Goal: Information Seeking & Learning: Learn about a topic

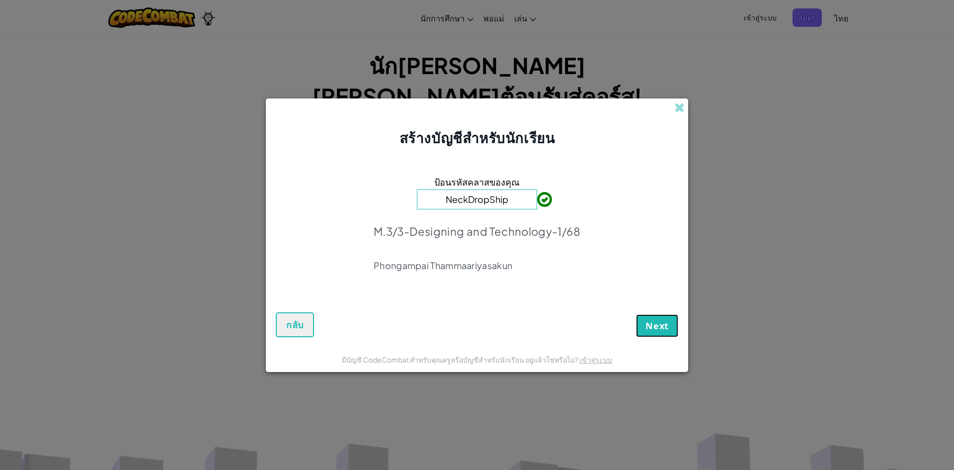
click at [648, 324] on span "Next" at bounding box center [657, 326] width 23 height 12
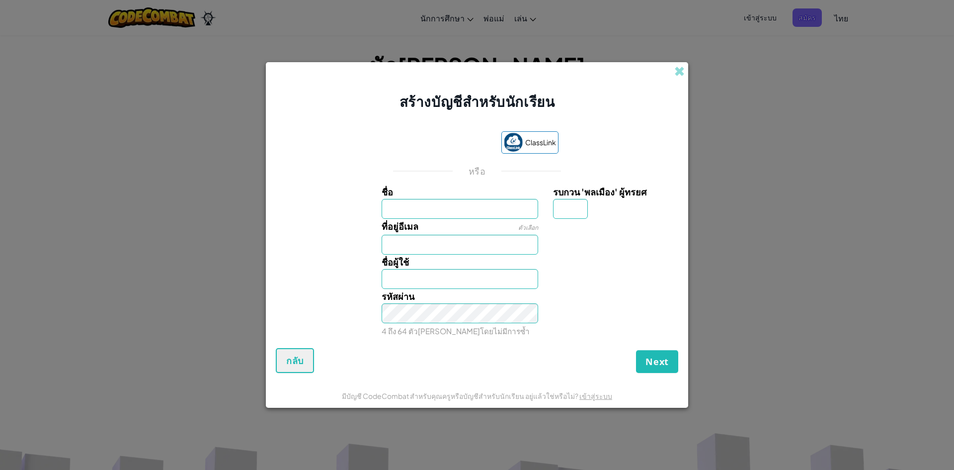
click at [446, 155] on div "ClassLink" at bounding box center [477, 143] width 163 height 24
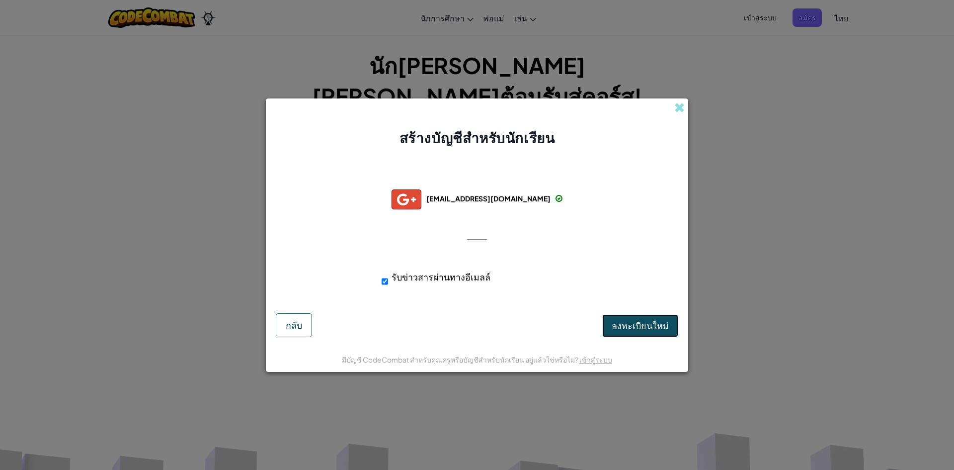
click at [640, 325] on span "ลงทะเบียนใหม่" at bounding box center [640, 325] width 57 height 11
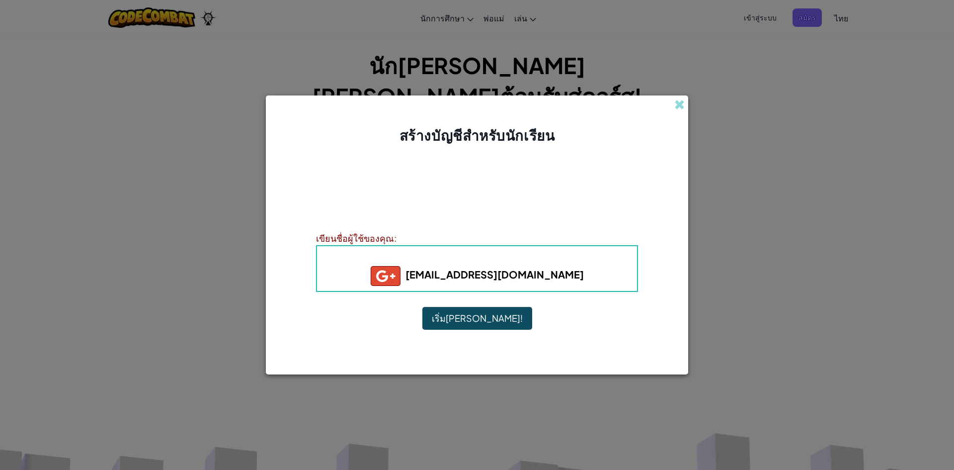
click at [515, 274] on b "[EMAIL_ADDRESS][DOMAIN_NAME]" at bounding box center [477, 274] width 213 height 12
click at [483, 319] on button "เริ่ม[PERSON_NAME]!" at bounding box center [477, 318] width 110 height 23
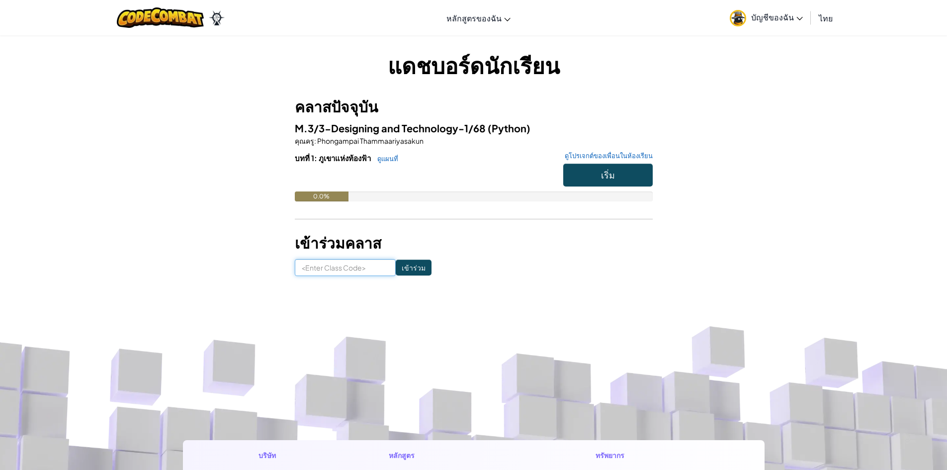
click at [331, 269] on input at bounding box center [345, 267] width 101 height 17
click at [771, 20] on span "บัญชีของฉัน" at bounding box center [777, 17] width 52 height 10
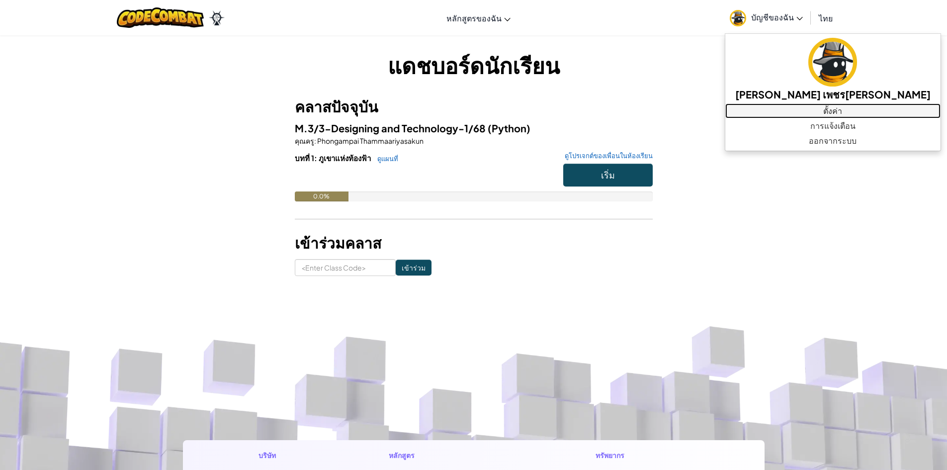
click at [797, 111] on link "ตั้งค่า" at bounding box center [832, 110] width 215 height 15
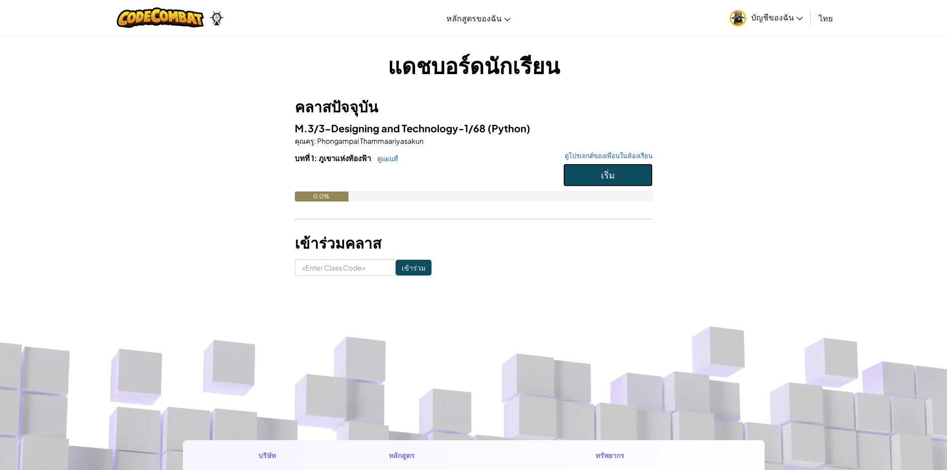
click at [615, 175] on button "เริ่ม" at bounding box center [607, 175] width 89 height 23
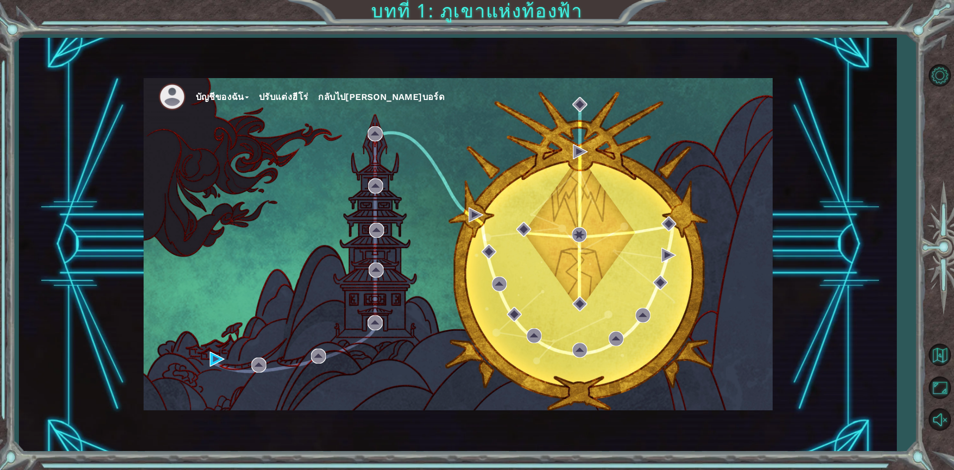
click at [936, 115] on div at bounding box center [940, 248] width 29 height 376
click at [210, 355] on img at bounding box center [217, 358] width 15 height 15
click at [303, 92] on button "ปรับแต่งฮีโร่" at bounding box center [284, 96] width 50 height 15
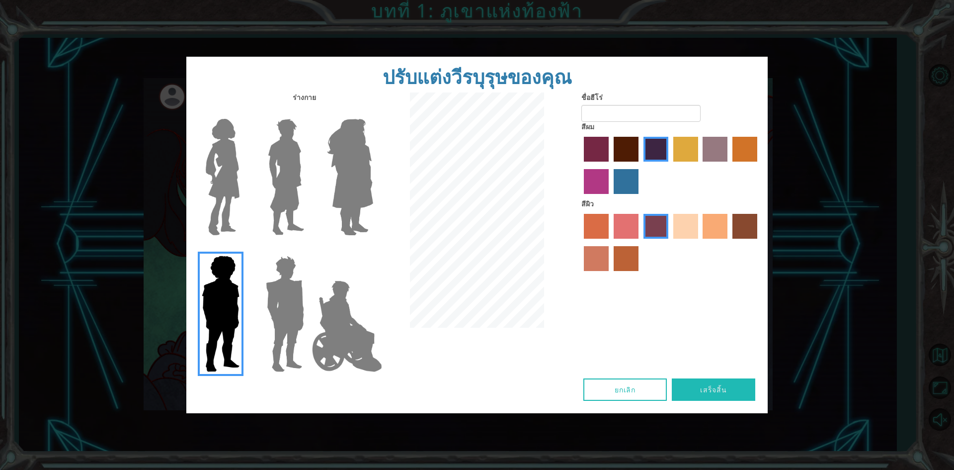
click at [287, 312] on img at bounding box center [285, 314] width 46 height 124
click at [308, 249] on input "Hero Garnet" at bounding box center [308, 249] width 0 height 0
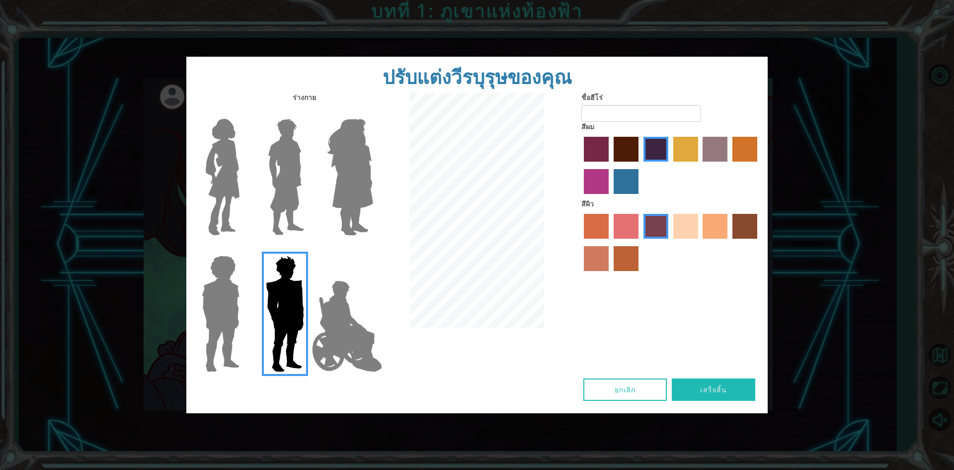
click at [698, 229] on label "sandy beach skin color" at bounding box center [686, 226] width 25 height 25
click at [670, 242] on input "sandy beach skin color" at bounding box center [670, 242] width 0 height 0
click at [718, 228] on label "tacao skin color" at bounding box center [715, 226] width 25 height 25
click at [700, 242] on input "tacao skin color" at bounding box center [700, 242] width 0 height 0
click at [700, 228] on div at bounding box center [671, 243] width 179 height 65
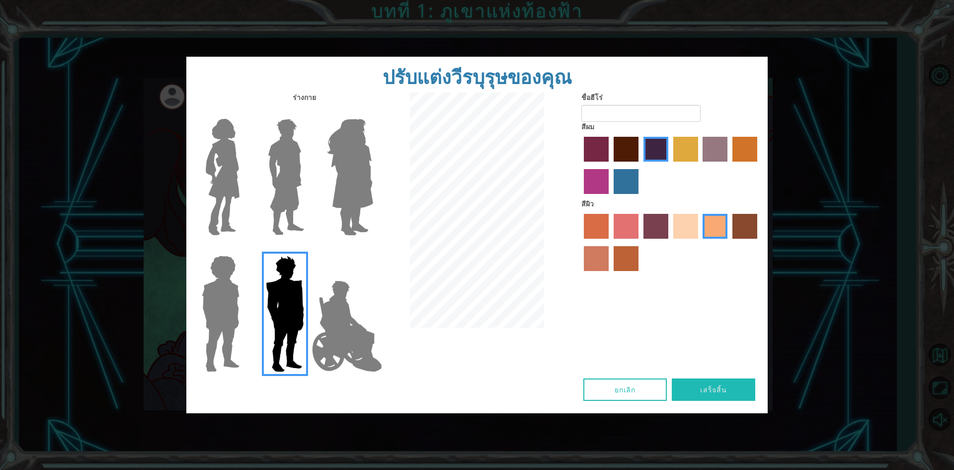
click at [329, 305] on img at bounding box center [347, 325] width 78 height 99
click at [373, 249] on input "Hero Jamie" at bounding box center [373, 249] width 0 height 0
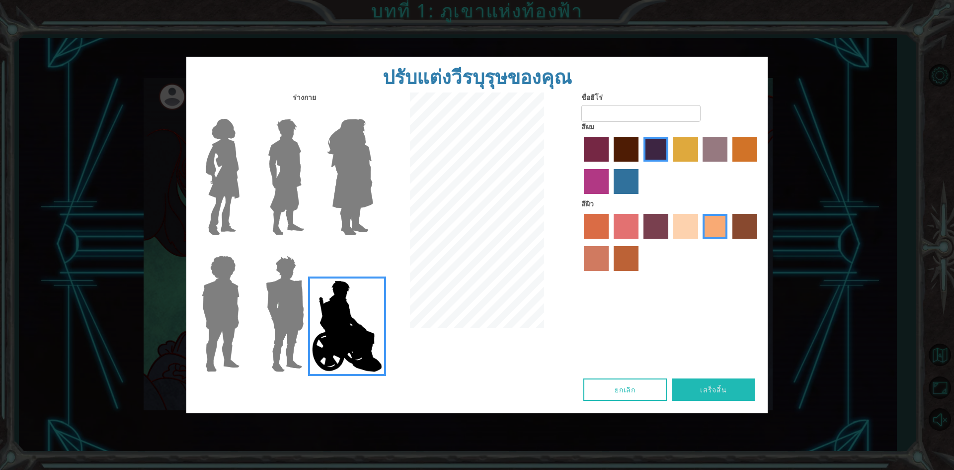
click at [302, 199] on img at bounding box center [286, 177] width 44 height 124
click at [308, 112] on input "Hero Lars" at bounding box center [308, 112] width 0 height 0
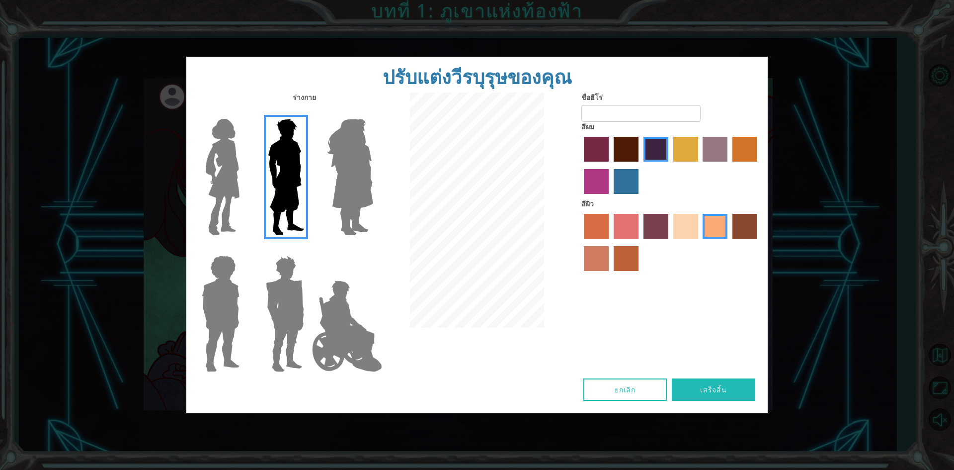
click at [282, 263] on img at bounding box center [285, 314] width 46 height 124
click at [308, 249] on input "Hero Garnet" at bounding box center [308, 249] width 0 height 0
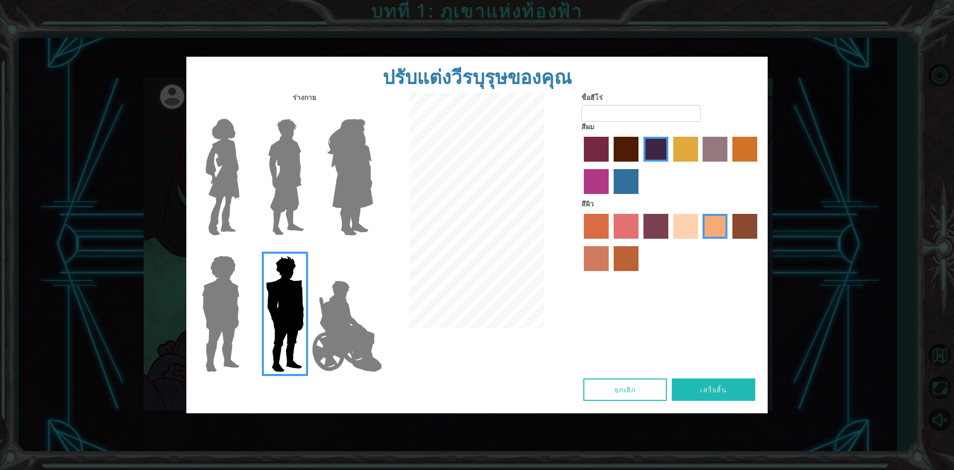
click at [291, 214] on img at bounding box center [286, 177] width 44 height 124
click at [308, 112] on input "Hero Lars" at bounding box center [308, 112] width 0 height 0
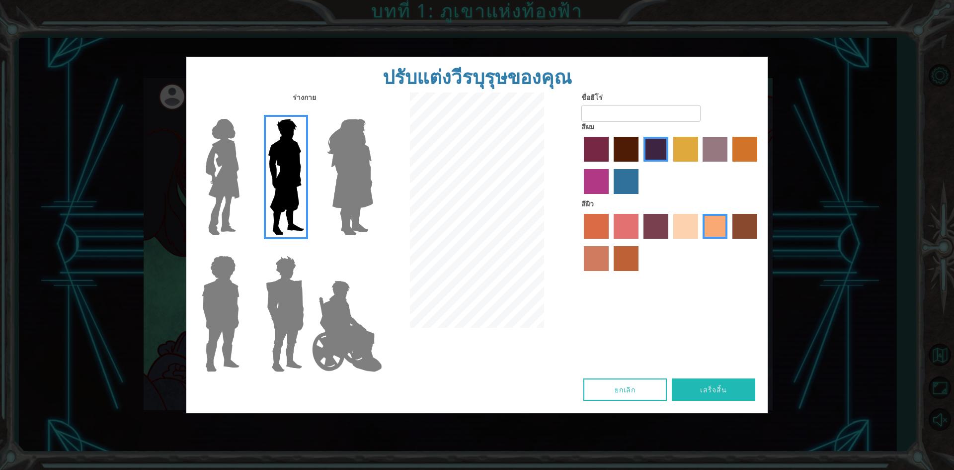
click at [228, 180] on img at bounding box center [223, 177] width 42 height 124
click at [244, 112] on input "Hero Connie" at bounding box center [244, 112] width 0 height 0
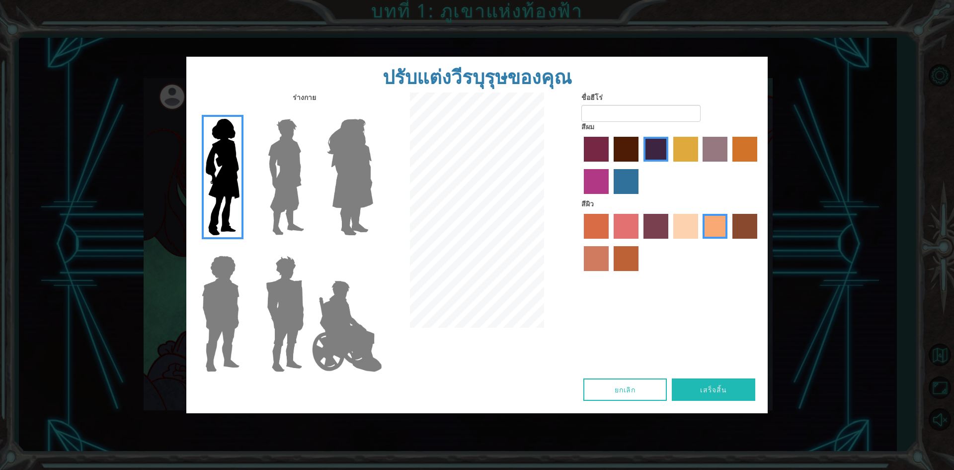
drag, startPoint x: 263, startPoint y: 182, endPoint x: 272, endPoint y: 182, distance: 9.0
click at [264, 182] on label at bounding box center [283, 177] width 50 height 124
click at [308, 112] on input "Hero Lars" at bounding box center [308, 112] width 0 height 0
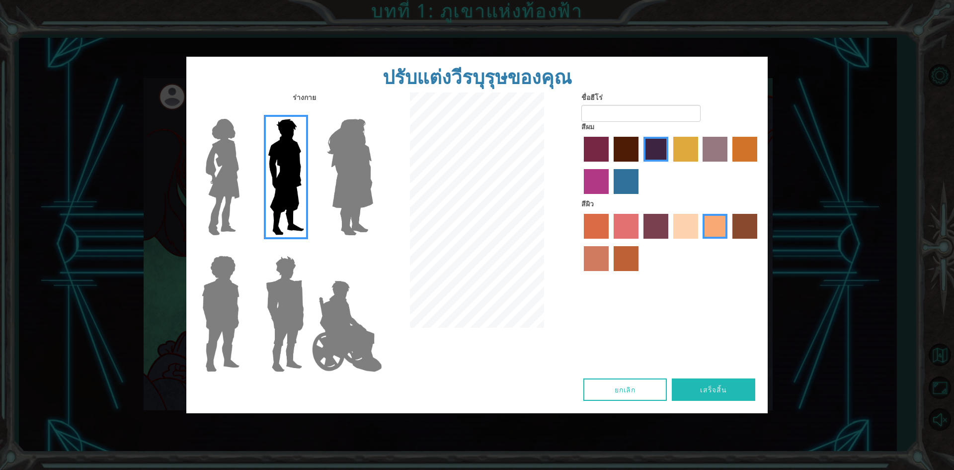
click at [679, 227] on label "sandy beach skin color" at bounding box center [686, 226] width 25 height 25
click at [670, 242] on input "sandy beach skin color" at bounding box center [670, 242] width 0 height 0
click at [615, 189] on label "lachmara hair color" at bounding box center [626, 181] width 25 height 25
click at [610, 197] on input "lachmara hair color" at bounding box center [610, 197] width 0 height 0
click at [621, 153] on label "maroon hair color" at bounding box center [626, 149] width 25 height 25
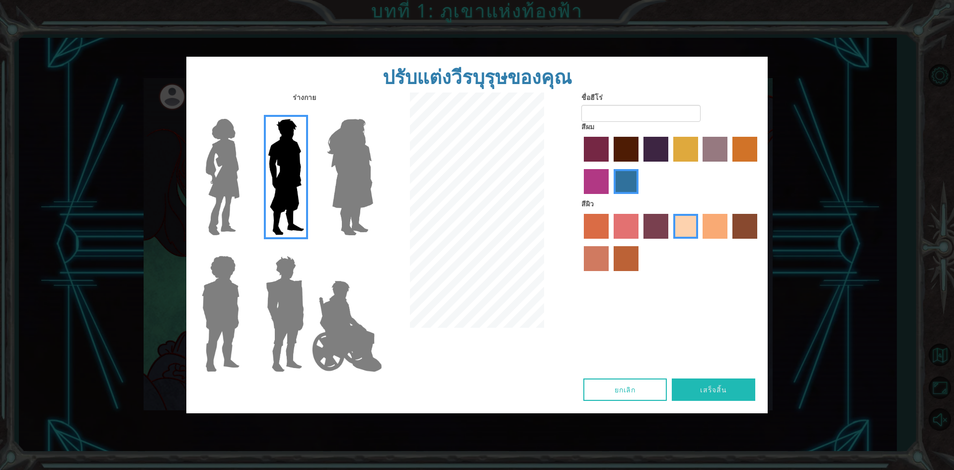
click at [610, 165] on input "maroon hair color" at bounding box center [610, 165] width 0 height 0
click at [652, 156] on label "hot purple hair color" at bounding box center [656, 149] width 25 height 25
click at [640, 165] on input "hot purple hair color" at bounding box center [640, 165] width 0 height 0
click at [690, 146] on label "tulip tree hair color" at bounding box center [686, 149] width 25 height 25
click at [670, 165] on input "tulip tree hair color" at bounding box center [670, 165] width 0 height 0
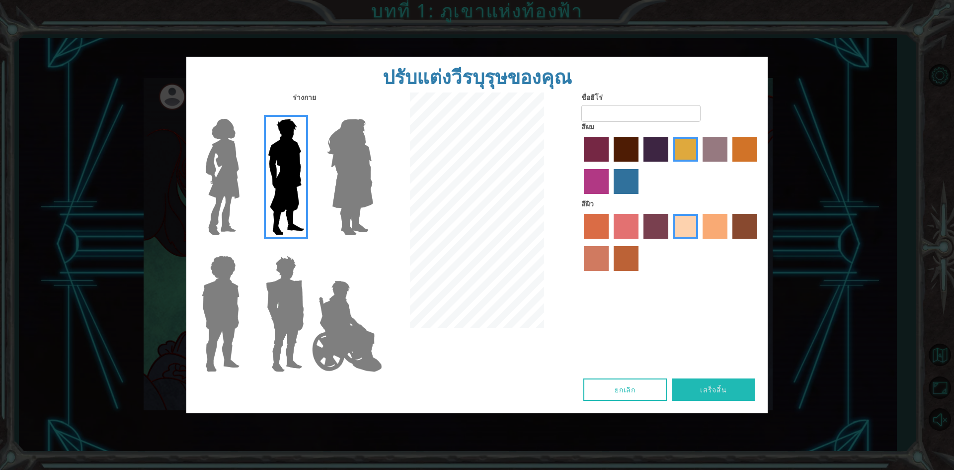
click at [716, 154] on label "bazaar hair color" at bounding box center [715, 149] width 25 height 25
click at [700, 165] on input "bazaar hair color" at bounding box center [700, 165] width 0 height 0
click at [731, 148] on div at bounding box center [671, 166] width 179 height 65
click at [600, 182] on label "medium red violet hair color" at bounding box center [596, 181] width 25 height 25
click at [759, 165] on input "medium red violet hair color" at bounding box center [759, 165] width 0 height 0
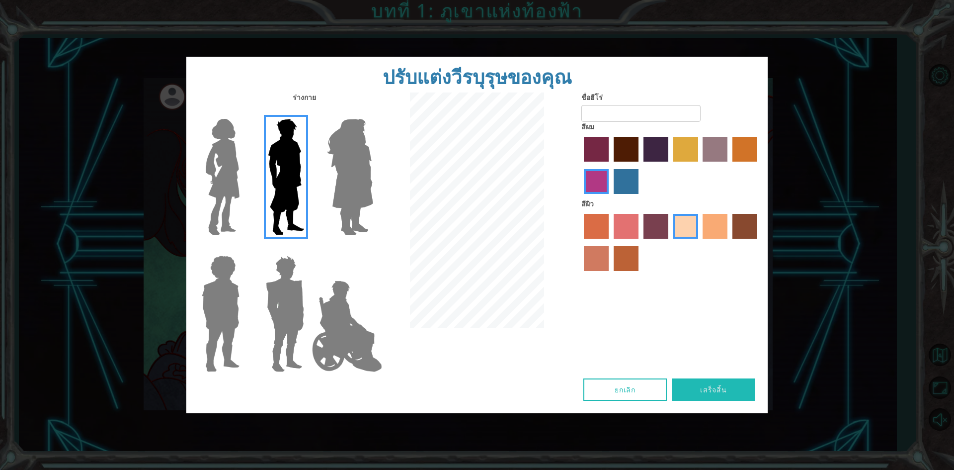
click at [614, 183] on label "lachmara hair color" at bounding box center [626, 181] width 25 height 25
click at [610, 197] on input "lachmara hair color" at bounding box center [610, 197] width 0 height 0
click at [598, 156] on label "paprika hair color" at bounding box center [596, 149] width 25 height 25
click at [581, 165] on input "paprika hair color" at bounding box center [581, 165] width 0 height 0
click at [615, 161] on label "maroon hair color" at bounding box center [626, 149] width 25 height 25
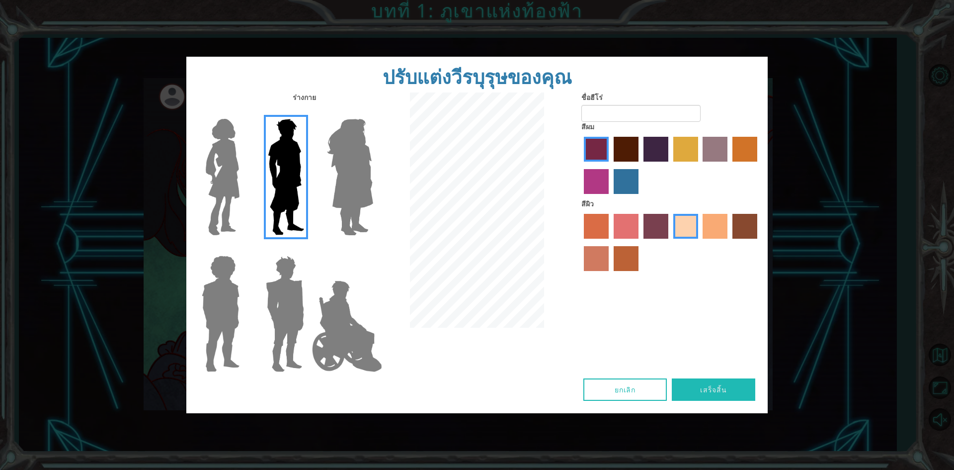
click at [610, 165] on input "maroon hair color" at bounding box center [610, 165] width 0 height 0
click at [609, 158] on div at bounding box center [671, 166] width 179 height 65
click at [606, 155] on label "paprika hair color" at bounding box center [596, 149] width 25 height 25
click at [581, 165] on input "paprika hair color" at bounding box center [581, 165] width 0 height 0
click at [623, 111] on input "ชื่อฮีโร่" at bounding box center [641, 113] width 119 height 17
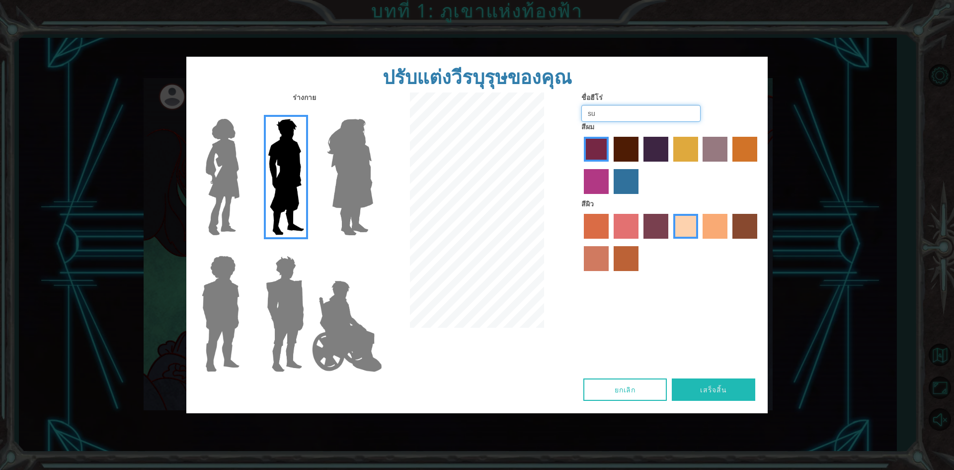
type input "s"
type input "ั"
type input "yama"
click at [705, 385] on button "เสร็จสิ้น" at bounding box center [714, 389] width 84 height 22
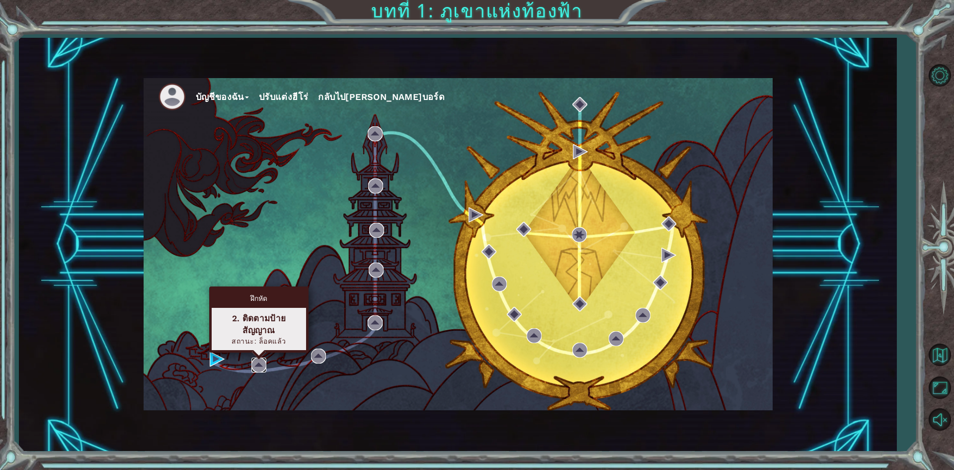
click at [261, 371] on img at bounding box center [259, 364] width 15 height 15
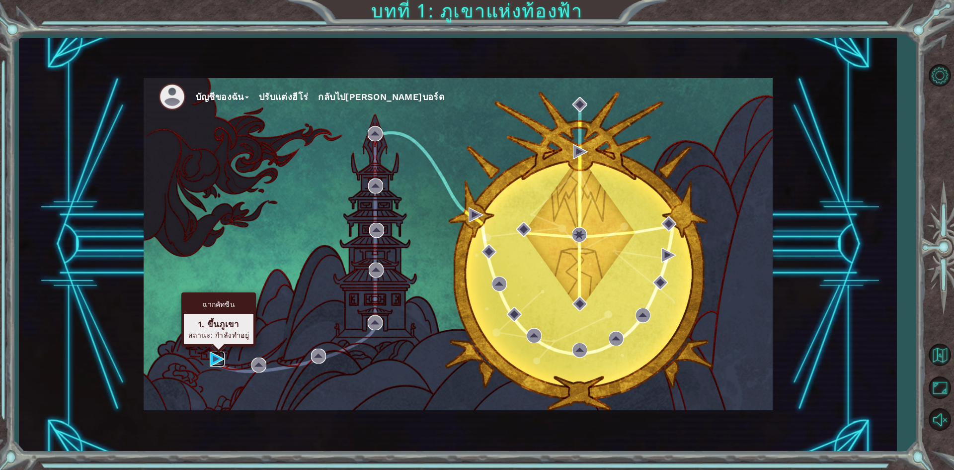
click at [210, 361] on img at bounding box center [217, 358] width 15 height 15
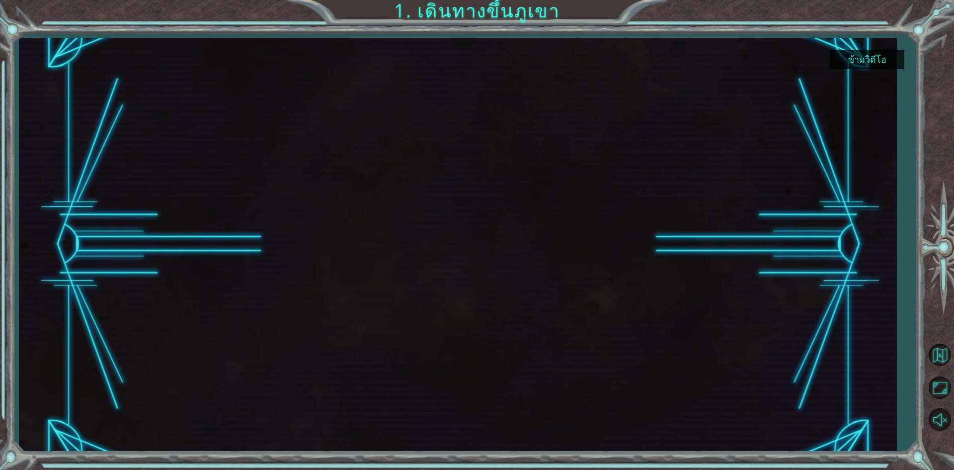
click at [388, 286] on div at bounding box center [457, 245] width 735 height 414
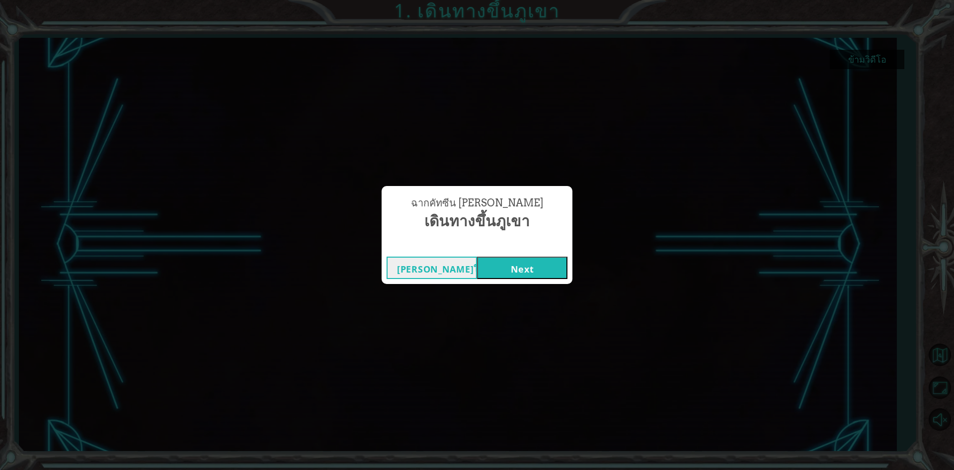
click at [530, 272] on button "Next" at bounding box center [522, 267] width 90 height 22
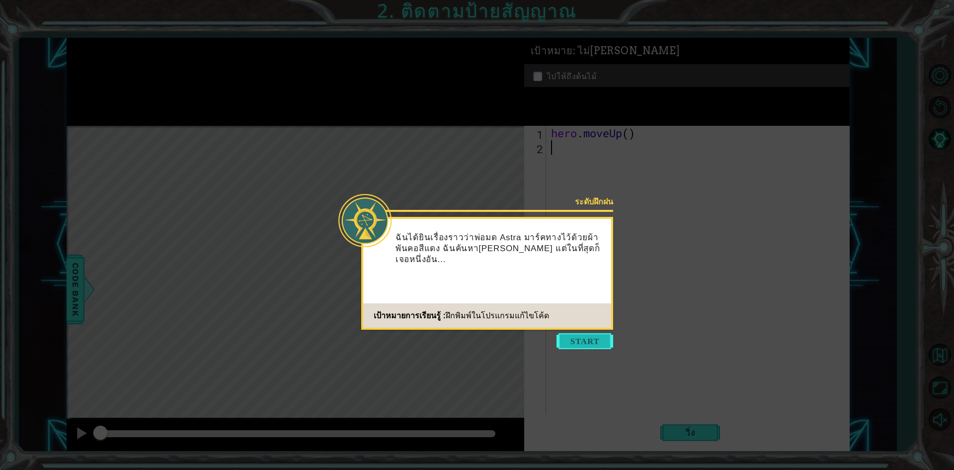
click at [568, 343] on button "Start" at bounding box center [585, 341] width 57 height 16
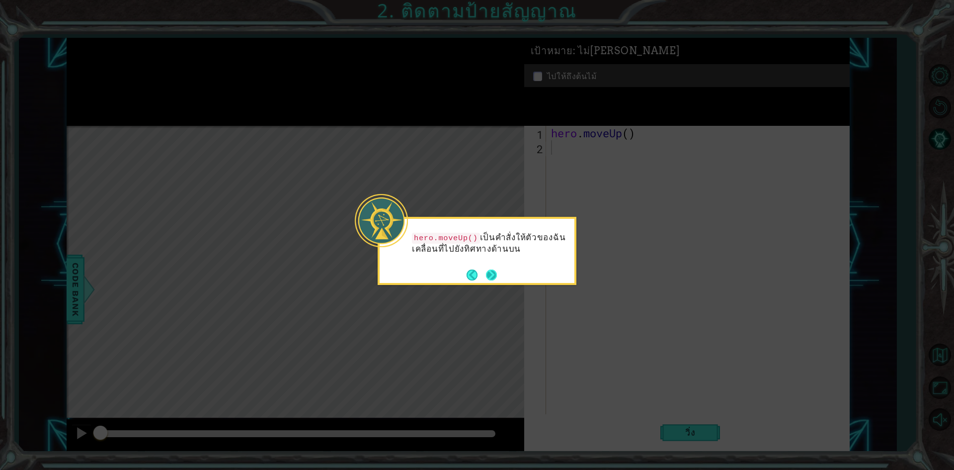
click at [489, 273] on button "Next" at bounding box center [492, 274] width 14 height 14
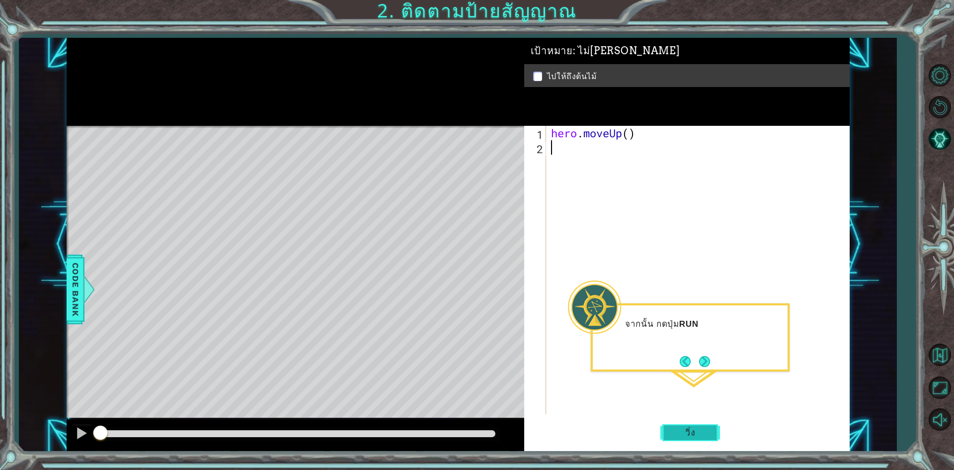
click at [702, 435] on span "วิ่ง" at bounding box center [690, 432] width 30 height 10
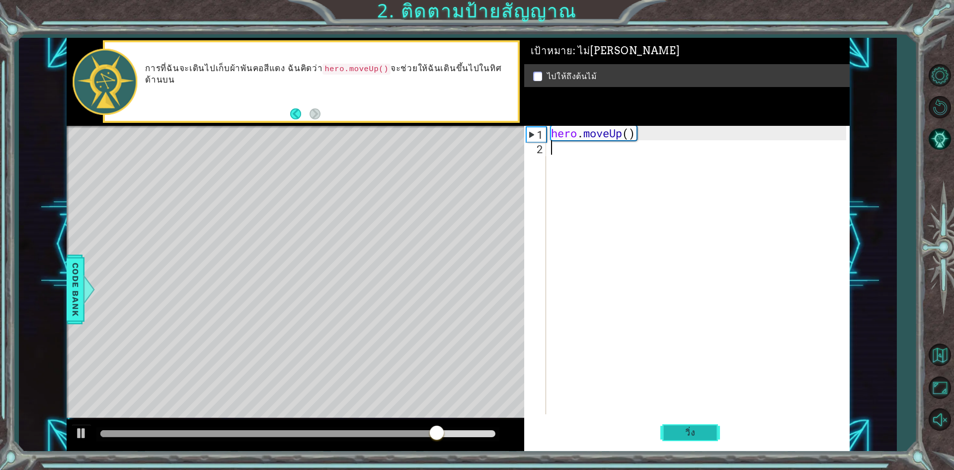
click at [686, 429] on button "วิ่ง" at bounding box center [691, 433] width 60 height 32
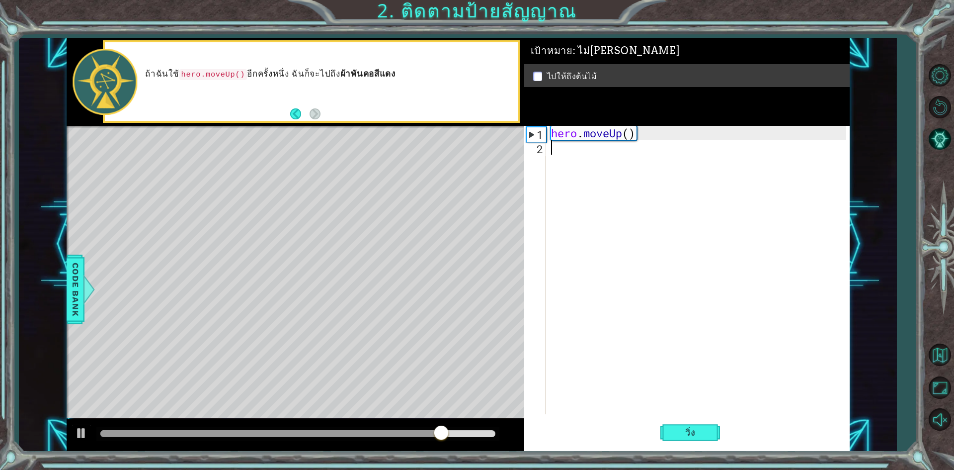
click at [268, 146] on div "Level Map" at bounding box center [296, 272] width 459 height 293
click at [306, 196] on div "Level Map" at bounding box center [296, 272] width 459 height 293
click at [679, 440] on button "วิ่ง" at bounding box center [691, 433] width 60 height 32
click at [559, 136] on div "hero . moveUp ( )" at bounding box center [700, 284] width 302 height 317
type textarea "hero.moveUp()"
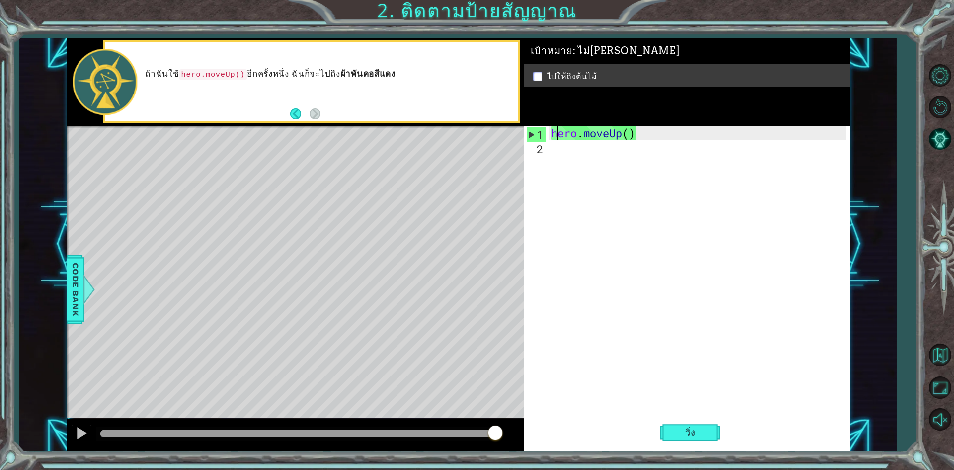
click at [586, 168] on div "hero . moveUp ( )" at bounding box center [700, 284] width 302 height 317
drag, startPoint x: 555, startPoint y: 129, endPoint x: 644, endPoint y: 138, distance: 89.4
click at [644, 138] on div "hero . moveUp ( )" at bounding box center [700, 284] width 302 height 317
type textarea "hero.moveUp()"
drag, startPoint x: 654, startPoint y: 165, endPoint x: 582, endPoint y: 159, distance: 72.3
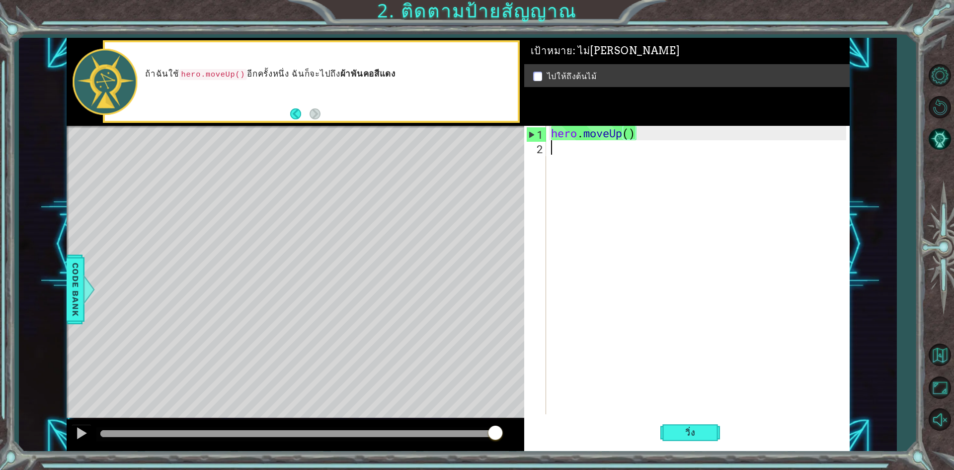
click at [645, 168] on div "hero . moveUp ( )" at bounding box center [700, 284] width 302 height 317
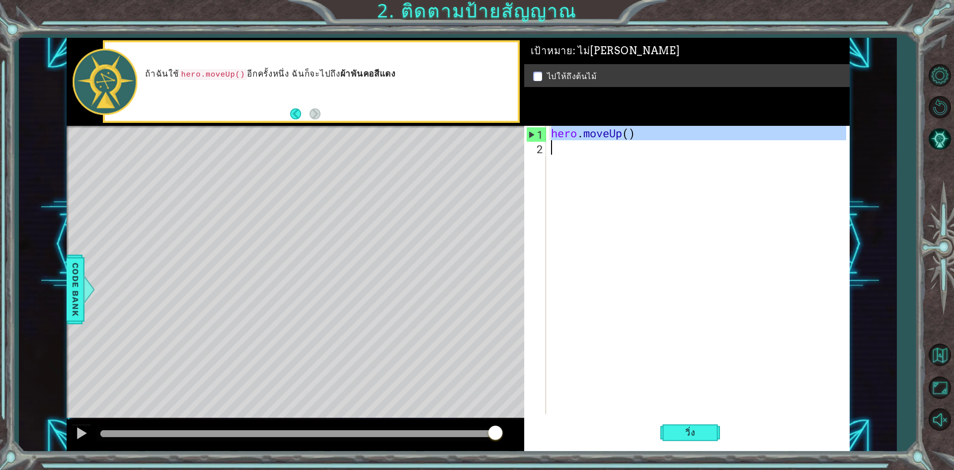
drag, startPoint x: 549, startPoint y: 134, endPoint x: 673, endPoint y: 140, distance: 123.4
click at [673, 140] on div "hero . moveUp ( )" at bounding box center [700, 284] width 302 height 317
type textarea "hero.moveUp()"
click at [585, 152] on div "hero . moveUp ( )" at bounding box center [697, 270] width 297 height 288
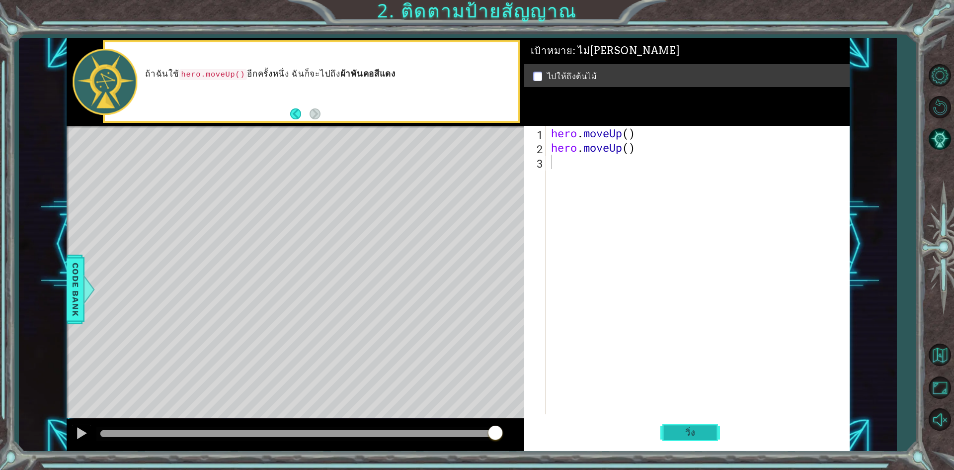
drag, startPoint x: 695, startPoint y: 431, endPoint x: 688, endPoint y: 423, distance: 10.9
click at [693, 431] on span "วิ่ง" at bounding box center [690, 432] width 30 height 10
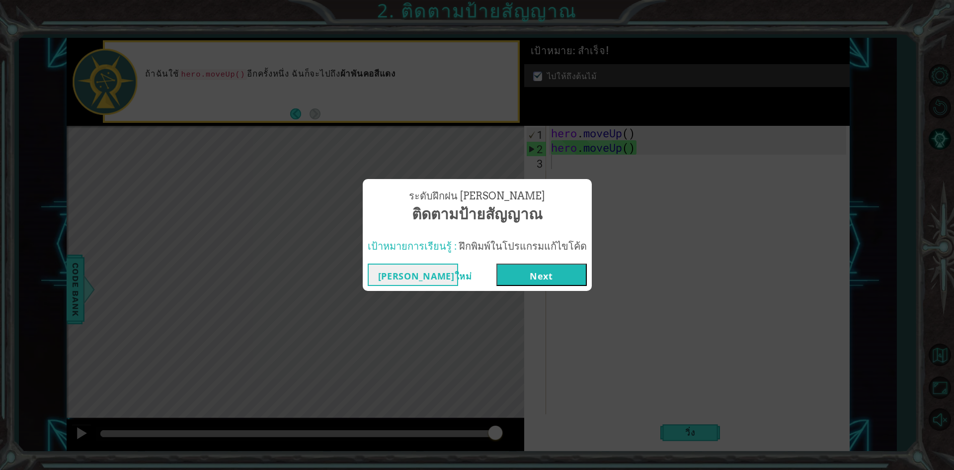
click at [522, 273] on button "Next" at bounding box center [542, 274] width 90 height 22
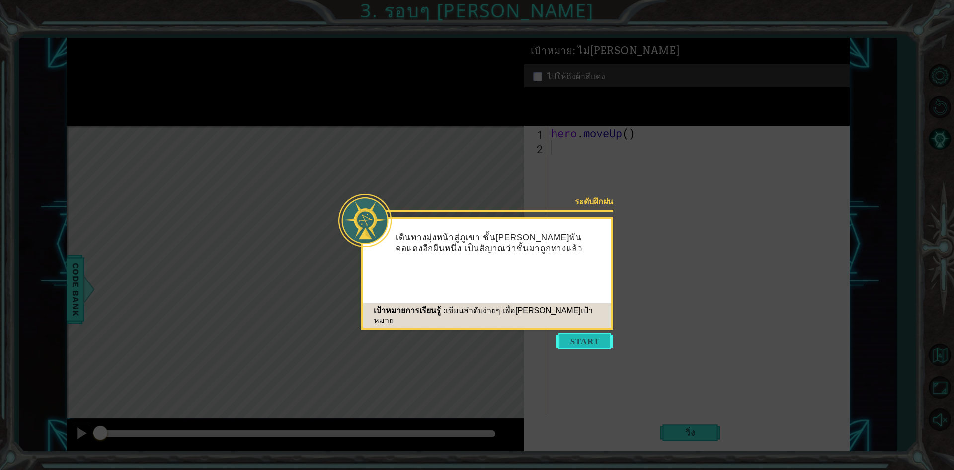
click at [563, 338] on button "Start" at bounding box center [585, 341] width 57 height 16
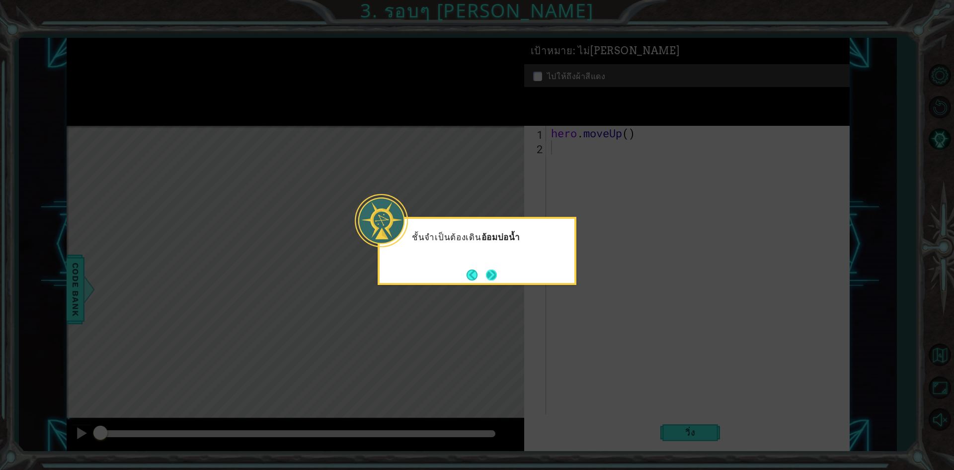
click at [494, 273] on button "Next" at bounding box center [491, 274] width 11 height 11
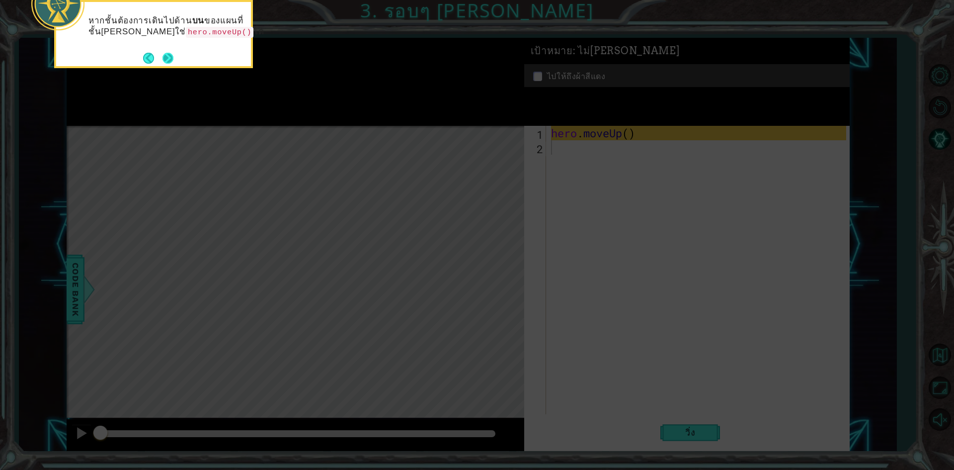
click at [167, 56] on button "Next" at bounding box center [168, 57] width 13 height 13
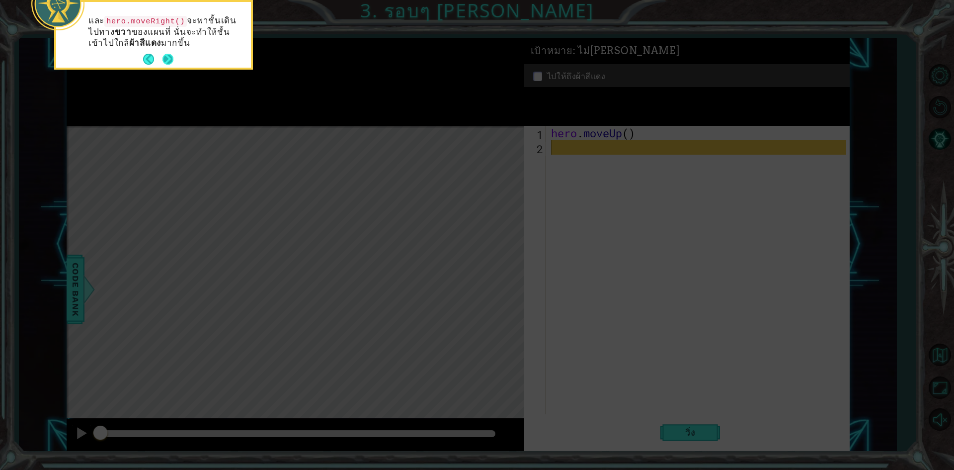
click at [165, 58] on button "Next" at bounding box center [168, 59] width 18 height 18
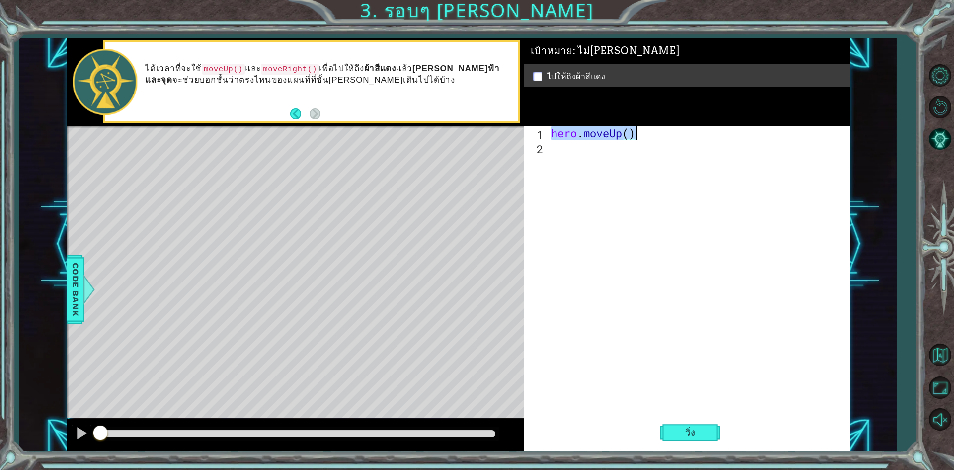
drag, startPoint x: 549, startPoint y: 130, endPoint x: 652, endPoint y: 134, distance: 102.5
click at [652, 134] on div "hero . moveUp ( )" at bounding box center [700, 284] width 302 height 317
type textarea "hero.moveUp()"
click at [563, 135] on div "hero . moveUp ( )" at bounding box center [697, 270] width 297 height 288
click at [555, 168] on div "hero . moveUp ( )" at bounding box center [700, 284] width 302 height 317
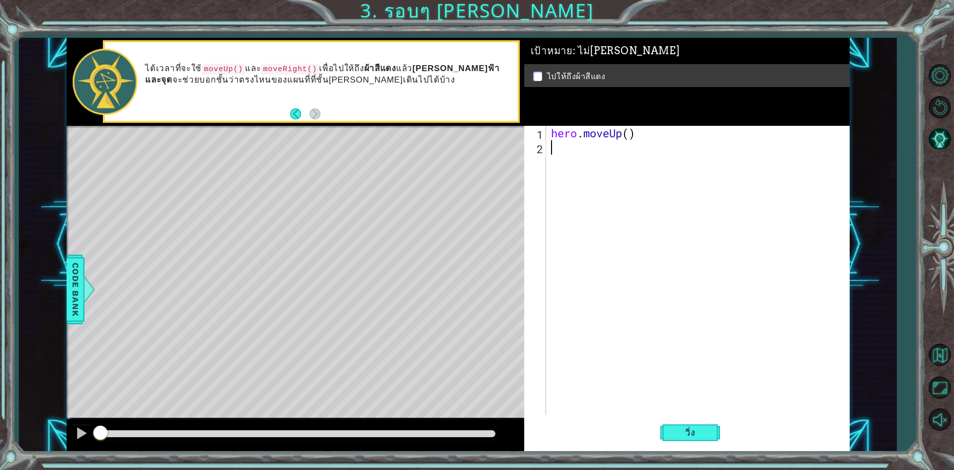
paste textarea "hero.moveUp()"
type textarea "hero.moveUp()"
drag, startPoint x: 550, startPoint y: 166, endPoint x: 541, endPoint y: 158, distance: 11.3
click at [550, 165] on div "hero . moveUp ( ) hero . moveUp ( )" at bounding box center [700, 284] width 302 height 317
drag, startPoint x: 264, startPoint y: 68, endPoint x: 342, endPoint y: 76, distance: 77.9
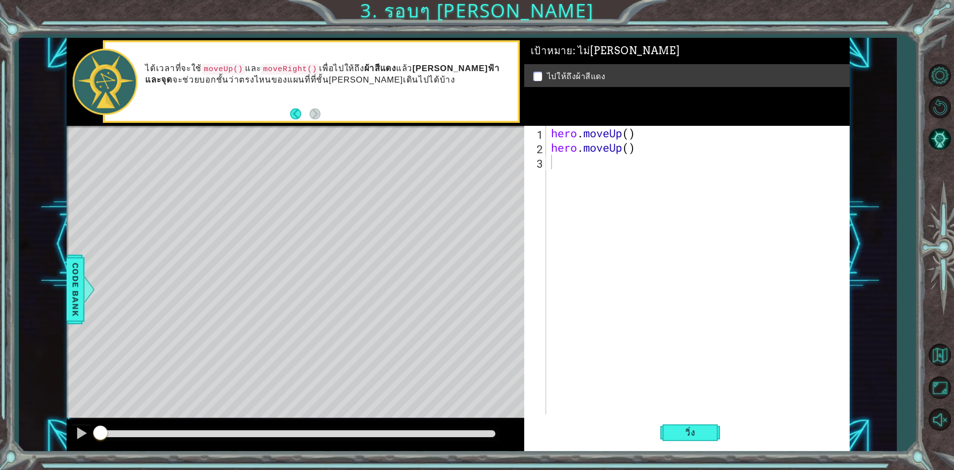
click at [342, 76] on p "ได้เวลาที่จะใช้ moveUp() และ moveRight() เพื่อไปให้ถึง ผ้าสีแดง แล้ว เส้นสีฟ้าแ…" at bounding box center [327, 74] width 365 height 22
click at [290, 68] on code "moveRight()" at bounding box center [290, 69] width 58 height 11
click at [571, 160] on div "hero . moveUp ( ) hero . moveUp ( )" at bounding box center [700, 284] width 302 height 317
type textarea "h"
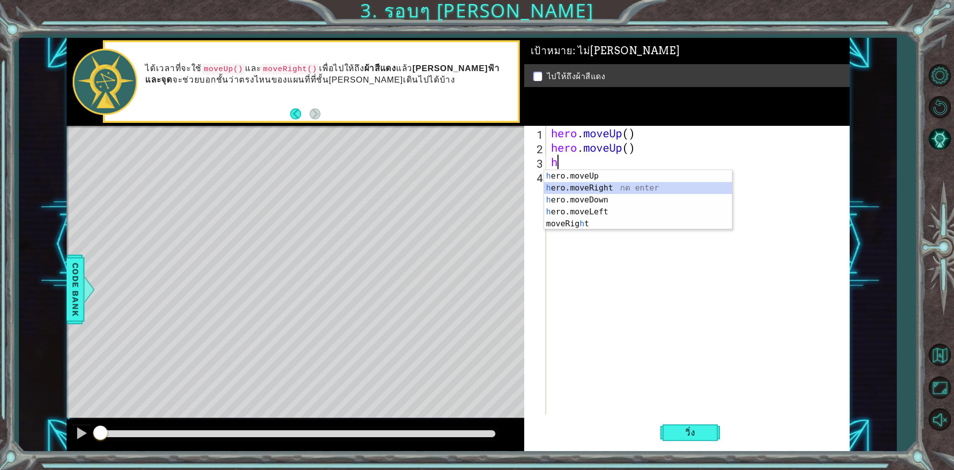
click at [587, 187] on div "h ero.moveUp กด enter h ero.moveRight กด enter h ero.moveDown กด enter h ero.mo…" at bounding box center [638, 212] width 188 height 84
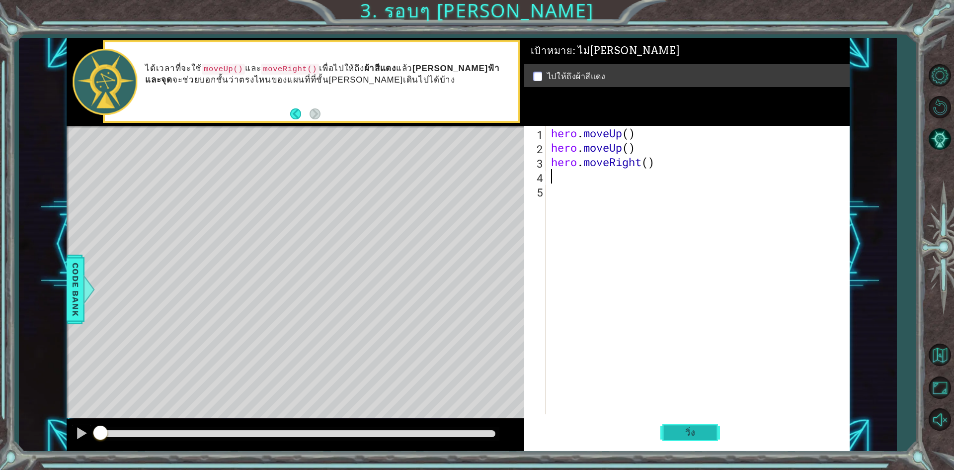
click at [699, 432] on span "วิ่ง" at bounding box center [690, 432] width 30 height 10
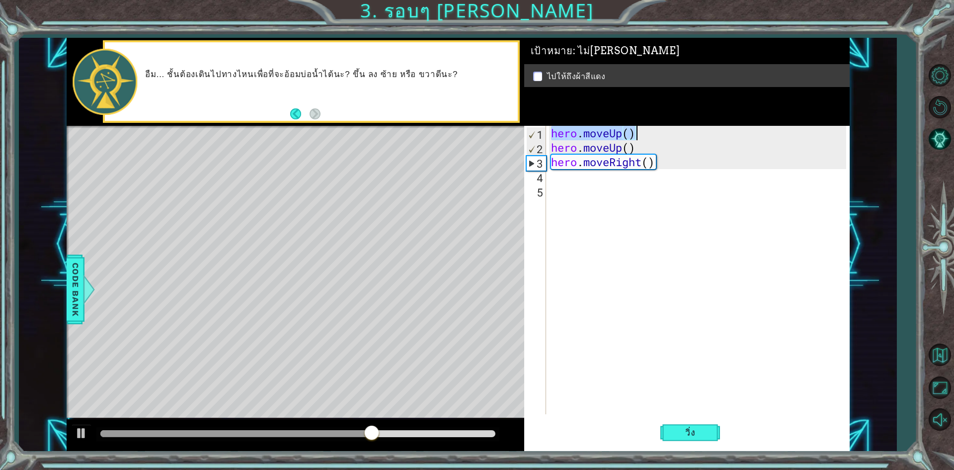
drag, startPoint x: 552, startPoint y: 133, endPoint x: 637, endPoint y: 134, distance: 85.0
click at [637, 134] on div "hero . moveUp ( ) hero . moveUp ( ) hero . moveRight ( )" at bounding box center [700, 284] width 302 height 317
type textarea "hero.moveUp()"
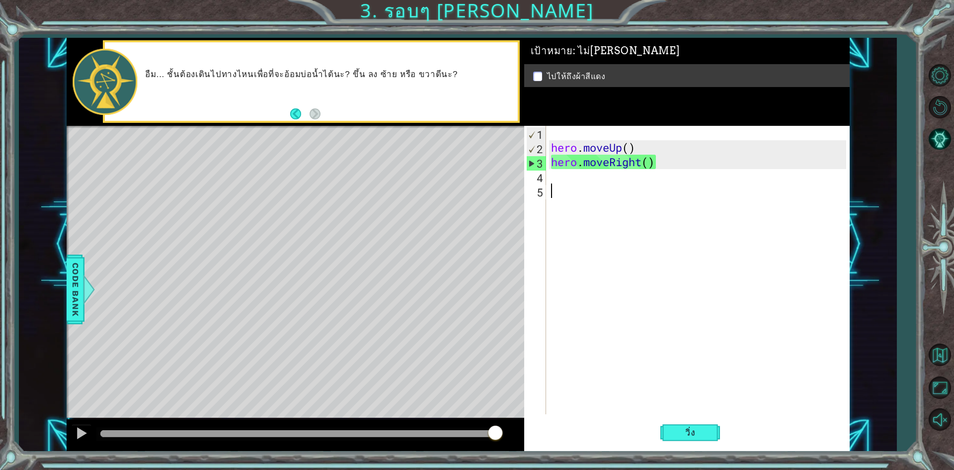
click at [579, 199] on div "hero . moveUp ( ) hero . moveRight ( )" at bounding box center [700, 284] width 302 height 317
drag, startPoint x: 559, startPoint y: 145, endPoint x: 612, endPoint y: 149, distance: 53.4
click at [612, 149] on div "hero . moveUp ( ) hero . moveRight ( )" at bounding box center [700, 284] width 302 height 317
type textarea "hero.moveUp()"
click at [550, 148] on div "hero . moveUp ( ) hero . moveRight ( )" at bounding box center [700, 284] width 302 height 317
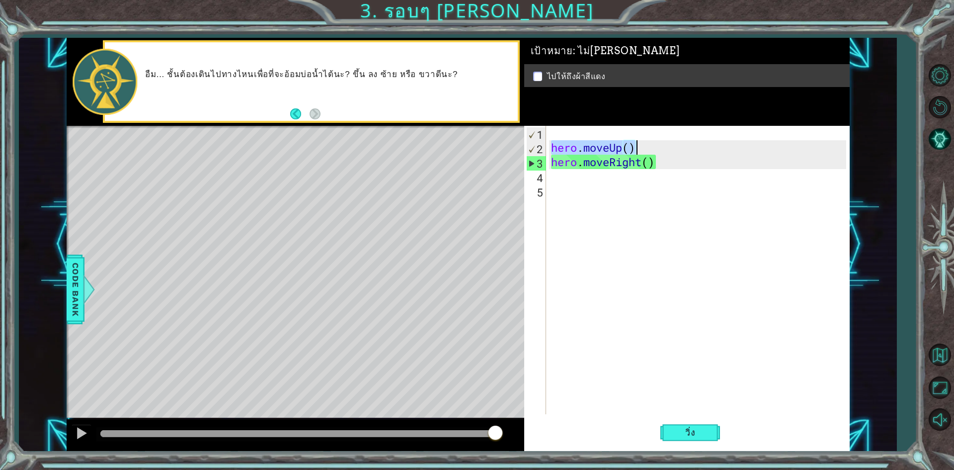
drag, startPoint x: 549, startPoint y: 147, endPoint x: 638, endPoint y: 148, distance: 88.5
click at [638, 148] on div "hero . moveUp ( ) hero . moveRight ( )" at bounding box center [700, 284] width 302 height 317
click at [562, 133] on div "hero . moveUp ( ) hero . moveRight ( )" at bounding box center [700, 284] width 302 height 317
paste textarea "hero.moveUp()"
type textarea "hero.moveUp()"
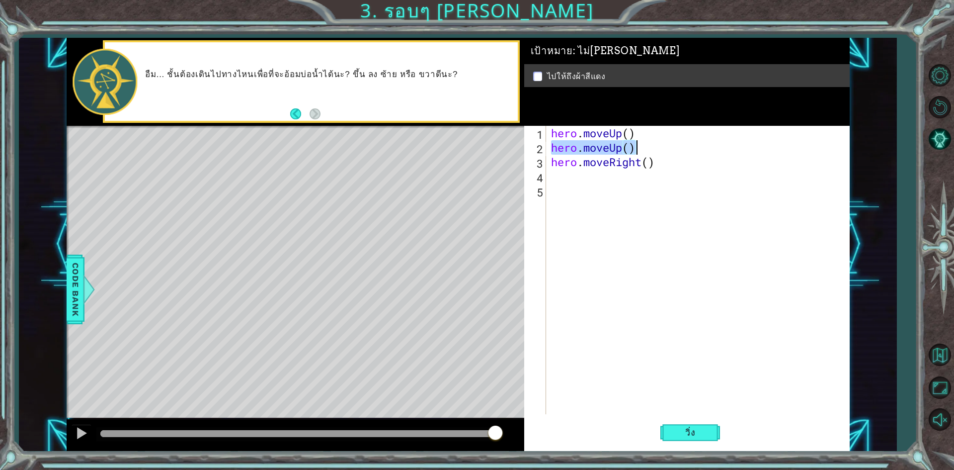
drag, startPoint x: 551, startPoint y: 150, endPoint x: 638, endPoint y: 150, distance: 87.0
click at [638, 150] on div "hero . moveUp ( ) hero . moveUp ( ) hero . moveRight ( )" at bounding box center [700, 284] width 302 height 317
click at [581, 184] on div "hero . moveUp ( ) hero . moveUp ( ) hero . moveRight ( )" at bounding box center [700, 284] width 302 height 317
click at [574, 174] on div "hero . moveUp ( ) hero . moveUp ( ) hero . moveRight ( )" at bounding box center [700, 284] width 302 height 317
paste textarea "hero.moveUp()"
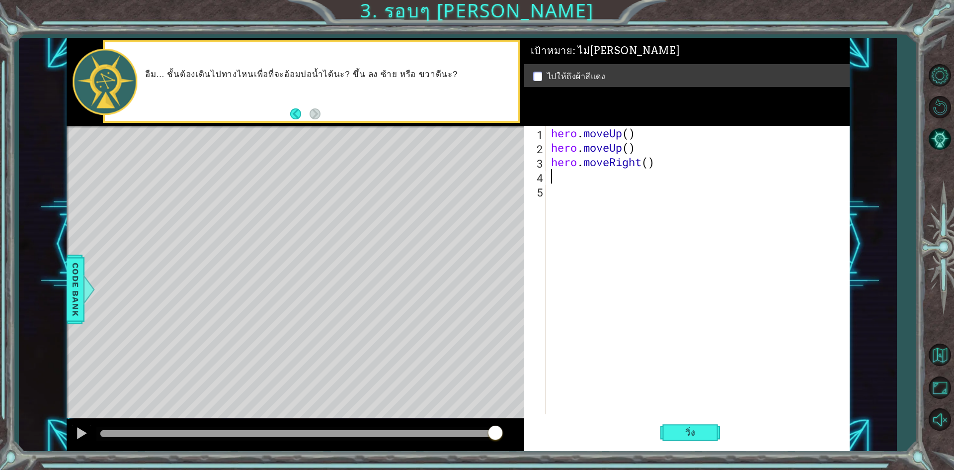
type textarea "hero.moveUp()"
drag, startPoint x: 708, startPoint y: 437, endPoint x: 704, endPoint y: 431, distance: 7.2
click at [706, 437] on button "วิ่ง" at bounding box center [691, 433] width 60 height 32
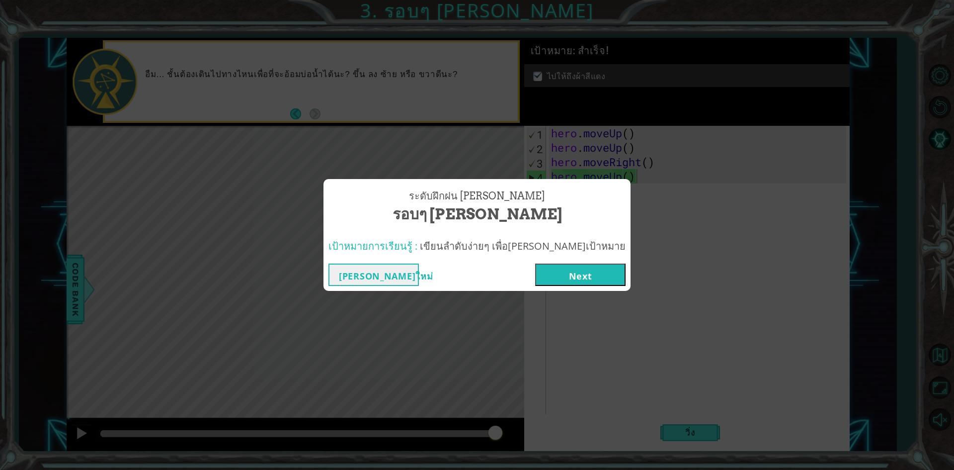
click at [538, 277] on button "Next" at bounding box center [580, 274] width 90 height 22
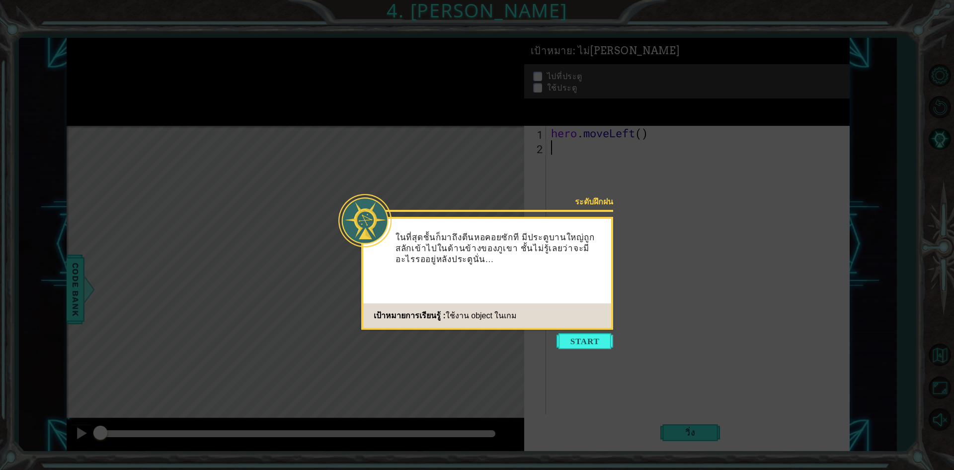
click at [580, 332] on icon at bounding box center [477, 235] width 954 height 470
click at [586, 337] on button "Start" at bounding box center [585, 341] width 57 height 16
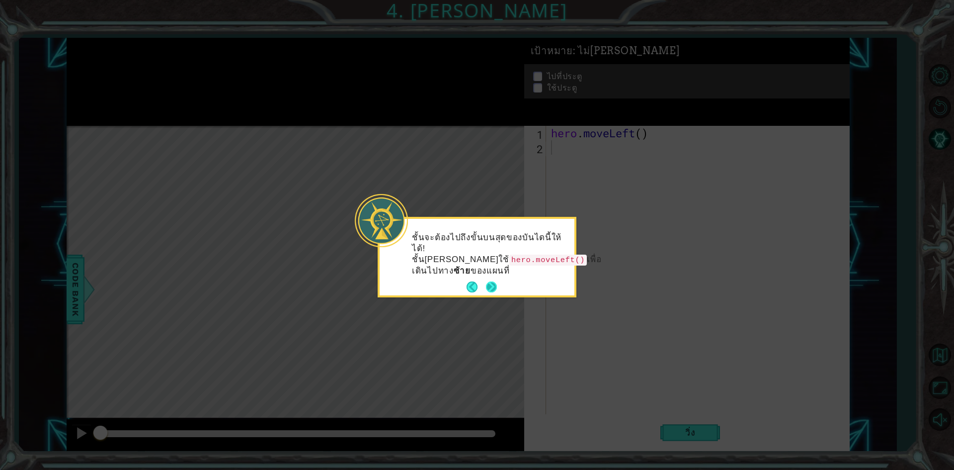
click at [489, 281] on button "Next" at bounding box center [492, 287] width 12 height 12
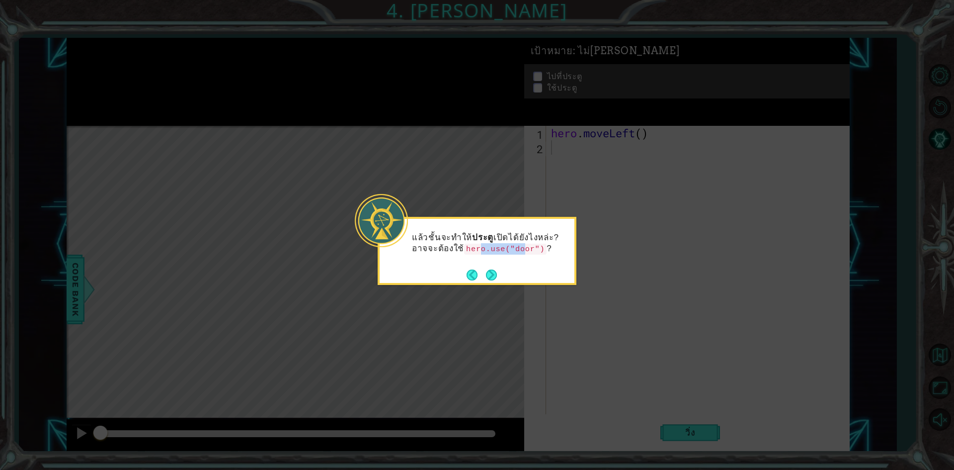
drag, startPoint x: 478, startPoint y: 252, endPoint x: 520, endPoint y: 248, distance: 41.9
click at [520, 248] on code "hero.use("door")" at bounding box center [505, 249] width 83 height 11
drag, startPoint x: 468, startPoint y: 247, endPoint x: 558, endPoint y: 239, distance: 89.8
click at [558, 239] on p "แล้วชั้นจะทำให้ ประตู เปิดได้ยังไงหล่ะ? อาจจะต้องใช้ hero.use("door") ?" at bounding box center [490, 243] width 156 height 22
click at [693, 271] on icon at bounding box center [477, 235] width 954 height 470
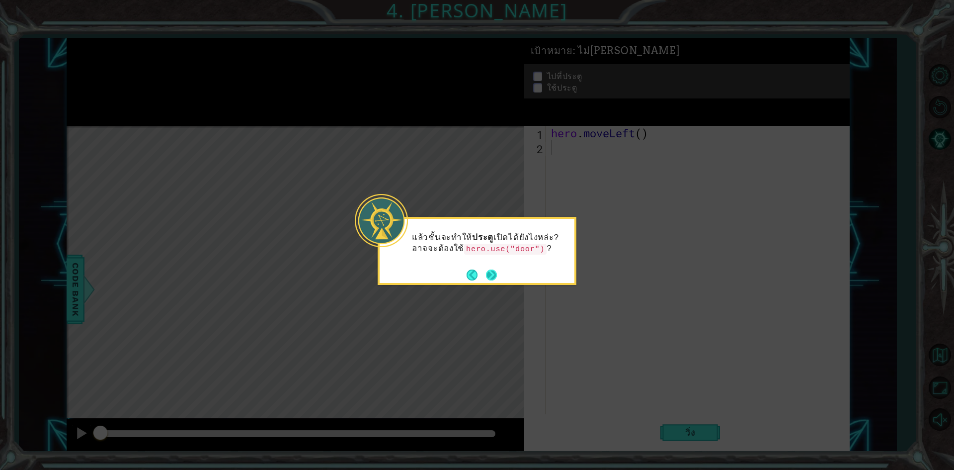
click at [490, 277] on button "Next" at bounding box center [492, 275] width 16 height 16
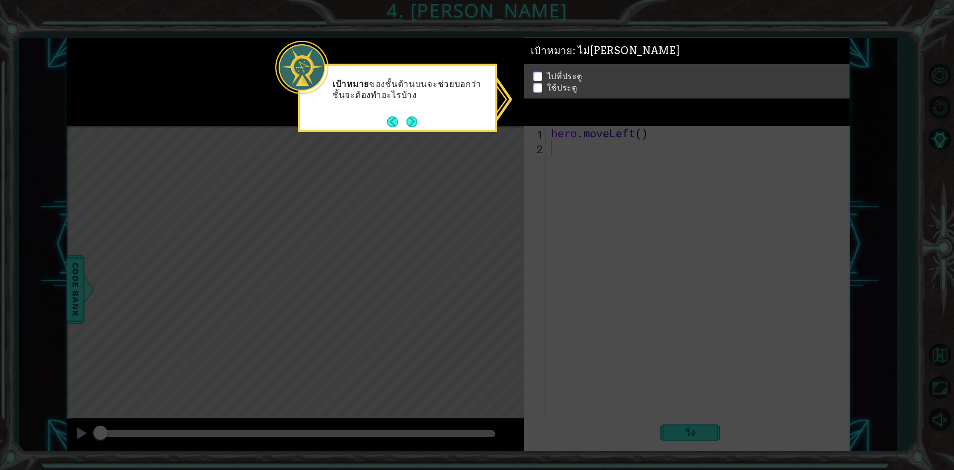
click at [535, 81] on p at bounding box center [537, 85] width 9 height 9
click at [535, 75] on li "ไปที่ประตู" at bounding box center [688, 75] width 310 height 11
click at [535, 75] on p at bounding box center [537, 75] width 9 height 9
click at [414, 118] on button "Next" at bounding box center [411, 121] width 11 height 11
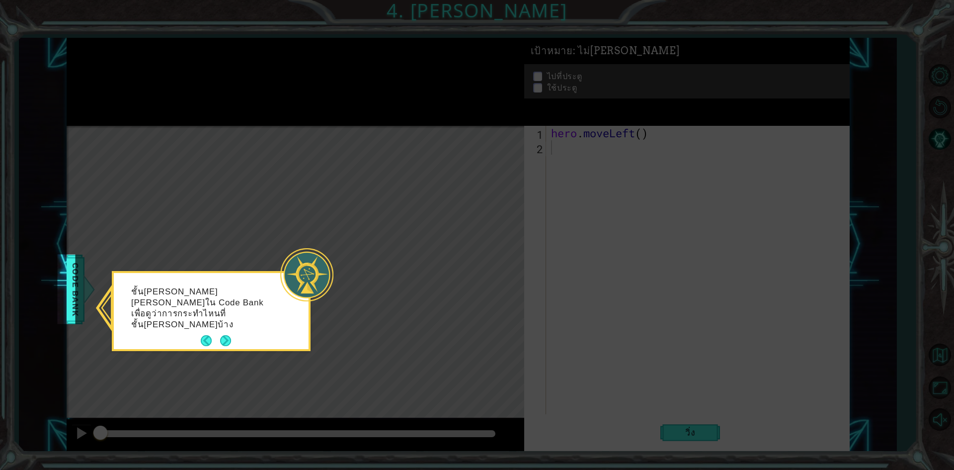
click at [223, 335] on button "Next" at bounding box center [225, 340] width 11 height 11
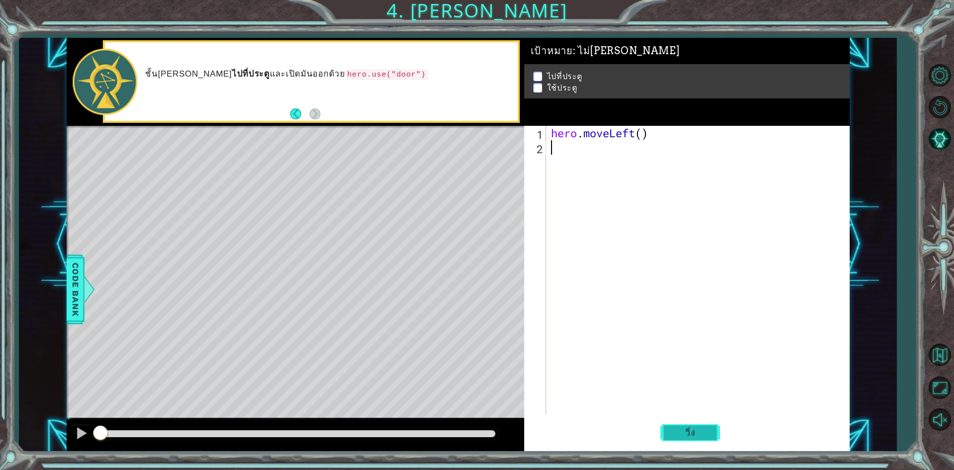
click at [672, 431] on button "วิ่ง" at bounding box center [691, 433] width 60 height 32
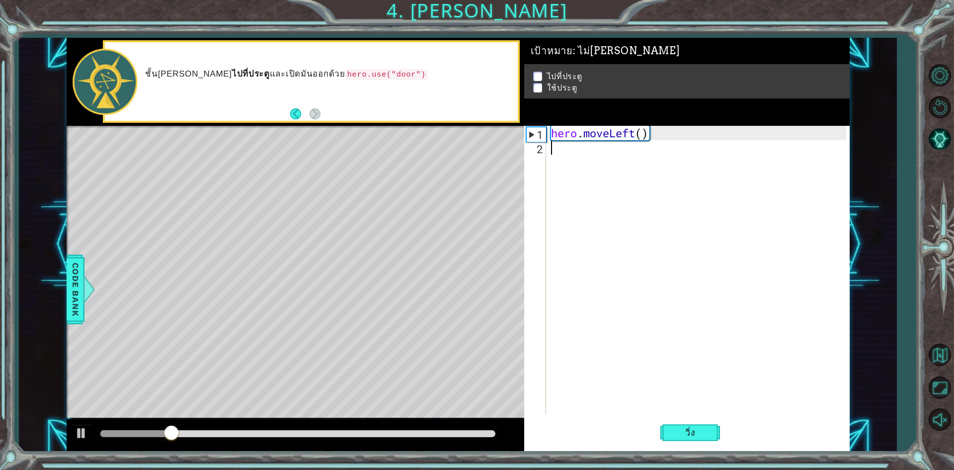
click at [559, 154] on div "hero . moveLeft ( )" at bounding box center [700, 284] width 302 height 317
drag, startPoint x: 548, startPoint y: 132, endPoint x: 614, endPoint y: 132, distance: 66.6
click at [614, 132] on div "1 2 hero . moveLeft ( ) ההההההההההההההההההההההההההההההההההההההההההההההההההההההה…" at bounding box center [685, 270] width 322 height 288
type textarea "H"
type textarea "h"
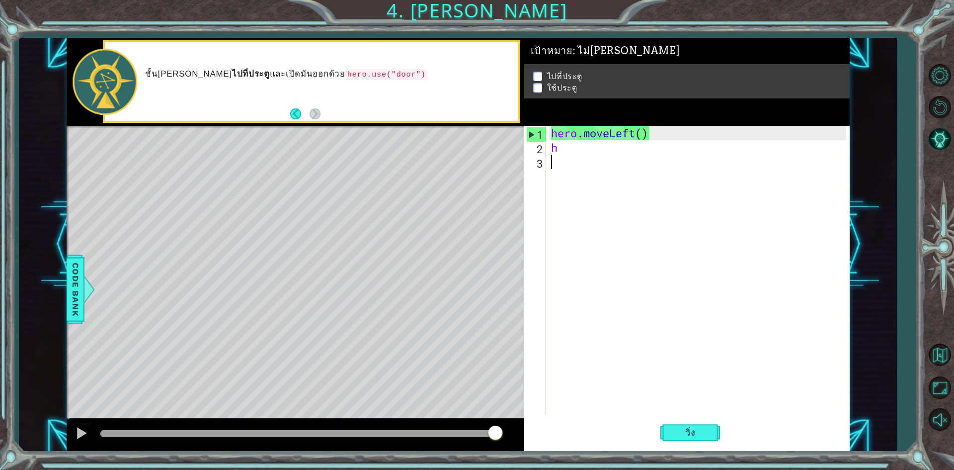
click at [576, 239] on div "hero . moveLeft ( ) h" at bounding box center [700, 284] width 302 height 317
drag, startPoint x: 560, startPoint y: 135, endPoint x: 759, endPoint y: 139, distance: 199.9
click at [759, 139] on div "hero . moveLeft ( ) h" at bounding box center [700, 284] width 302 height 317
type textarea "hero.moveLeft()"
click at [674, 184] on div "hero . moveLeft ( ) h" at bounding box center [700, 284] width 302 height 317
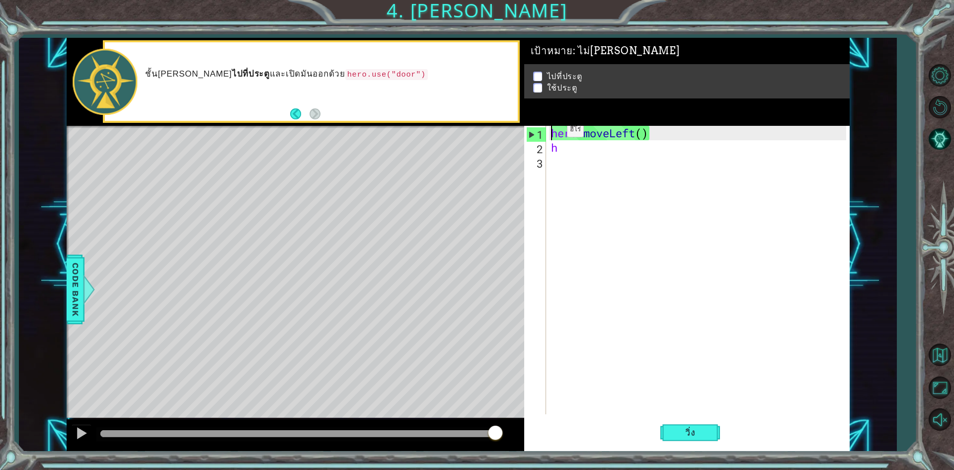
drag, startPoint x: 552, startPoint y: 132, endPoint x: 557, endPoint y: 130, distance: 5.4
click at [556, 131] on div "hero . moveLeft ( ) h" at bounding box center [700, 284] width 302 height 317
type textarea "hero.moveLeft()"
click at [581, 156] on div "hero . moveLeft ( ) h" at bounding box center [700, 284] width 302 height 317
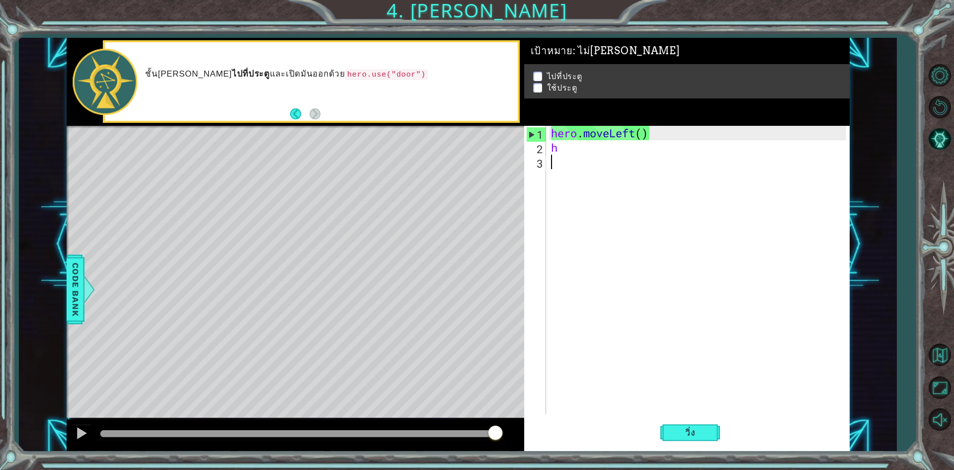
click at [580, 148] on div "hero . moveLeft ( ) h" at bounding box center [700, 284] width 302 height 317
type textarea "h"
paste textarea "hero.moveUp()"
type textarea "hero.moveUp()"
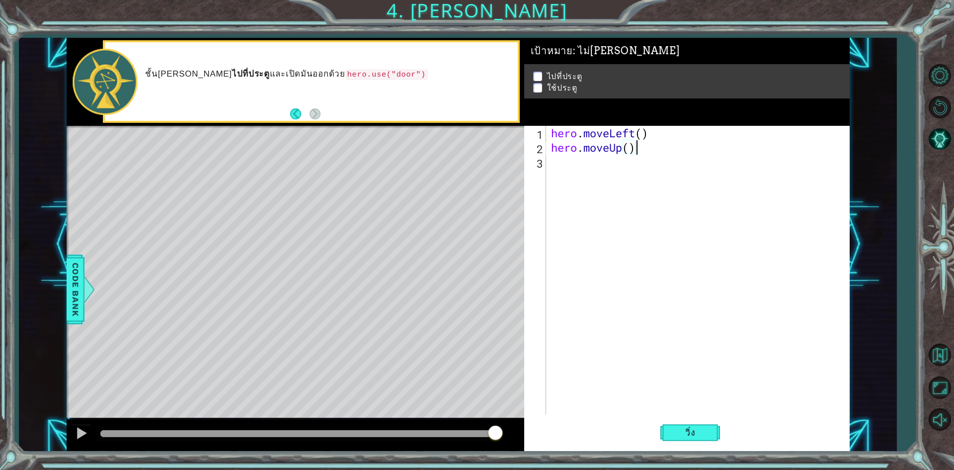
click at [553, 166] on div "hero . moveLeft ( ) hero . moveUp ( )" at bounding box center [700, 284] width 302 height 317
drag, startPoint x: 548, startPoint y: 146, endPoint x: 563, endPoint y: 151, distance: 15.7
click at [579, 150] on div "1 2 3 hero . moveLeft ( ) hero . moveUp ( ) ההההההההההההההההההההההההההההההההההה…" at bounding box center [685, 270] width 322 height 288
drag, startPoint x: 553, startPoint y: 151, endPoint x: 634, endPoint y: 149, distance: 81.1
click at [634, 149] on div "hero . moveLeft ( ) hero . moveUp ( )" at bounding box center [700, 284] width 302 height 317
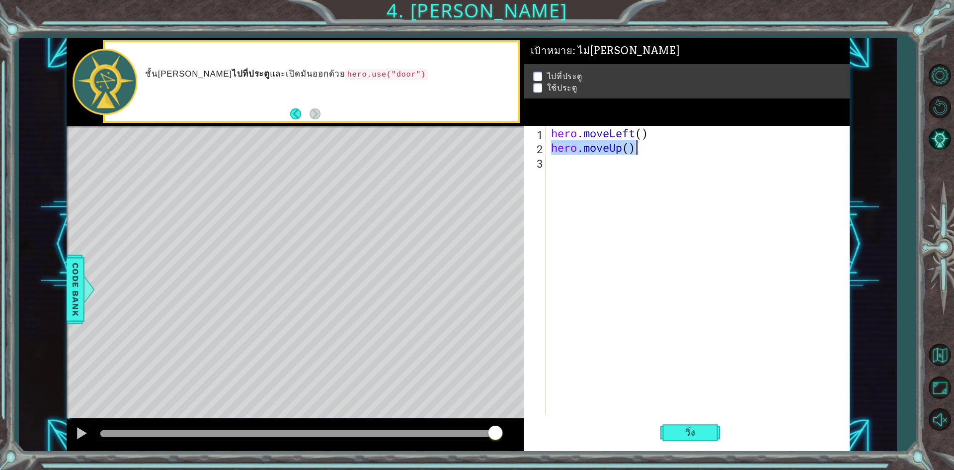
type textarea "hero.moveUp()"
click at [575, 165] on div "hero . moveLeft ( ) hero . moveUp ( )" at bounding box center [700, 284] width 302 height 317
paste textarea "hero.moveUp()"
type textarea "hero.moveUp()"
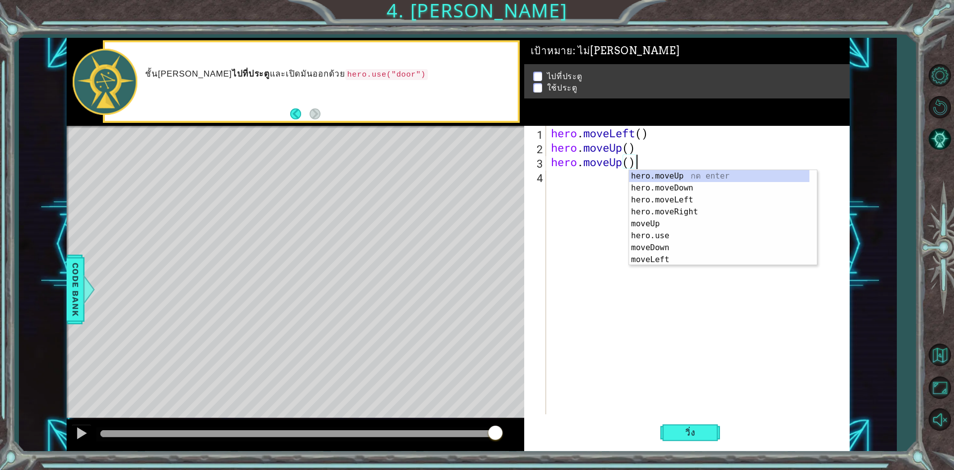
click at [464, 240] on div "Level Map" at bounding box center [296, 272] width 459 height 293
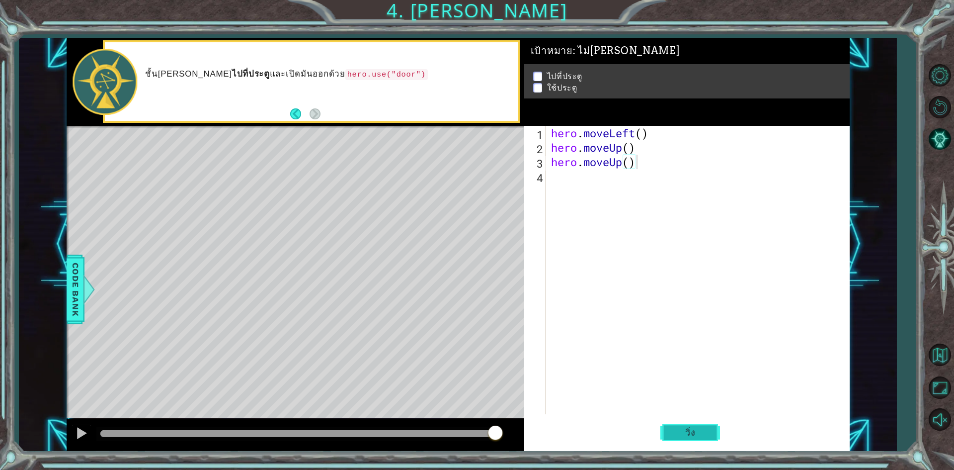
drag, startPoint x: 670, startPoint y: 431, endPoint x: 670, endPoint y: 421, distance: 9.5
click at [670, 430] on button "วิ่ง" at bounding box center [691, 433] width 60 height 32
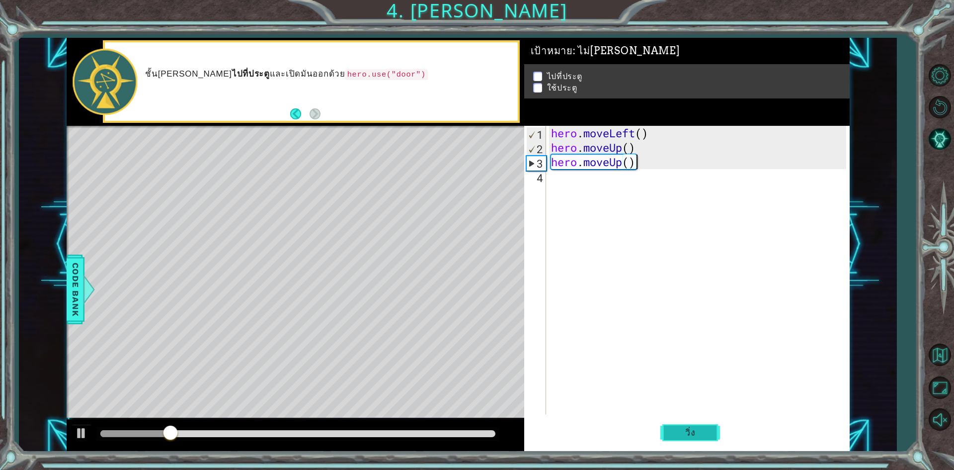
click at [686, 438] on button "วิ่ง" at bounding box center [691, 433] width 60 height 32
drag, startPoint x: 555, startPoint y: 148, endPoint x: 696, endPoint y: 224, distance: 160.1
click at [716, 267] on div "hero . moveLeft ( ) hero . moveUp ( ) hero . moveUp ( )" at bounding box center [700, 284] width 302 height 317
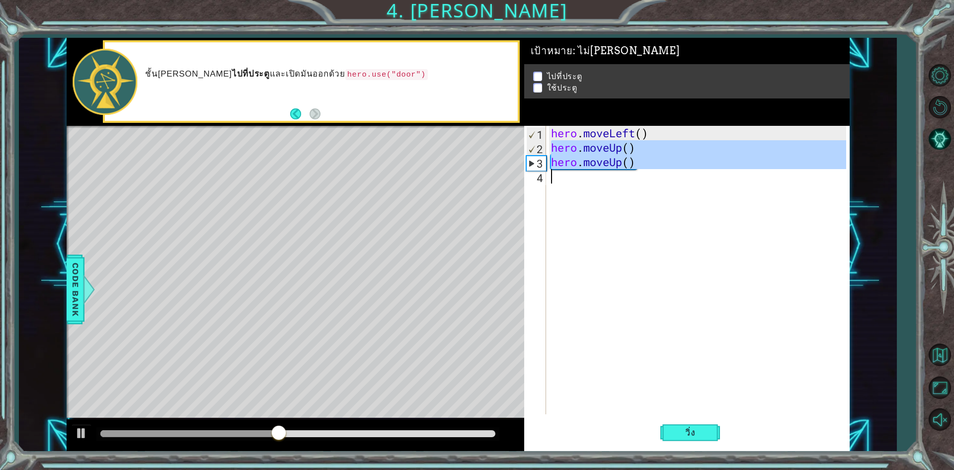
drag, startPoint x: 549, startPoint y: 146, endPoint x: 632, endPoint y: 185, distance: 92.3
click at [632, 185] on div "hero . moveLeft ( ) hero . moveUp ( ) hero . moveUp ( )" at bounding box center [697, 270] width 297 height 288
type textarea "hero.moveUp()"
drag, startPoint x: 632, startPoint y: 184, endPoint x: 568, endPoint y: 242, distance: 86.6
click at [567, 243] on div "hero . moveLeft ( ) hero . moveUp ( ) hero . moveUp ( )" at bounding box center [697, 270] width 297 height 288
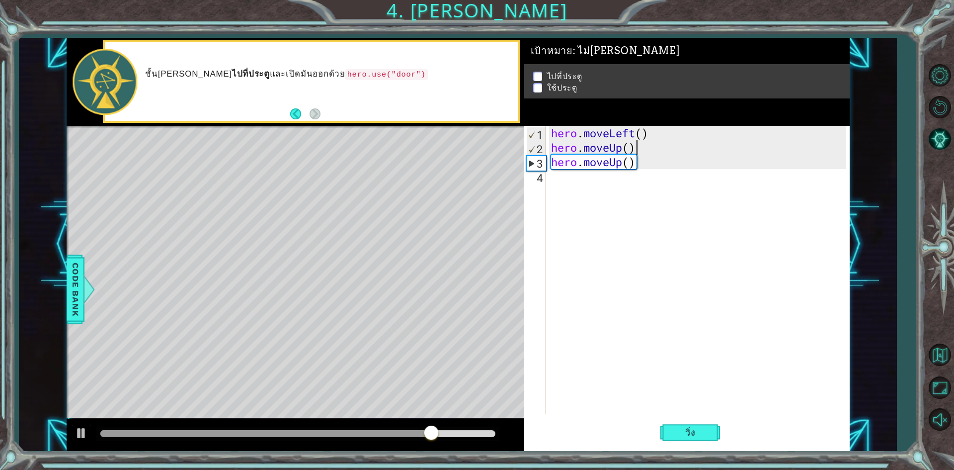
click at [637, 151] on div "hero . moveLeft ( ) hero . moveUp ( ) hero . moveUp ( )" at bounding box center [700, 284] width 302 height 317
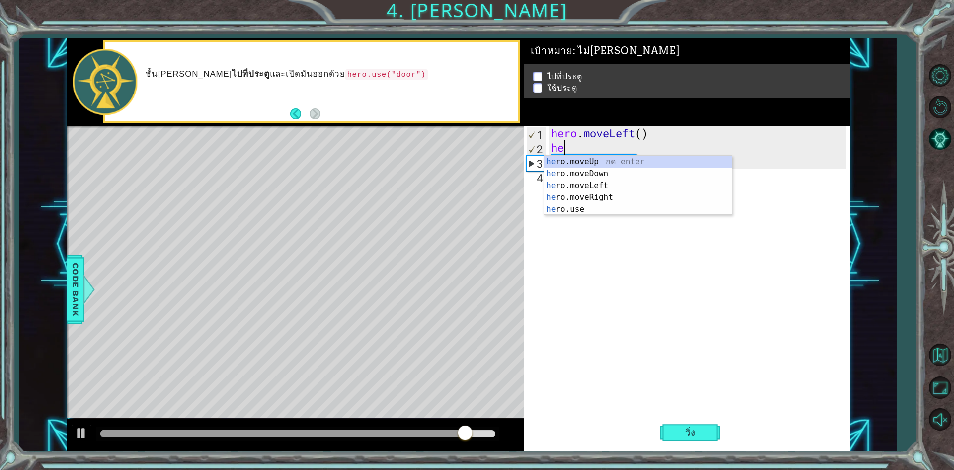
type textarea "h"
type textarea "hero.moveL"
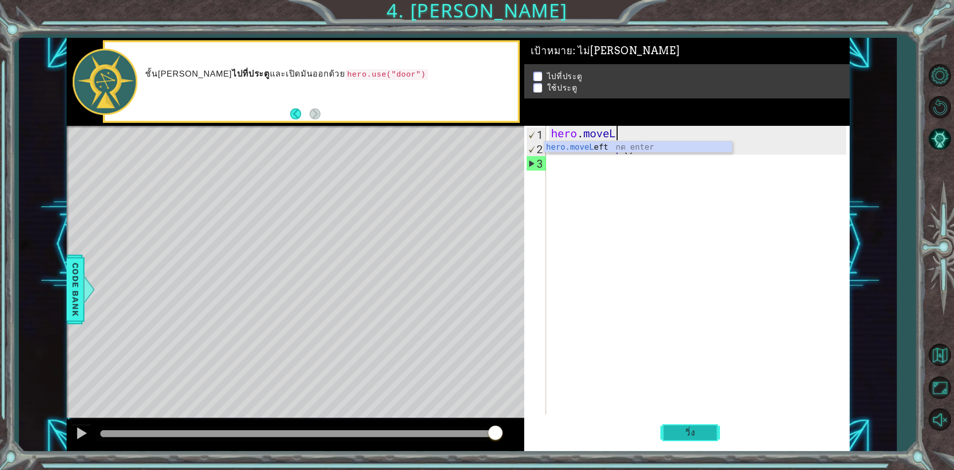
click at [678, 440] on button "วิ่ง" at bounding box center [691, 433] width 60 height 32
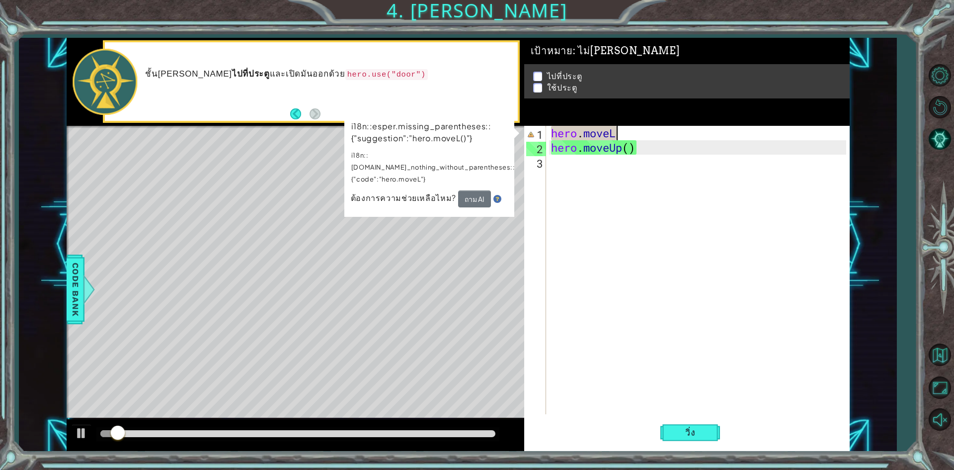
click at [644, 248] on div "hero . moveL hero . moveUp ( )" at bounding box center [700, 284] width 302 height 317
click at [690, 268] on div "hero . moveL hero . moveUp ( )" at bounding box center [700, 284] width 302 height 317
click at [639, 155] on div "hero . moveL hero . moveUp ( )" at bounding box center [700, 284] width 302 height 317
click at [638, 155] on div "hero . moveL hero . moveUp ( )" at bounding box center [700, 284] width 302 height 317
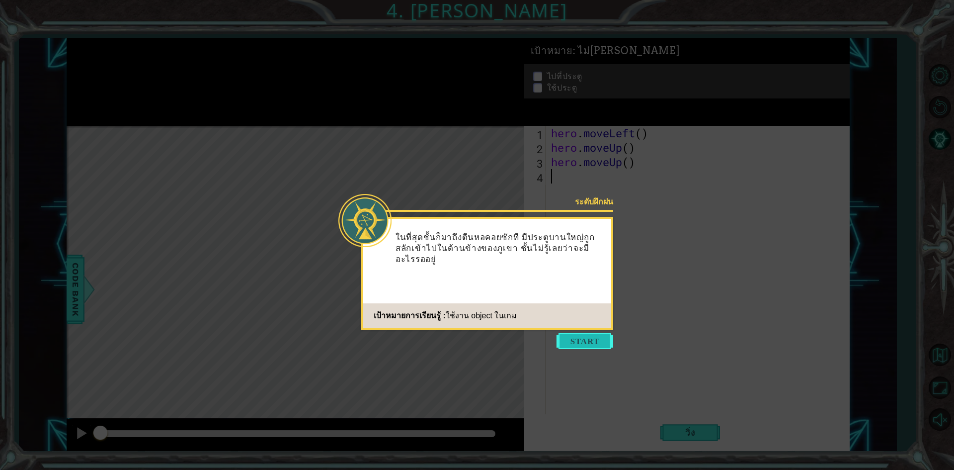
click at [582, 342] on button "Start" at bounding box center [585, 341] width 57 height 16
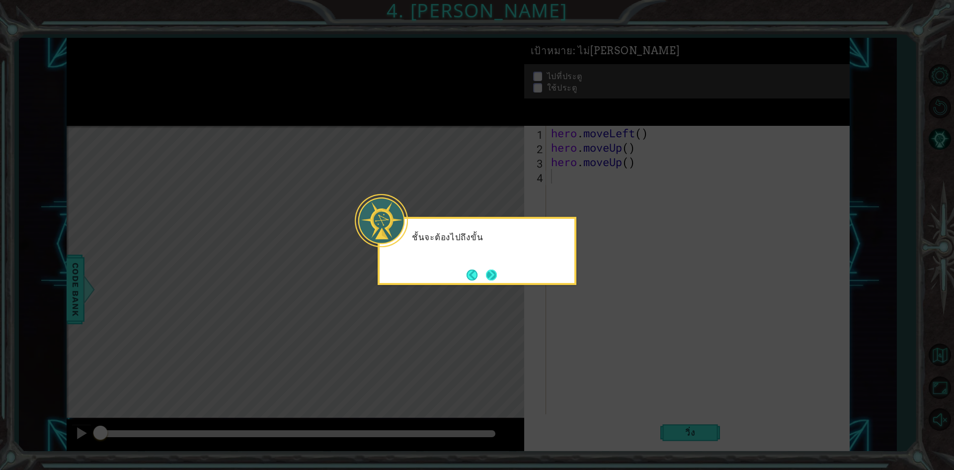
click at [493, 281] on button "Next" at bounding box center [492, 275] width 12 height 12
click at [491, 276] on button "Next" at bounding box center [491, 274] width 15 height 15
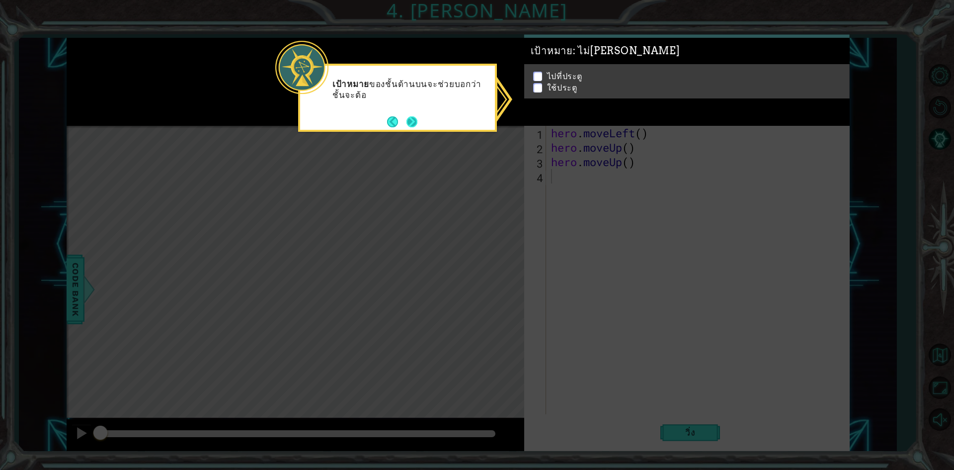
click at [411, 121] on button "Next" at bounding box center [412, 122] width 12 height 12
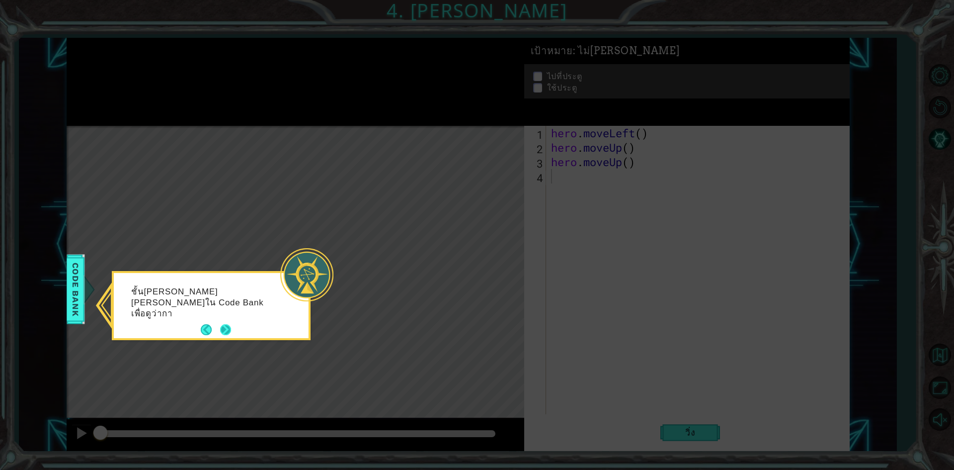
click at [219, 328] on button "Next" at bounding box center [225, 330] width 12 height 12
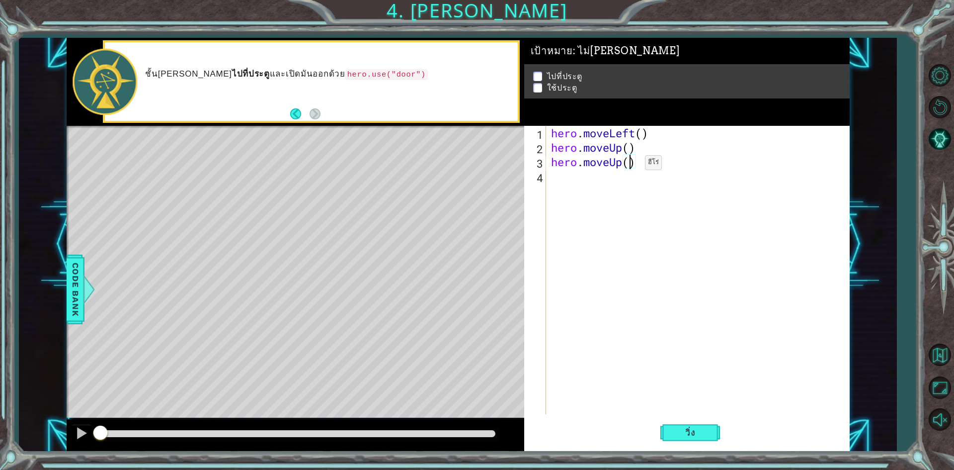
click at [630, 166] on div "hero . moveLeft ( ) hero . moveUp ( ) hero . moveUp ( )" at bounding box center [700, 284] width 302 height 317
click at [631, 166] on div "hero . moveLeft ( ) hero . moveUp ( ) hero . moveUp ( )" at bounding box center [700, 284] width 302 height 317
click at [639, 164] on div "hero . moveLeft ( ) hero . moveUp ( ) hero . moveUp ( )" at bounding box center [700, 284] width 302 height 317
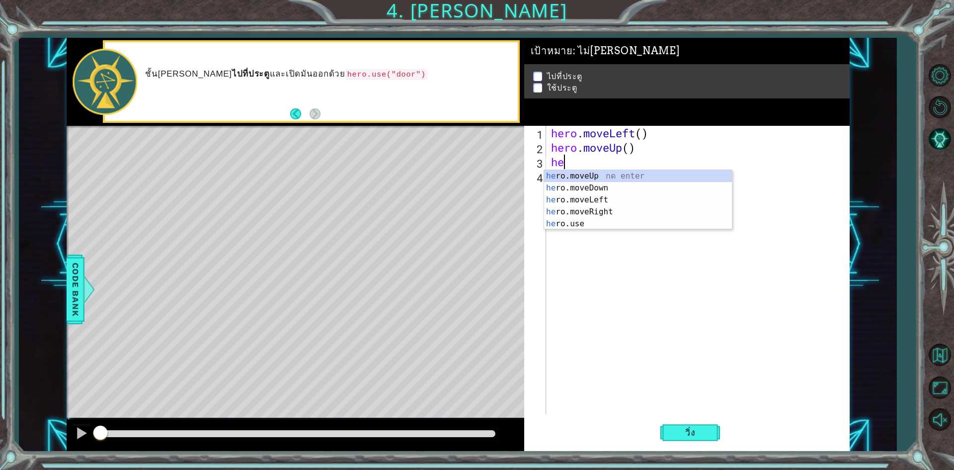
type textarea "h"
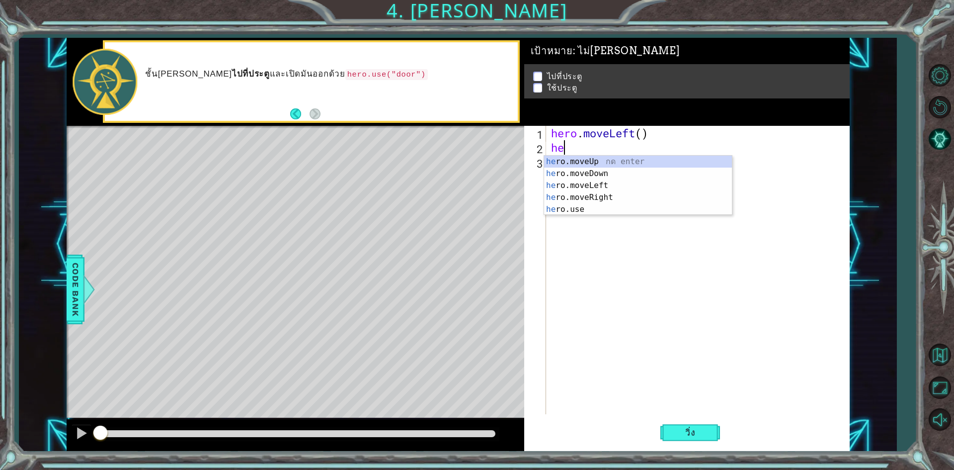
type textarea "h"
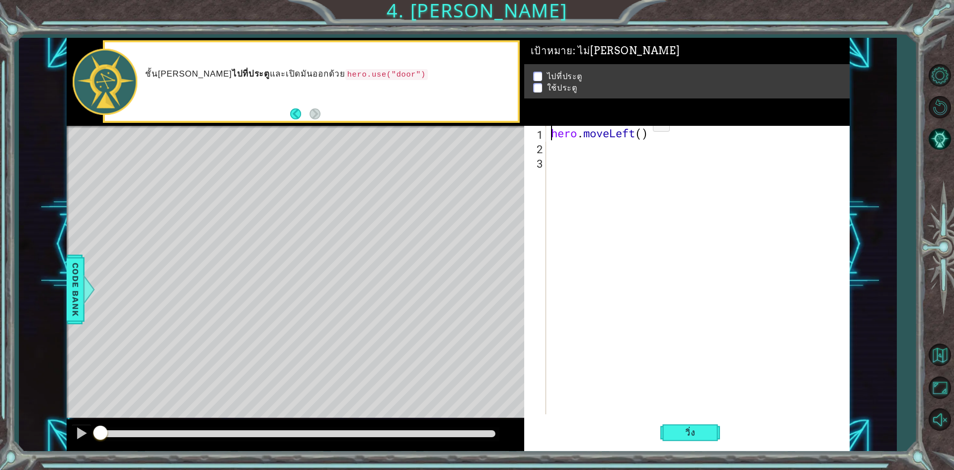
drag, startPoint x: 553, startPoint y: 129, endPoint x: 648, endPoint y: 124, distance: 95.5
click at [648, 124] on div "เป้าหมาย : ไม่สมบูรณ์ ไปที่ประตู ใช้ประตู 1 2 3 hero . moveLeft ( ) ההההההההההה…" at bounding box center [687, 245] width 326 height 414
type textarea "hero.moveLeft()"
drag, startPoint x: 550, startPoint y: 139, endPoint x: 652, endPoint y: 131, distance: 102.2
click at [652, 131] on div "hero . moveLeft ( )" at bounding box center [700, 284] width 302 height 317
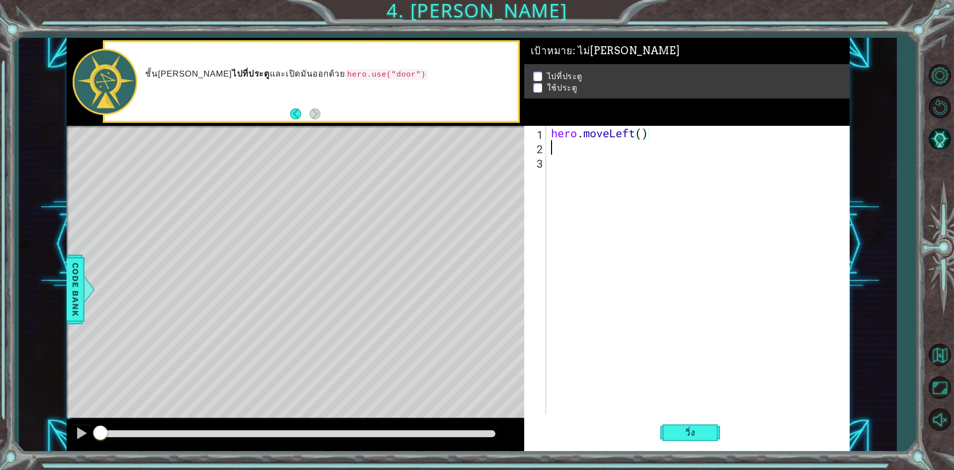
click at [550, 148] on div "hero . moveLeft ( )" at bounding box center [700, 284] width 302 height 317
drag, startPoint x: 550, startPoint y: 148, endPoint x: 614, endPoint y: 142, distance: 63.9
click at [614, 142] on div "hero . moveLeft ( )" at bounding box center [700, 284] width 302 height 317
paste textarea "hero.moveLeft()"
type textarea "hero.moveLeft()"
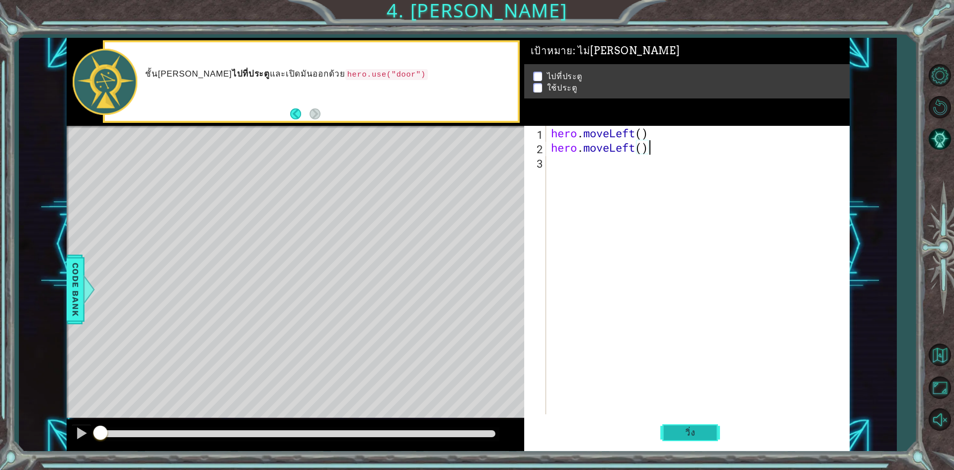
click at [708, 433] on button "วิ่ง" at bounding box center [691, 433] width 60 height 32
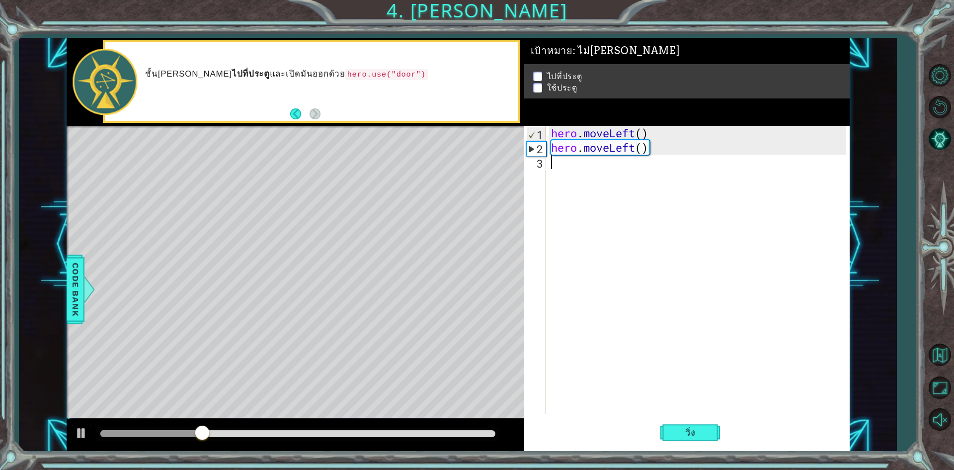
click at [554, 164] on div "hero . moveLeft ( ) hero . moveLeft ( )" at bounding box center [700, 284] width 302 height 317
type textarea "h"
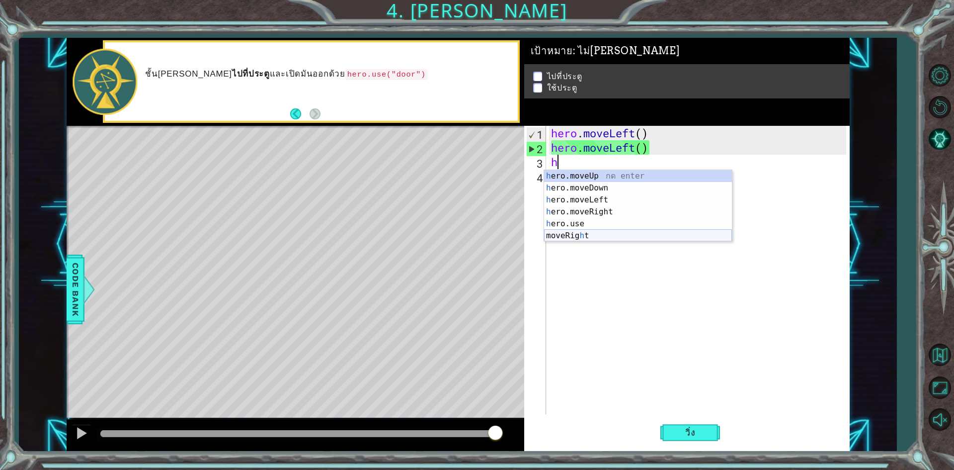
click at [598, 235] on div "h ero.moveUp กด enter h ero.moveDown กด enter h ero.moveLeft กด enter h ero.mov…" at bounding box center [638, 217] width 188 height 95
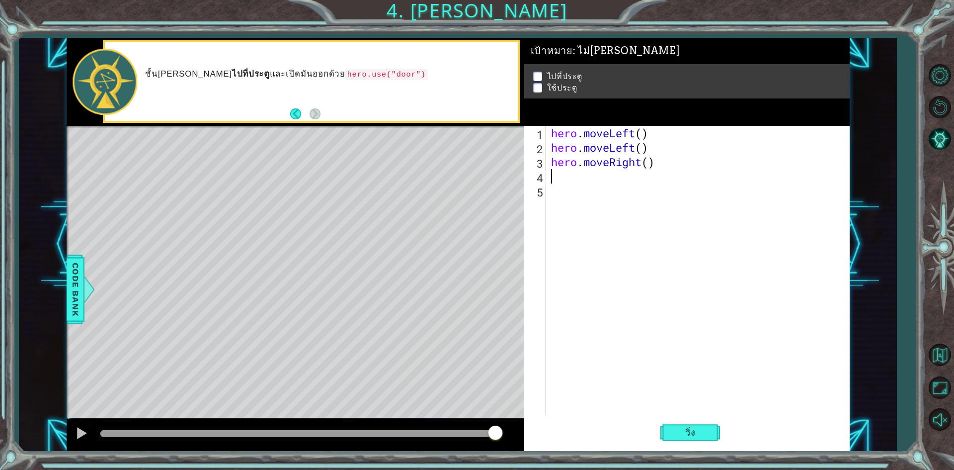
click at [559, 177] on div "hero . moveLeft ( ) hero . moveLeft ( ) hero . moveRight ( )" at bounding box center [700, 284] width 302 height 317
drag, startPoint x: 559, startPoint y: 177, endPoint x: 715, endPoint y: 231, distance: 165.2
click at [715, 231] on div "hero . moveLeft ( ) hero . moveLeft ( ) hero . moveRight ( )" at bounding box center [700, 284] width 302 height 317
click at [692, 436] on span "วิ่ง" at bounding box center [690, 432] width 30 height 10
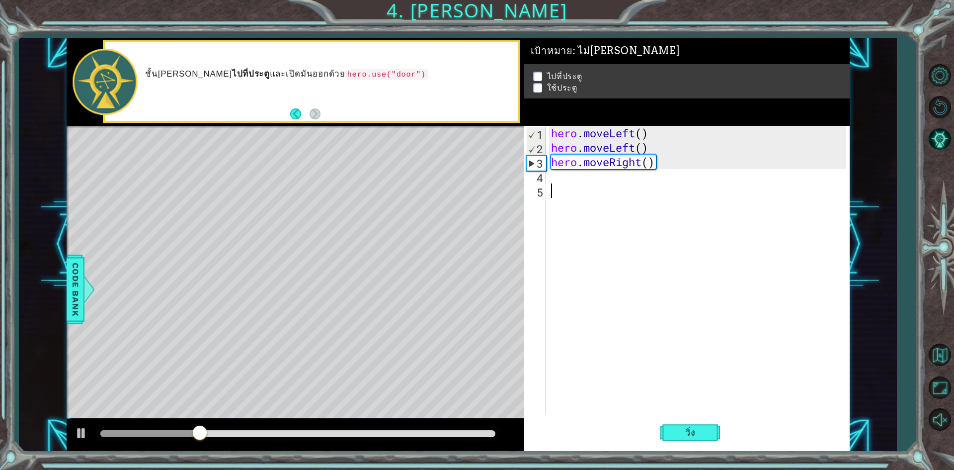
drag, startPoint x: 816, startPoint y: 195, endPoint x: 786, endPoint y: 184, distance: 31.8
click at [808, 190] on div "hero . moveLeft ( ) hero . moveLeft ( ) hero . moveRight ( )" at bounding box center [700, 284] width 302 height 317
click at [660, 157] on div "hero . moveLeft ( ) hero . moveLeft ( ) hero . moveRight ( )" at bounding box center [700, 284] width 302 height 317
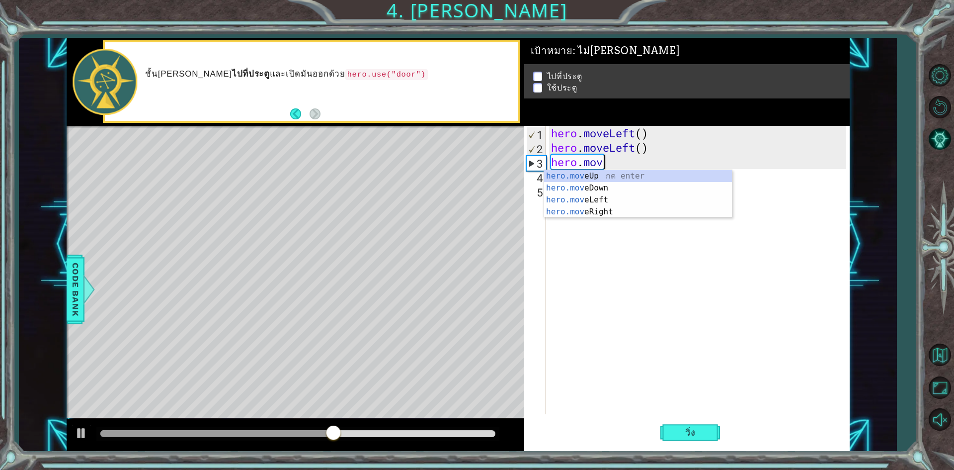
type textarea "hero.mo"
click at [576, 178] on div "hero.mo veUp กด enter hero.mo veDown กด enter hero.mo veLeft กด enter hero.mo v…" at bounding box center [638, 206] width 188 height 72
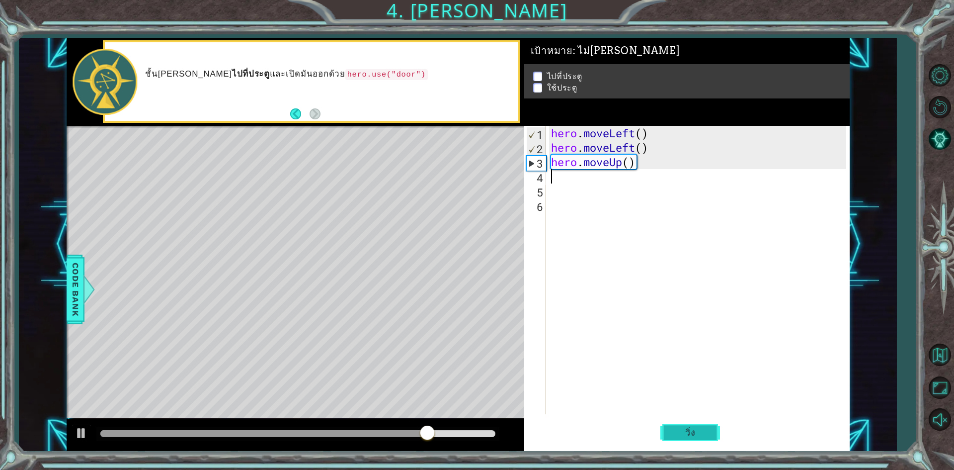
click at [698, 435] on span "วิ่ง" at bounding box center [690, 432] width 30 height 10
drag, startPoint x: 553, startPoint y: 164, endPoint x: 635, endPoint y: 161, distance: 81.6
click at [635, 161] on div "hero . moveLeft ( ) hero . moveLeft ( ) hero . moveUp ( )" at bounding box center [700, 284] width 302 height 317
type textarea "hero.moveUp()"
click at [554, 185] on div "hero . moveLeft ( ) hero . moveLeft ( ) hero . moveUp ( )" at bounding box center [700, 284] width 302 height 317
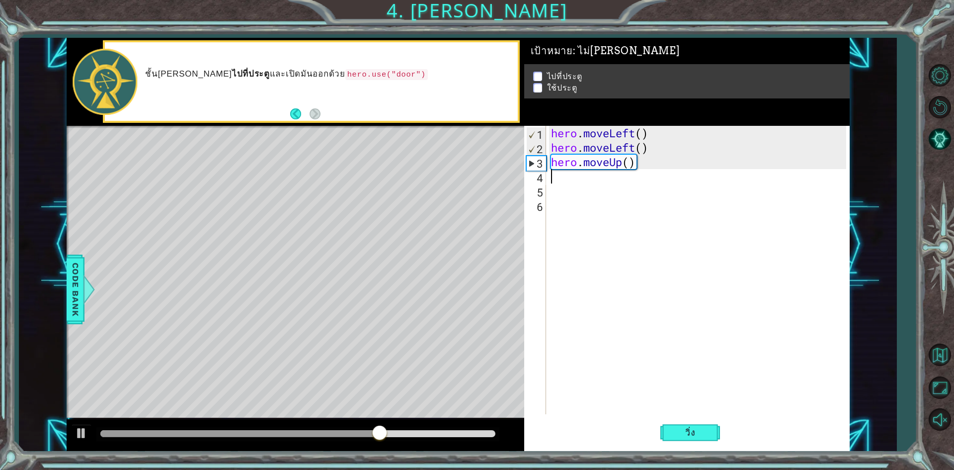
click at [554, 178] on div "hero . moveLeft ( ) hero . moveLeft ( ) hero . moveUp ( )" at bounding box center [700, 284] width 302 height 317
paste textarea "hero.moveUp()"
type textarea "hero.moveUp()"
click at [577, 202] on div "hero . moveLeft ( ) hero . moveLeft ( ) hero . moveUp ( ) hero . moveUp ( )" at bounding box center [700, 284] width 302 height 317
click at [574, 194] on div "hero . moveLeft ( ) hero . moveLeft ( ) hero . moveUp ( ) hero . moveUp ( )" at bounding box center [700, 284] width 302 height 317
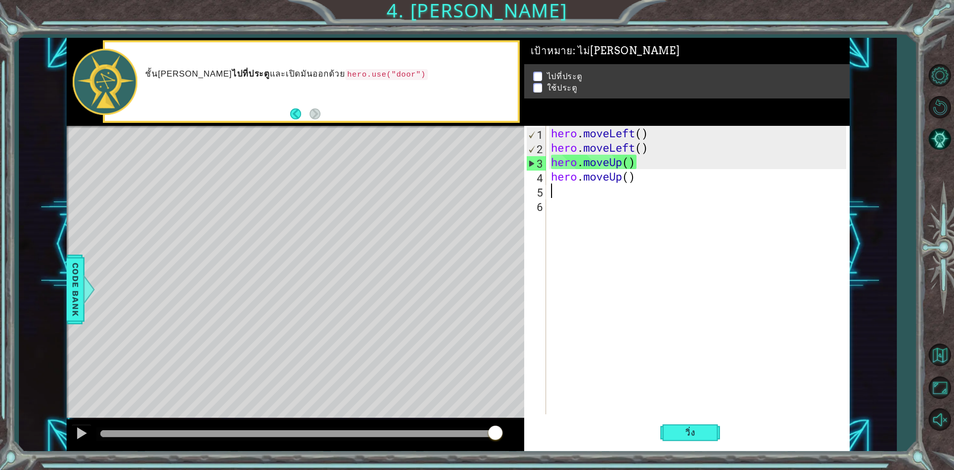
drag, startPoint x: 563, startPoint y: 194, endPoint x: 558, endPoint y: 188, distance: 7.9
click at [558, 188] on div "hero . moveLeft ( ) hero . moveLeft ( ) hero . moveUp ( ) hero . moveUp ( )" at bounding box center [700, 284] width 302 height 317
type textarea "h"
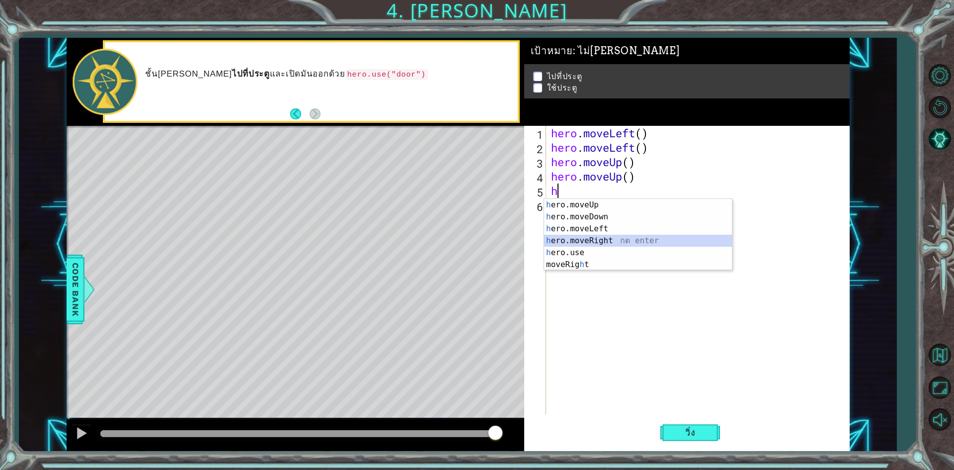
click at [592, 239] on div "h ero.moveUp กด enter h ero.moveDown กด enter h ero.moveLeft กด enter h ero.mov…" at bounding box center [638, 246] width 188 height 95
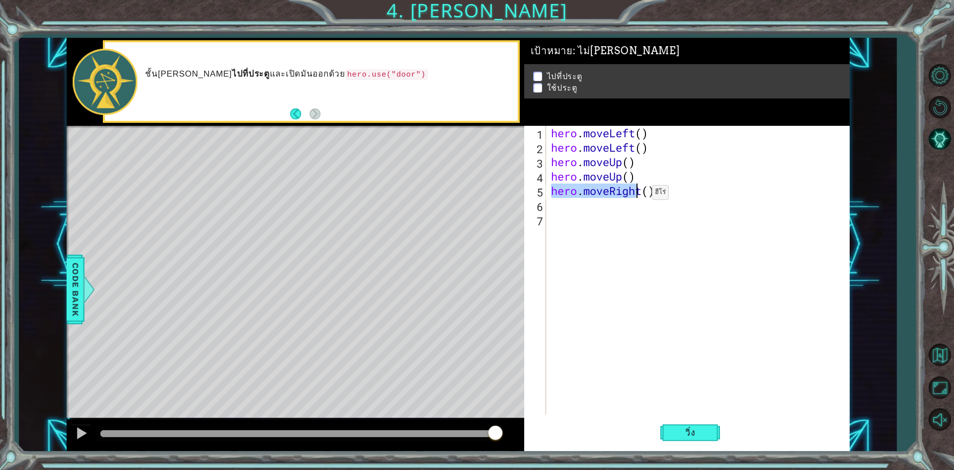
drag, startPoint x: 553, startPoint y: 188, endPoint x: 638, endPoint y: 195, distance: 85.3
click at [638, 195] on div "hero . moveLeft ( ) hero . moveLeft ( ) hero . moveUp ( ) hero . moveUp ( ) her…" at bounding box center [700, 284] width 302 height 317
type textarea "hero.moveRight()"
click at [587, 202] on div "hero . moveLeft ( ) hero . moveLeft ( ) hero . moveUp ( ) hero . moveUp ( ) her…" at bounding box center [700, 284] width 302 height 317
type textarea "h"
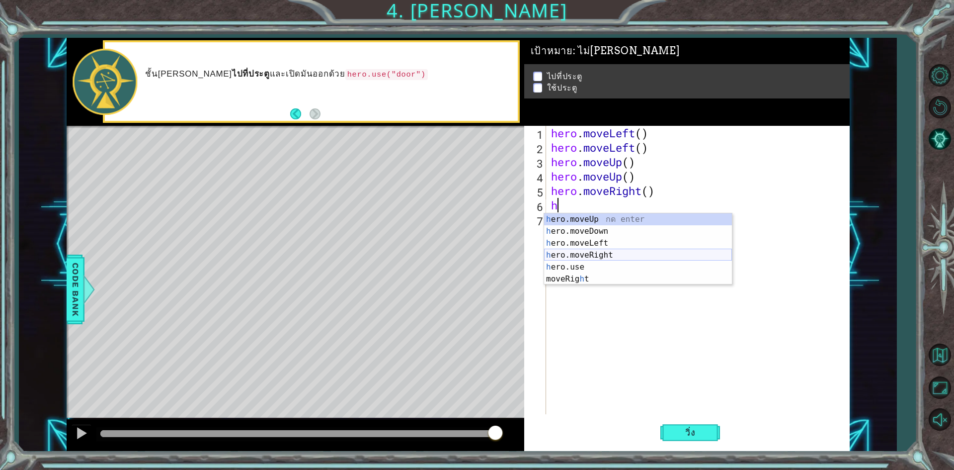
click at [591, 252] on div "h ero.moveUp กด enter h ero.moveDown กด enter h ero.moveLeft กด enter h ero.mov…" at bounding box center [638, 260] width 188 height 95
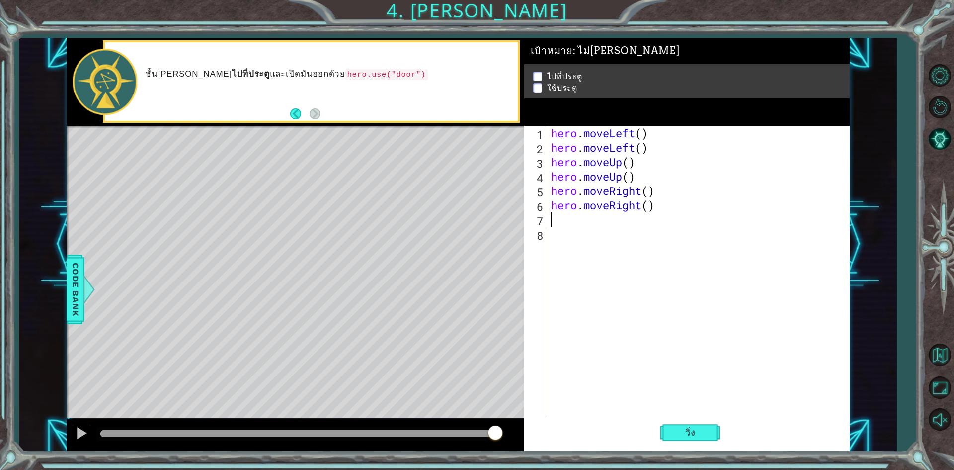
type textarea "h"
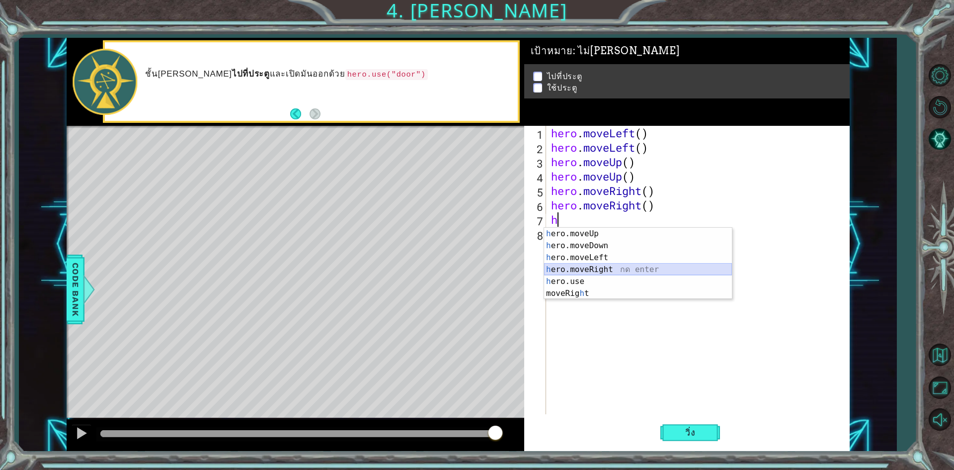
click at [599, 271] on div "h ero.moveUp กด enter h ero.moveDown กด enter h ero.moveLeft กด enter h ero.mov…" at bounding box center [638, 275] width 188 height 95
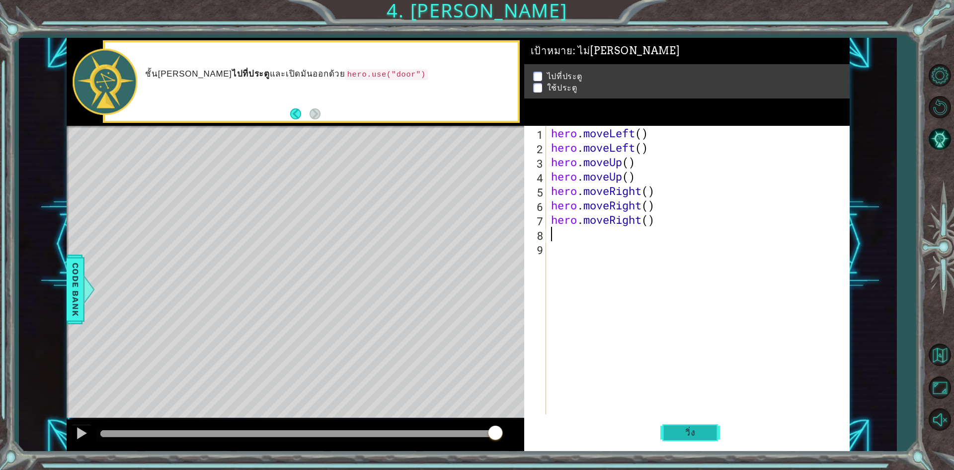
click at [686, 436] on span "วิ่ง" at bounding box center [690, 432] width 30 height 10
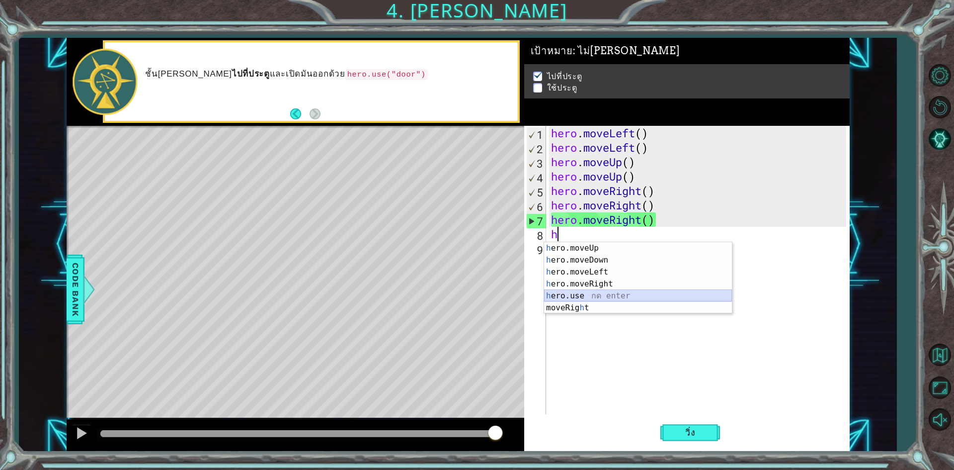
click at [567, 294] on div "h ero.moveUp กด enter h ero.moveDown กด enter h ero.moveLeft กด enter h ero.mov…" at bounding box center [638, 289] width 188 height 95
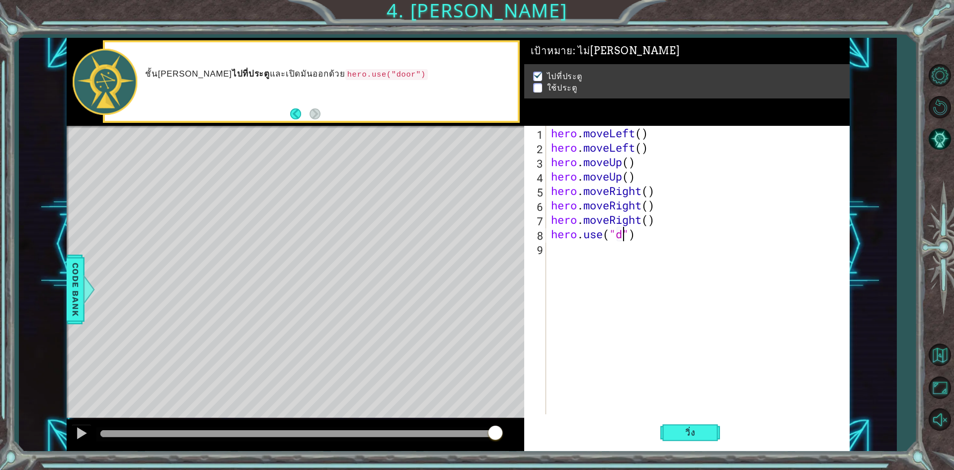
scroll to position [0, 3]
type textarea "hero.use("door")"
click at [688, 439] on button "วิ่ง" at bounding box center [691, 433] width 60 height 32
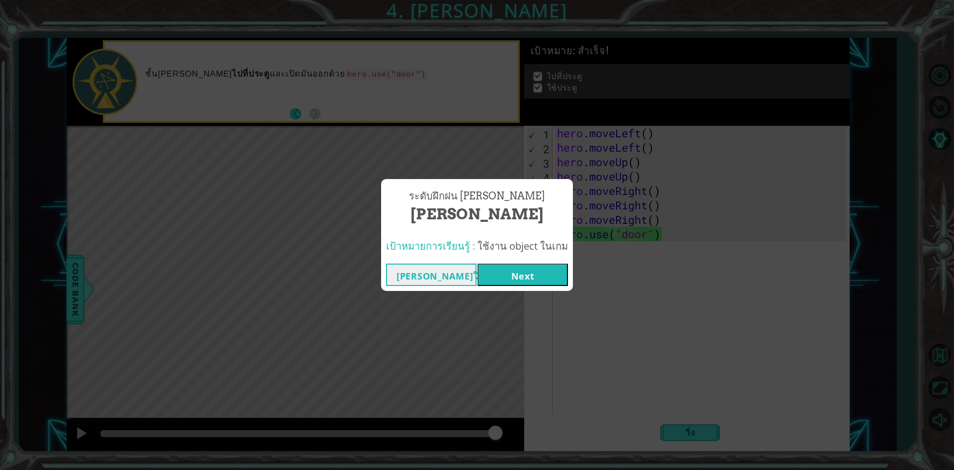
click at [520, 275] on button "Next" at bounding box center [523, 274] width 90 height 22
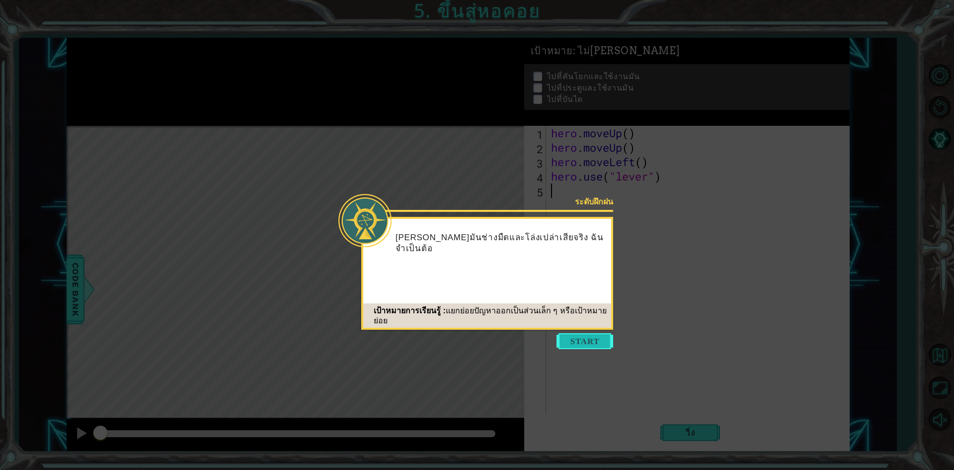
click at [575, 346] on button "Start" at bounding box center [585, 341] width 57 height 16
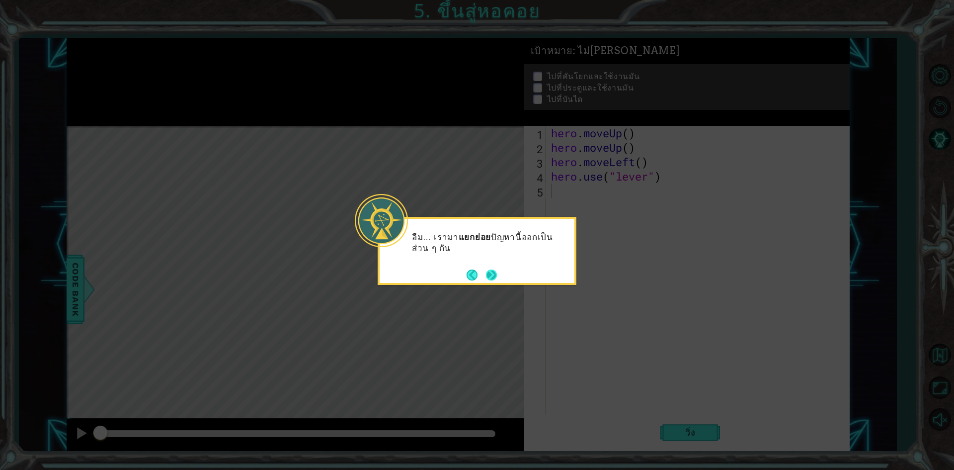
click at [496, 274] on button "Next" at bounding box center [491, 274] width 17 height 17
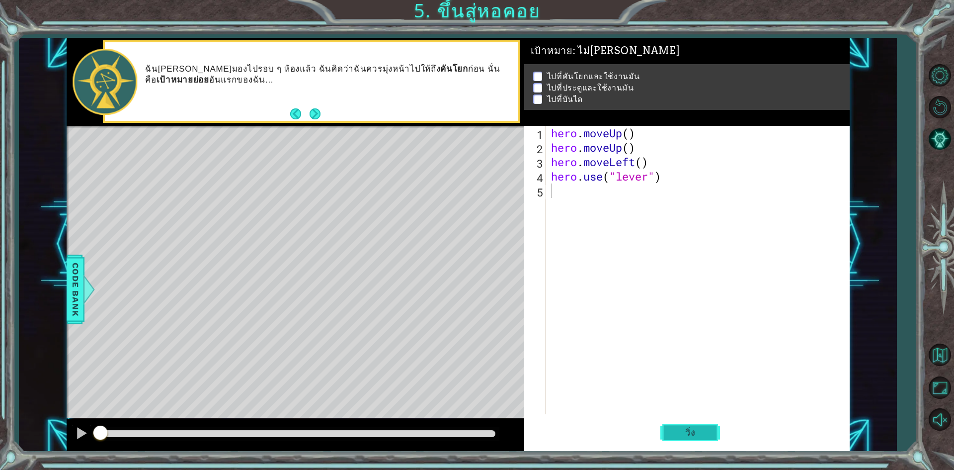
drag, startPoint x: 687, startPoint y: 427, endPoint x: 681, endPoint y: 427, distance: 6.0
click at [687, 428] on button "วิ่ง" at bounding box center [691, 433] width 60 height 32
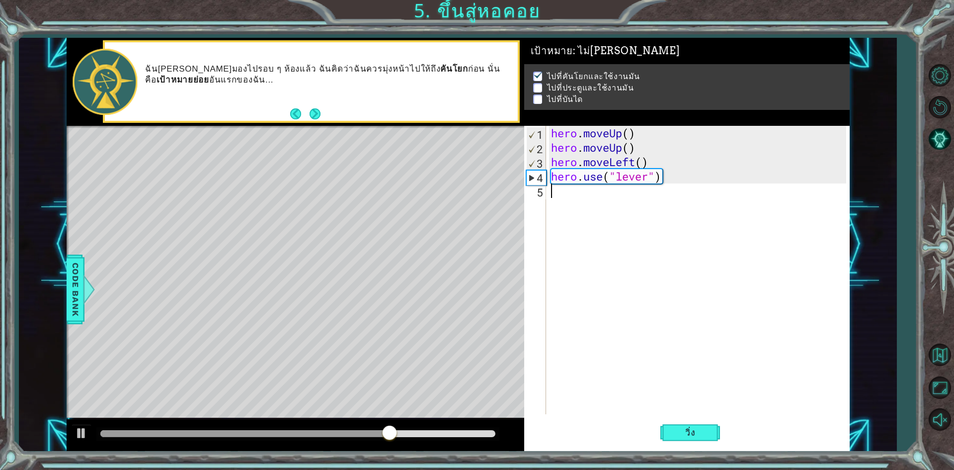
click at [559, 201] on div "hero . moveUp ( ) hero . moveUp ( ) hero . moveLeft ( ) hero . use ( "lever" )" at bounding box center [700, 284] width 302 height 317
type textarea "h"
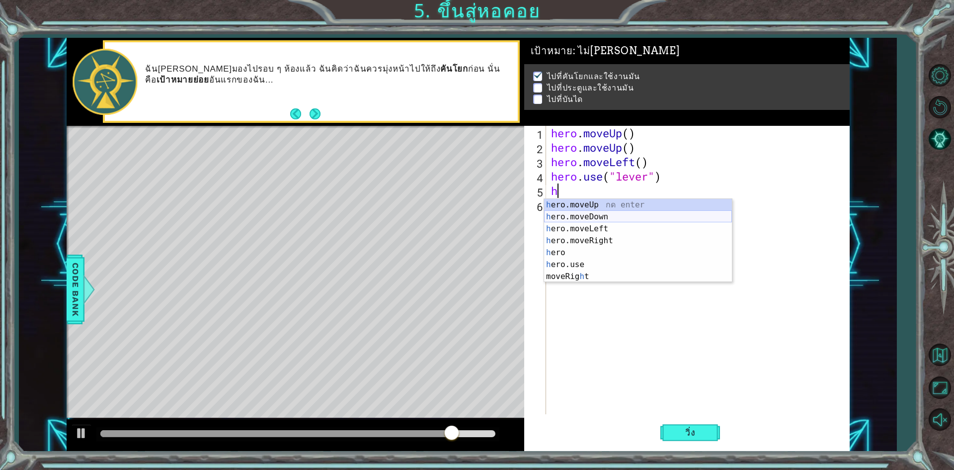
click at [590, 215] on div "h ero.moveUp กด enter h ero.moveDown กด enter h ero.moveLeft กด enter h ero.mov…" at bounding box center [638, 252] width 188 height 107
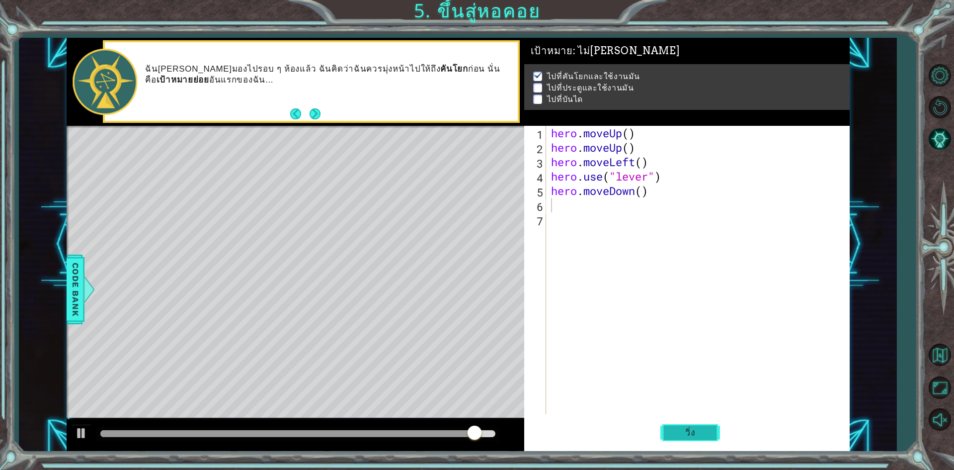
click at [695, 437] on span "วิ่ง" at bounding box center [690, 432] width 30 height 10
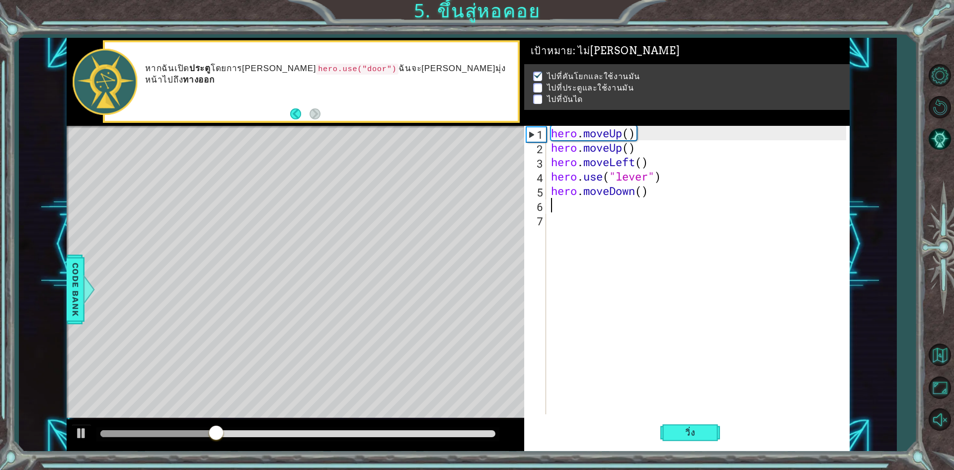
click at [624, 198] on div "hero . moveUp ( ) hero . moveUp ( ) hero . moveLeft ( ) hero . use ( "lever" ) …" at bounding box center [700, 284] width 302 height 317
click at [637, 198] on div "hero . moveUp ( ) hero . moveUp ( ) hero . moveLeft ( ) hero . use ( "lever" ) …" at bounding box center [700, 284] width 302 height 317
drag, startPoint x: 616, startPoint y: 192, endPoint x: 588, endPoint y: 196, distance: 28.6
click at [588, 196] on div "hero . moveUp ( ) hero . moveUp ( ) hero . moveLeft ( ) hero . use ( "lever" ) …" at bounding box center [700, 284] width 302 height 317
click at [654, 191] on div "hero . moveUp ( ) hero . moveUp ( ) hero . moveLeft ( ) hero . use ( "lever" ) …" at bounding box center [700, 284] width 302 height 317
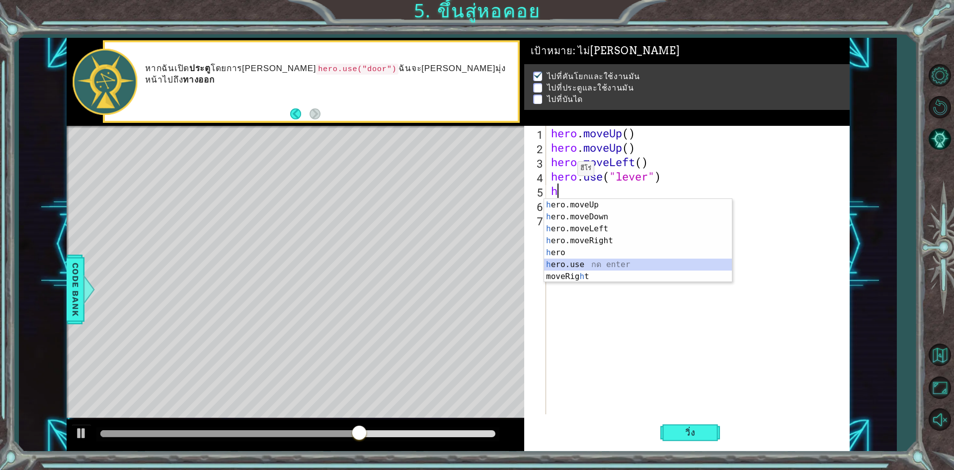
click at [587, 264] on div "h ero.moveUp กด enter h ero.moveDown กด enter h ero.moveLeft กด enter h ero.mov…" at bounding box center [638, 252] width 188 height 107
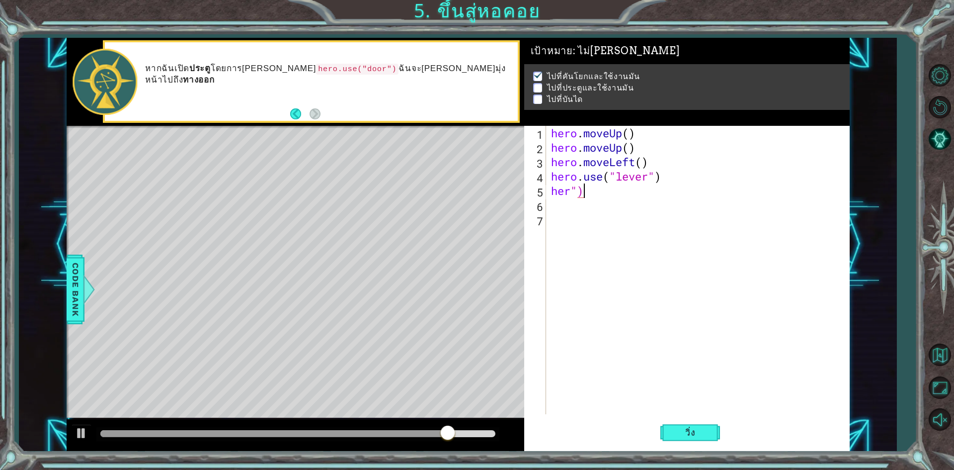
click at [587, 188] on div "hero . moveUp ( ) hero . moveUp ( ) hero . moveLeft ( ) hero . use ( "lever" ) …" at bounding box center [700, 284] width 302 height 317
type textarea "her"
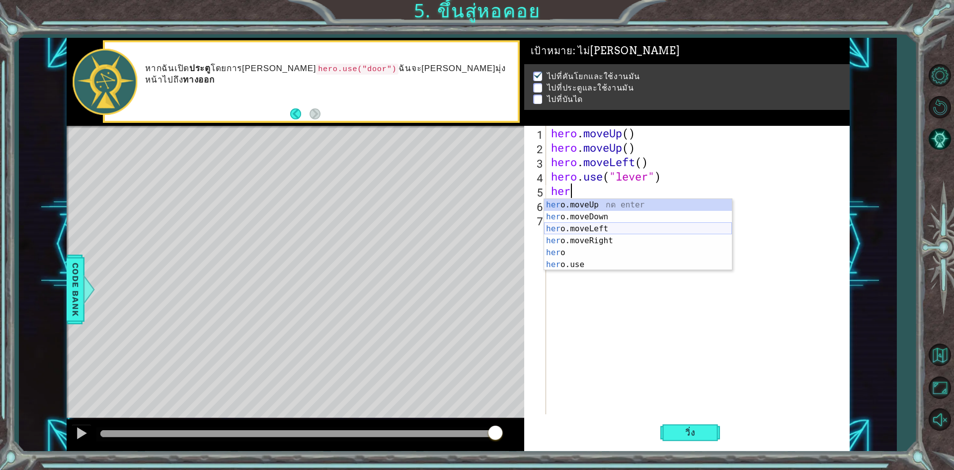
click at [600, 232] on div "her o.moveUp กด enter her o.moveDown กด enter her o.moveLeft กด enter her o.mov…" at bounding box center [638, 246] width 188 height 95
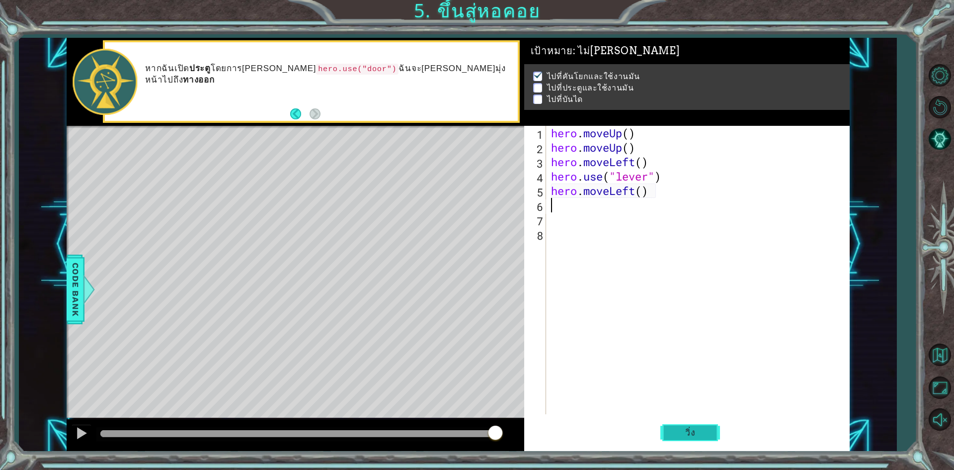
click at [684, 433] on span "วิ่ง" at bounding box center [690, 432] width 30 height 10
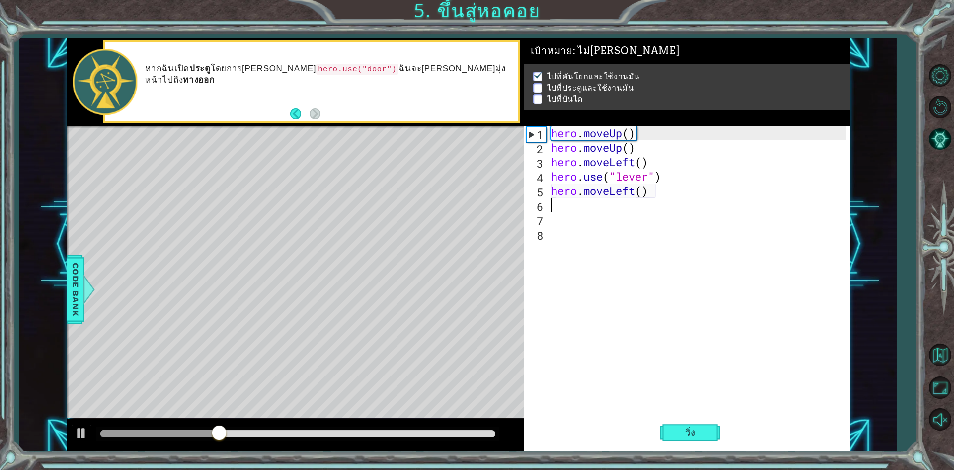
click at [682, 219] on div "hero . moveUp ( ) hero . moveUp ( ) hero . moveLeft ( ) hero . use ( "lever" ) …" at bounding box center [700, 284] width 302 height 317
click at [636, 199] on div "hero . moveUp ( ) hero . moveUp ( ) hero . moveLeft ( ) hero . use ( "lever" ) …" at bounding box center [700, 284] width 302 height 317
click at [641, 192] on div "hero . moveUp ( ) hero . moveUp ( ) hero . moveLeft ( ) hero . use ( "lever" ) …" at bounding box center [700, 284] width 302 height 317
click at [651, 193] on div "hero . moveUp ( ) hero . moveUp ( ) hero . moveLeft ( ) hero . use ( "lever" ) …" at bounding box center [700, 284] width 302 height 317
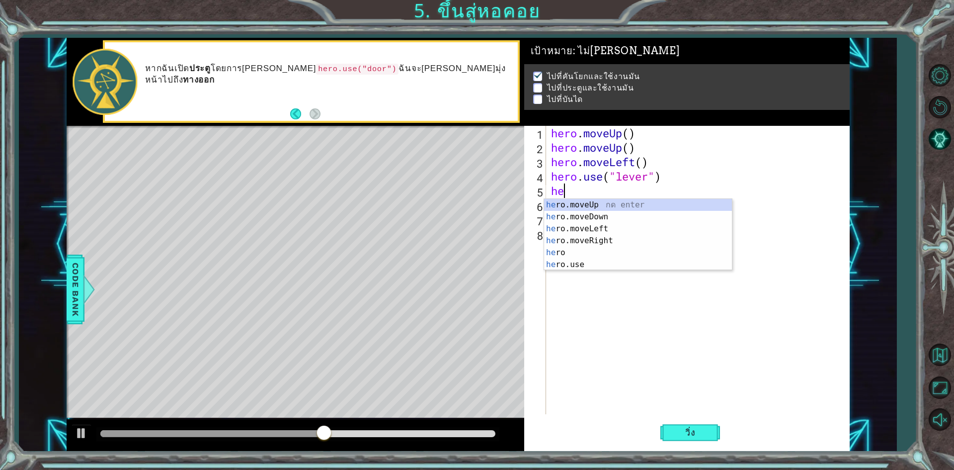
type textarea "h"
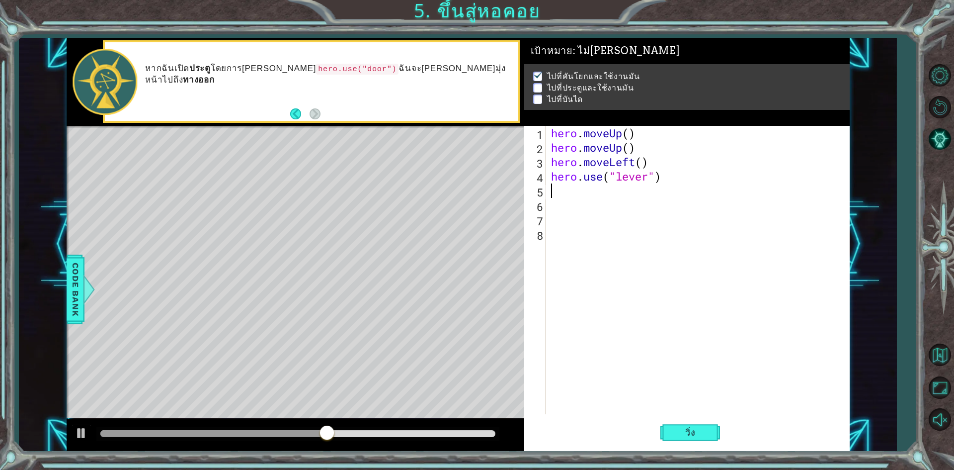
type textarea "hero.use("lever")"
type textarea "h"
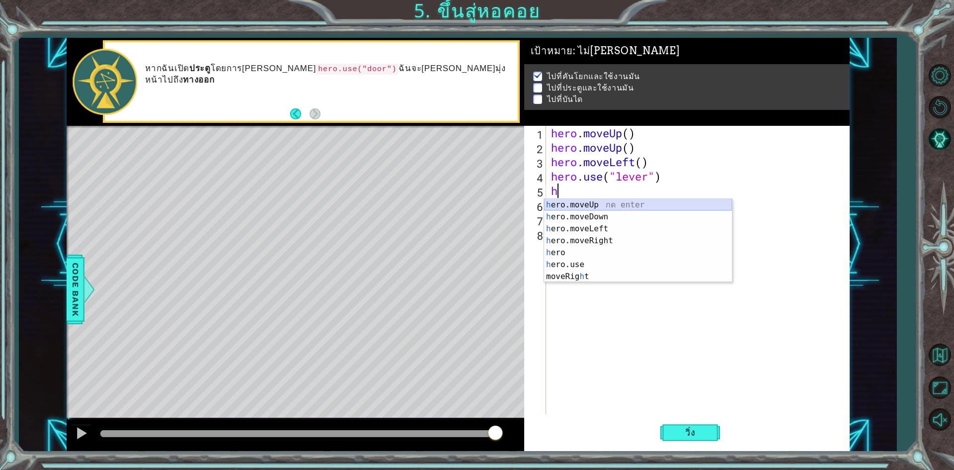
click at [583, 208] on div "h ero.moveUp กด enter h ero.moveDown กด enter h ero.moveLeft กด enter h ero.mov…" at bounding box center [638, 252] width 188 height 107
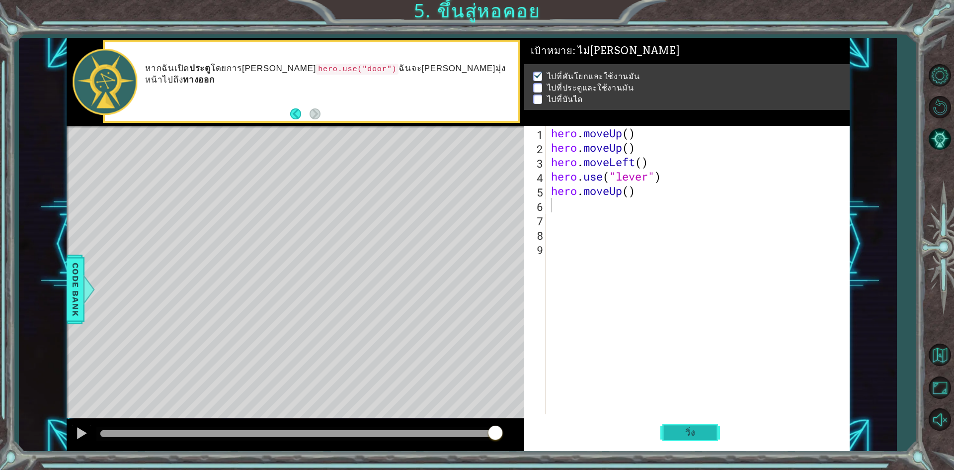
click at [705, 433] on button "วิ่ง" at bounding box center [691, 433] width 60 height 32
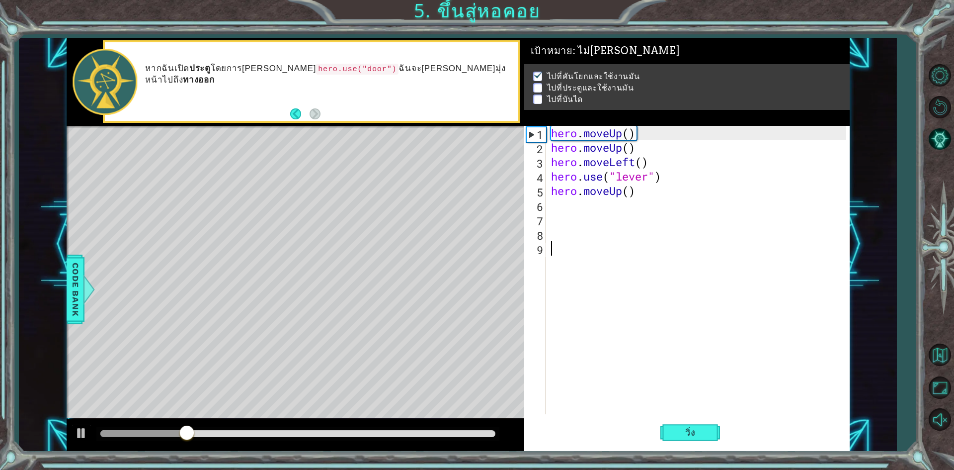
click at [706, 310] on div "hero . moveUp ( ) hero . moveUp ( ) hero . moveLeft ( ) hero . use ( "lever" ) …" at bounding box center [700, 284] width 302 height 317
click at [617, 203] on div "hero . moveUp ( ) hero . moveUp ( ) hero . moveLeft ( ) hero . use ( "lever" ) …" at bounding box center [700, 284] width 302 height 317
click at [631, 198] on div "hero . moveUp ( ) hero . moveUp ( ) hero . moveLeft ( ) hero . use ( "lever" ) …" at bounding box center [700, 284] width 302 height 317
click at [633, 194] on div "hero . moveUp ( ) hero . moveUp ( ) hero . moveLeft ( ) hero . use ( "lever" ) …" at bounding box center [700, 284] width 302 height 317
click at [633, 195] on div "hero . moveUp ( ) hero . moveUp ( ) hero . moveLeft ( ) hero . use ( "lever" ) …" at bounding box center [700, 284] width 302 height 317
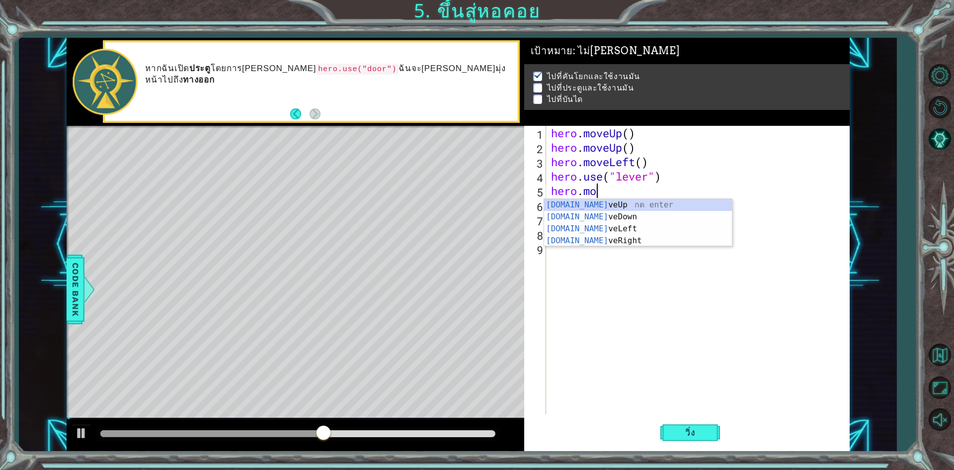
type textarea "hero."
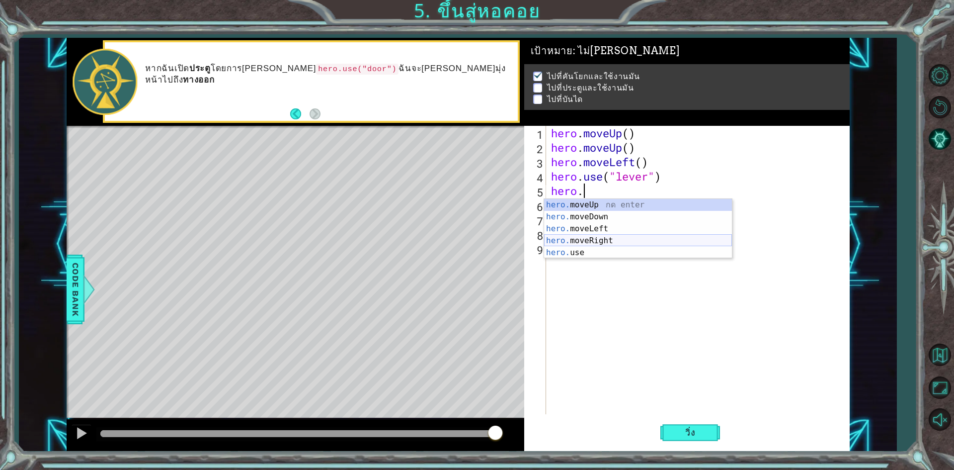
click at [625, 238] on div "hero. moveUp กด enter hero. moveDown กด enter hero. moveLeft กด enter hero. mov…" at bounding box center [638, 241] width 188 height 84
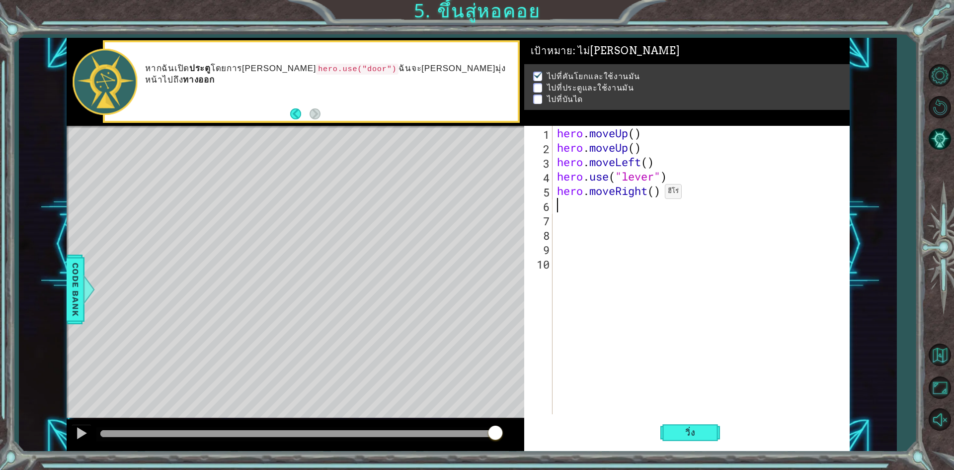
click at [654, 194] on div "hero . moveUp ( ) hero . moveUp ( ) hero . moveLeft ( ) hero . use ( "lever" ) …" at bounding box center [703, 284] width 296 height 317
type textarea "hero.moveRight(3)"
click at [674, 435] on button "วิ่ง" at bounding box center [691, 433] width 60 height 32
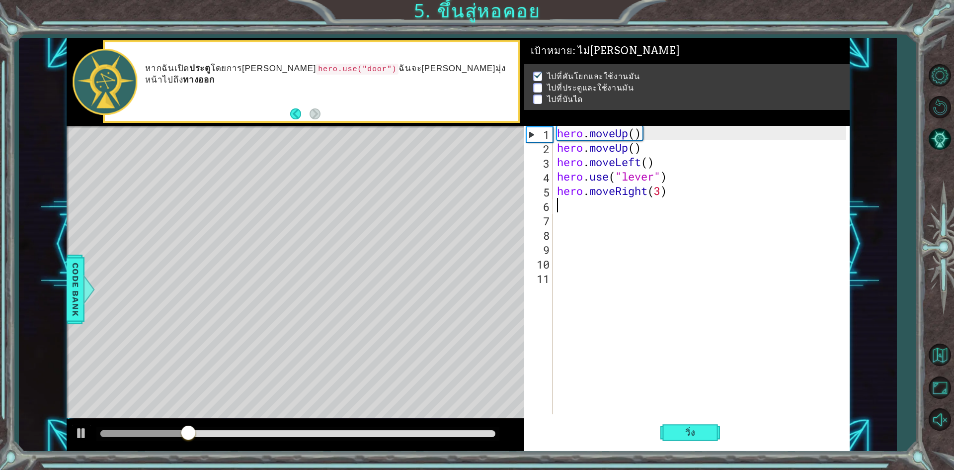
click at [564, 211] on div "hero . moveUp ( ) hero . moveUp ( ) hero . moveLeft ( ) hero . use ( "lever" ) …" at bounding box center [703, 284] width 296 height 317
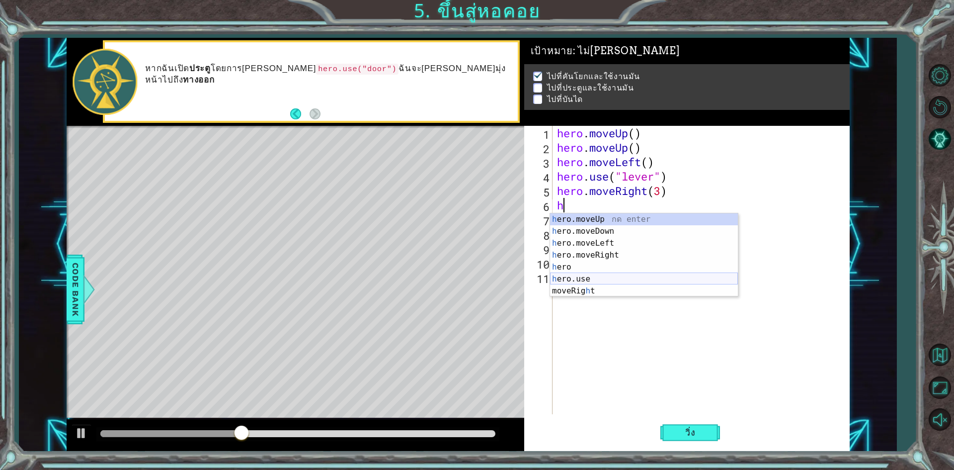
click at [588, 280] on div "h ero.moveUp กด enter h ero.moveDown กด enter h ero.moveLeft กด enter h ero.mov…" at bounding box center [644, 266] width 188 height 107
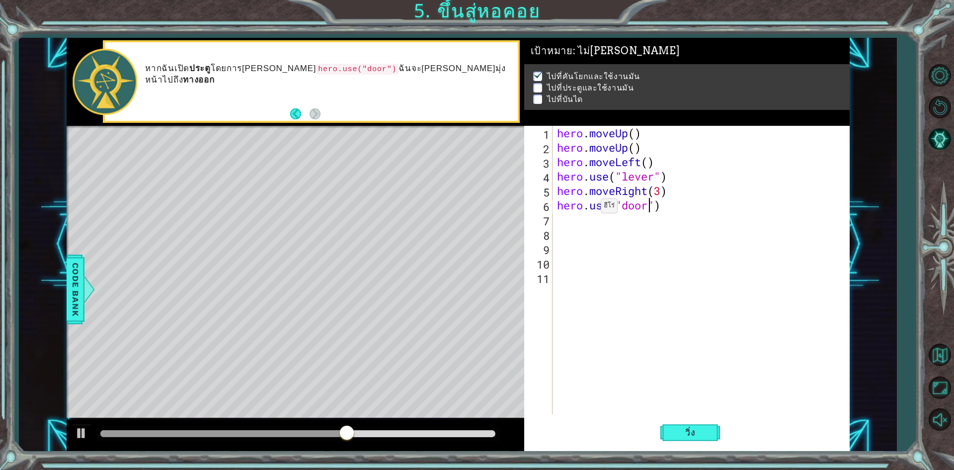
scroll to position [0, 4]
type textarea "hero.use("door")"
click at [680, 438] on button "วิ่ง" at bounding box center [691, 433] width 60 height 32
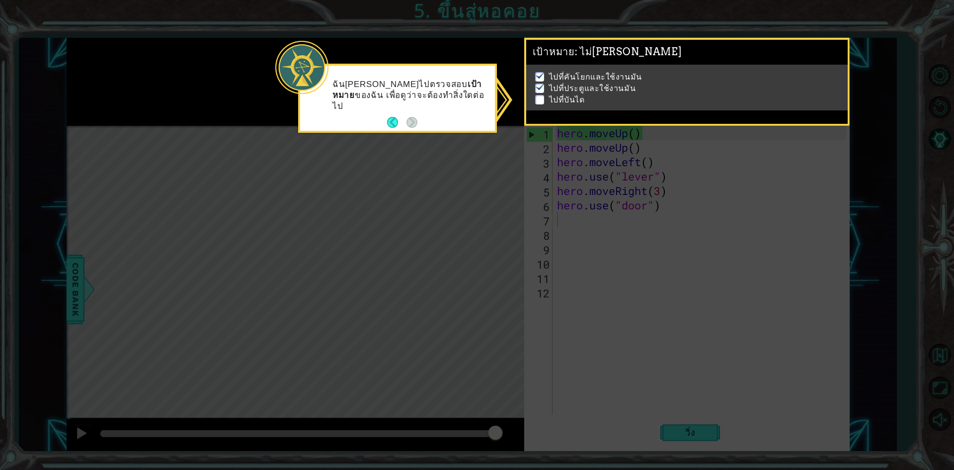
click at [735, 179] on icon at bounding box center [477, 235] width 954 height 470
click at [390, 120] on button "Back" at bounding box center [396, 122] width 19 height 11
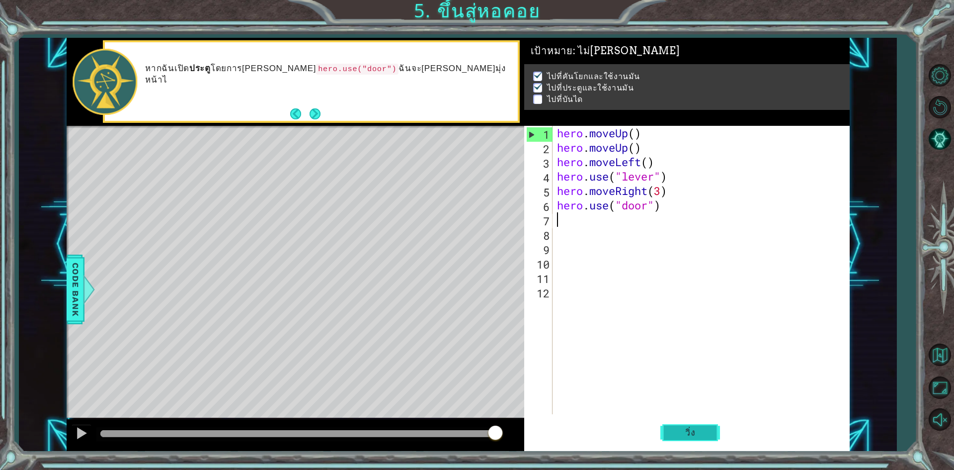
click at [678, 428] on span "วิ่ง" at bounding box center [690, 432] width 30 height 10
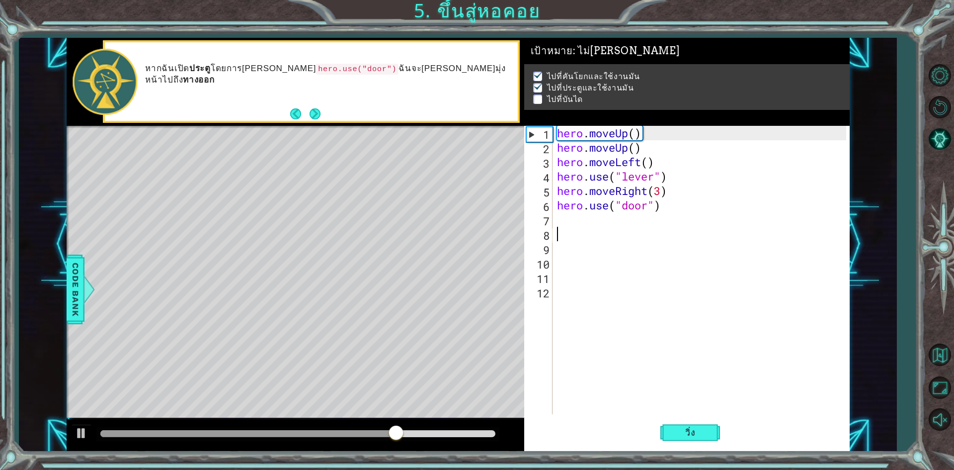
click at [556, 232] on div "hero . moveUp ( ) hero . moveUp ( ) hero . moveLeft ( ) hero . use ( "lever" ) …" at bounding box center [703, 284] width 296 height 317
click at [554, 228] on div "1 2 3 4 5 6 7 8 9 10 11 12 hero . moveUp ( ) hero . moveUp ( ) hero . moveLeft …" at bounding box center [685, 270] width 322 height 288
click at [560, 223] on div "hero . moveUp ( ) hero . moveUp ( ) hero . moveLeft ( ) hero . use ( "lever" ) …" at bounding box center [703, 284] width 296 height 317
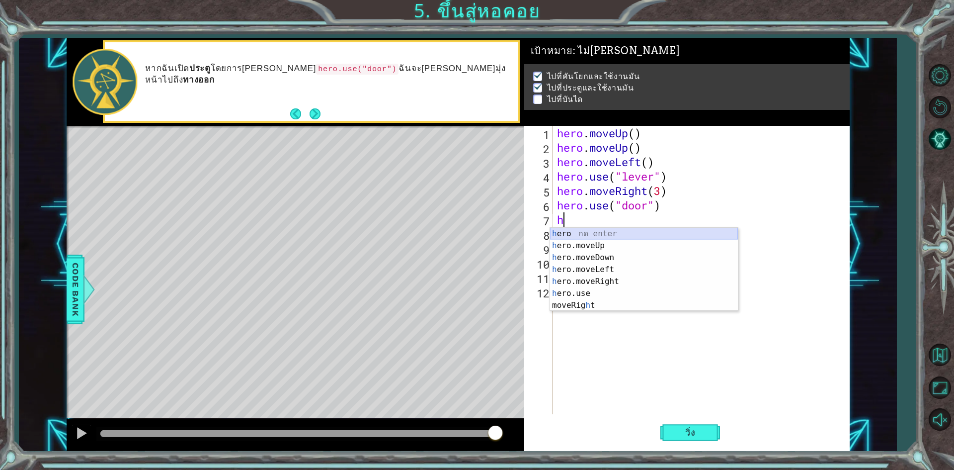
click at [634, 236] on div "h ero กด enter h ero.moveUp กด enter h ero.moveDown กด enter h ero.moveLeft กด …" at bounding box center [644, 281] width 188 height 107
type textarea "hero"
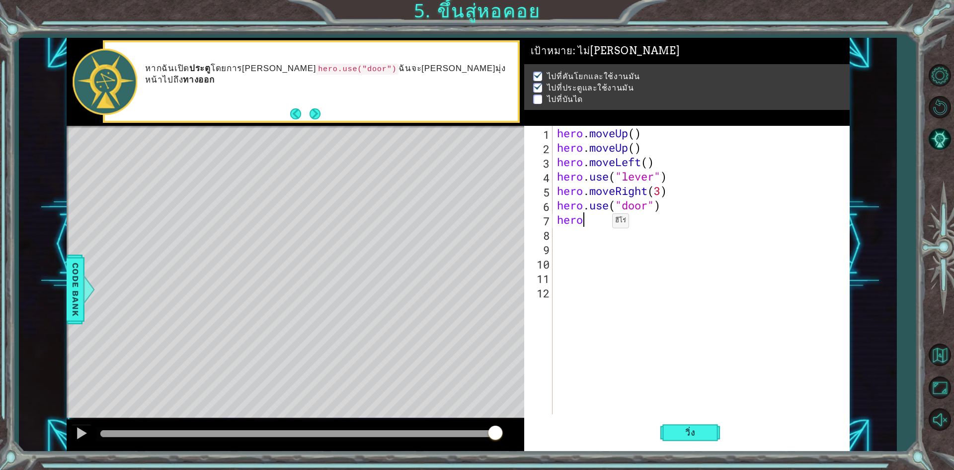
click at [603, 223] on div "hero . moveUp ( ) hero . moveUp ( ) hero . moveLeft ( ) hero . use ( "lever" ) …" at bounding box center [703, 284] width 296 height 317
click at [574, 222] on div "hero . moveUp ( ) hero . moveUp ( ) hero . moveLeft ( ) hero . use ( "lever" ) …" at bounding box center [703, 284] width 296 height 317
click at [574, 227] on div "hero . moveUp ( ) hero . moveUp ( ) hero . moveLeft ( ) hero . use ( "lever" ) …" at bounding box center [703, 284] width 296 height 317
click at [590, 228] on div "hero . moveUp ( ) hero . moveUp ( ) hero . moveLeft ( ) hero . use ( "lever" ) …" at bounding box center [703, 284] width 296 height 317
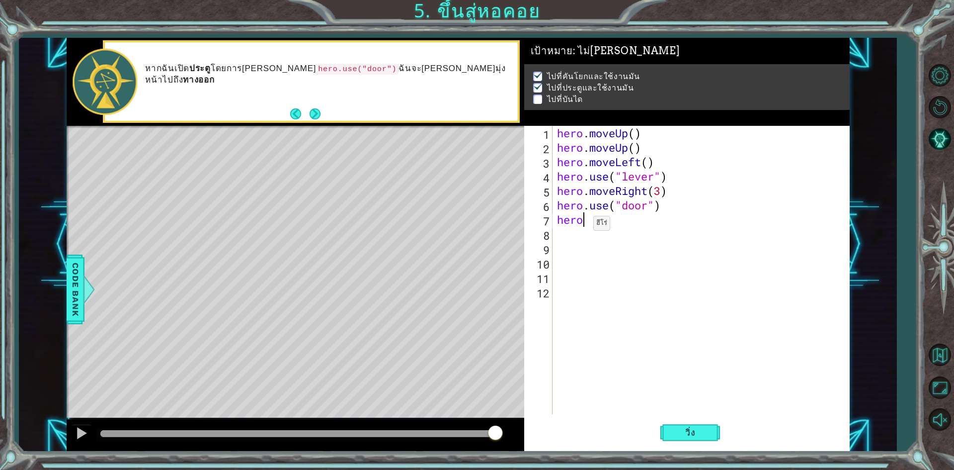
click at [585, 226] on div "hero . moveUp ( ) hero . moveUp ( ) hero . moveLeft ( ) hero . use ( "lever" ) …" at bounding box center [703, 284] width 296 height 317
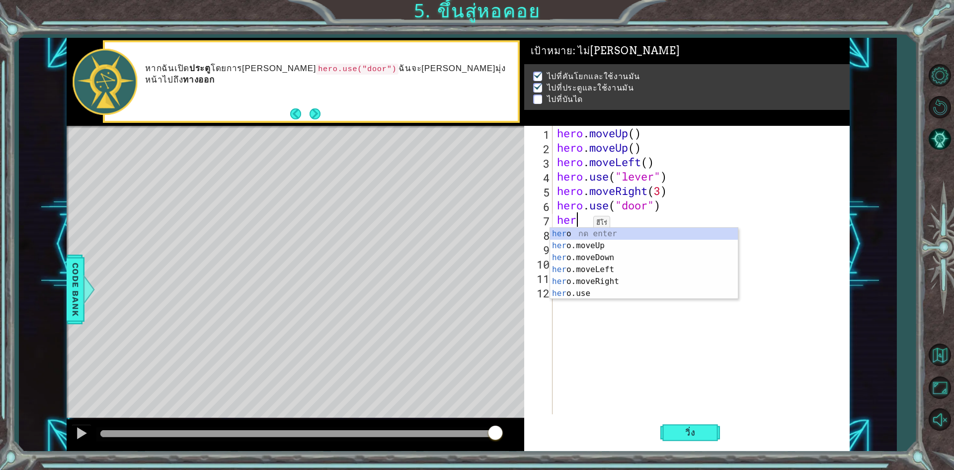
type textarea "he"
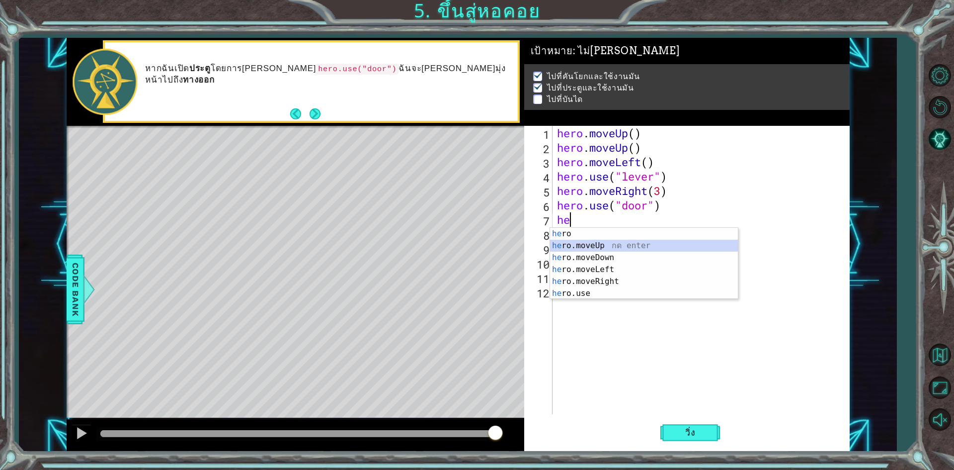
click at [599, 245] on div "he ro กด enter he ro.moveUp กด enter he ro.moveDown กด enter he ro.moveLeft กด …" at bounding box center [644, 275] width 188 height 95
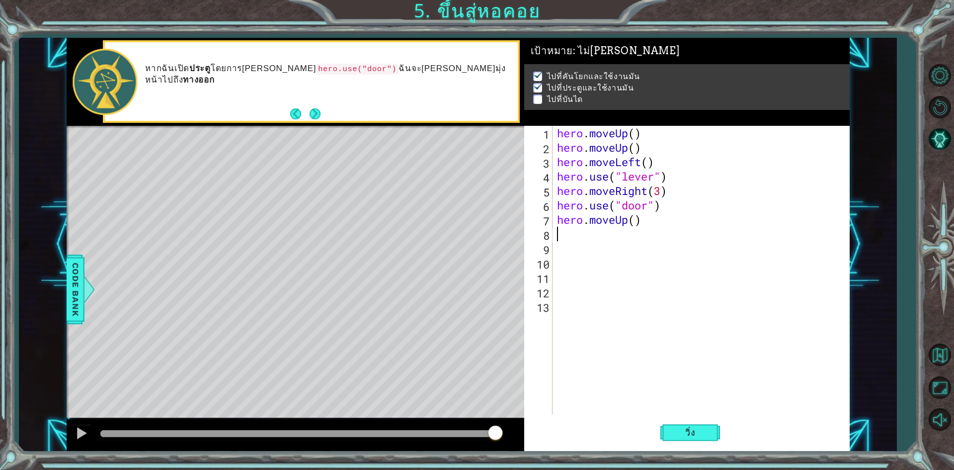
click at [636, 230] on div "hero . moveUp ( ) hero . moveUp ( ) hero . moveLeft ( ) hero . use ( "lever" ) …" at bounding box center [703, 284] width 296 height 317
click at [699, 430] on span "วิ่ง" at bounding box center [690, 432] width 30 height 10
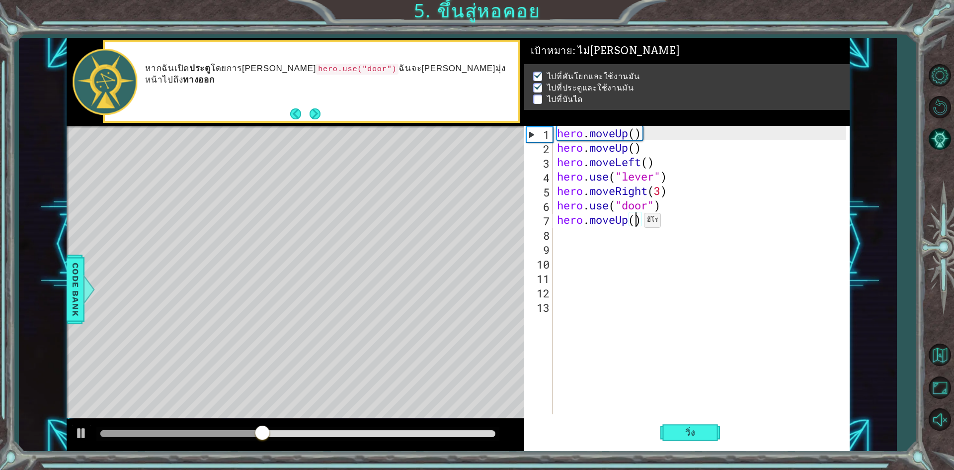
click at [635, 223] on div "hero . moveUp ( ) hero . moveUp ( ) hero . moveLeft ( ) hero . use ( "lever" ) …" at bounding box center [703, 284] width 296 height 317
type textarea "hero.moveUp(2)"
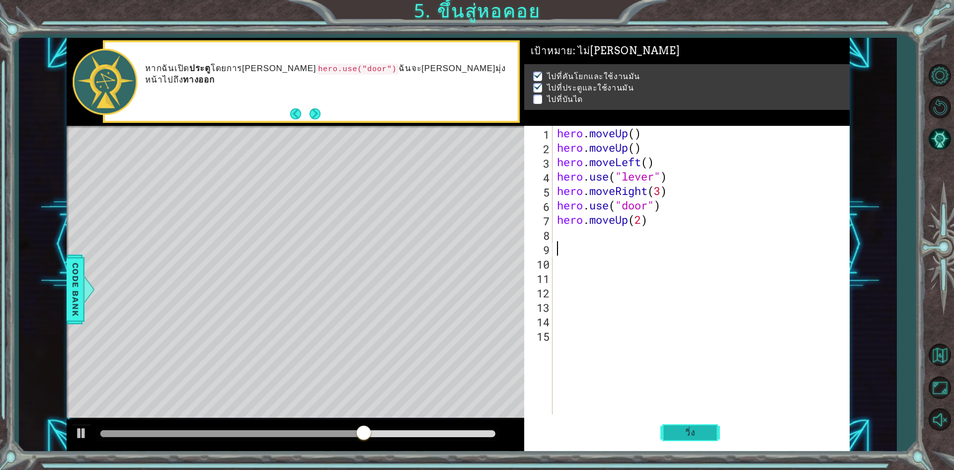
click at [698, 428] on span "วิ่ง" at bounding box center [690, 432] width 30 height 10
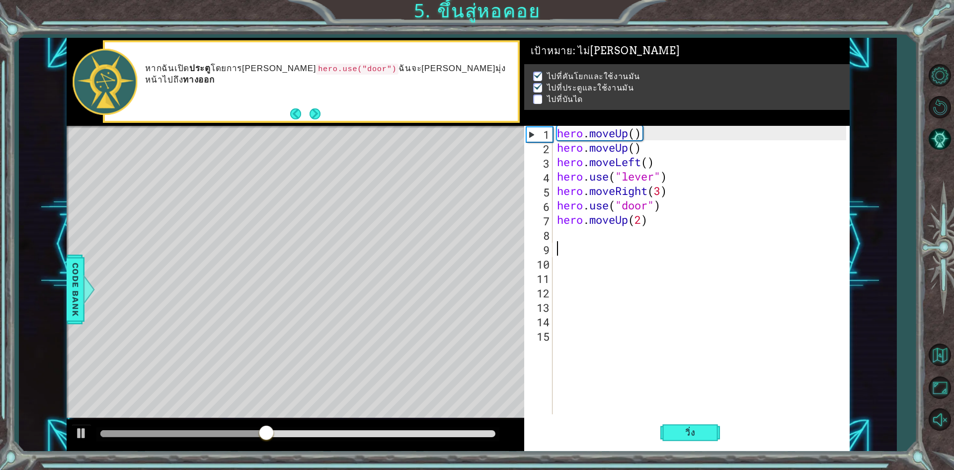
click at [561, 230] on div "hero . moveUp ( ) hero . moveUp ( ) hero . moveLeft ( ) hero . use ( "lever" ) …" at bounding box center [703, 284] width 296 height 317
type textarea "h"
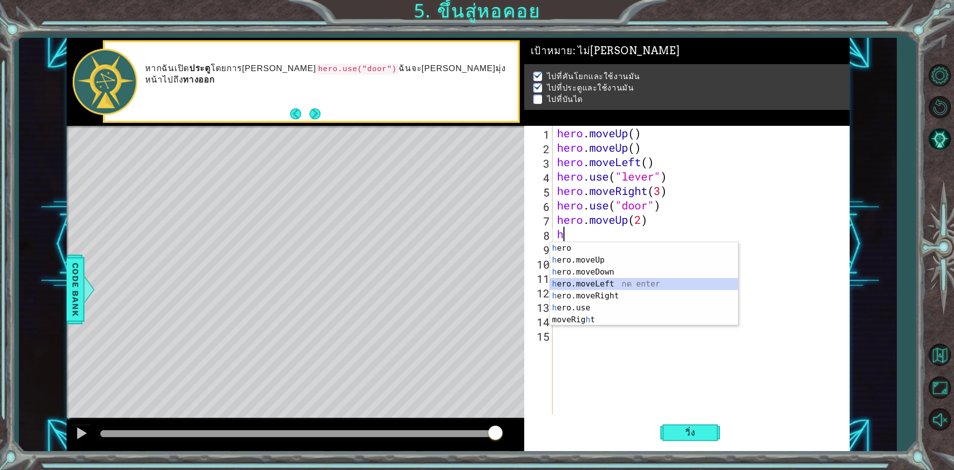
click at [632, 280] on div "h ero กด enter h ero.moveUp กด enter h ero.moveDown กด enter h ero.moveLeft กด …" at bounding box center [644, 295] width 188 height 107
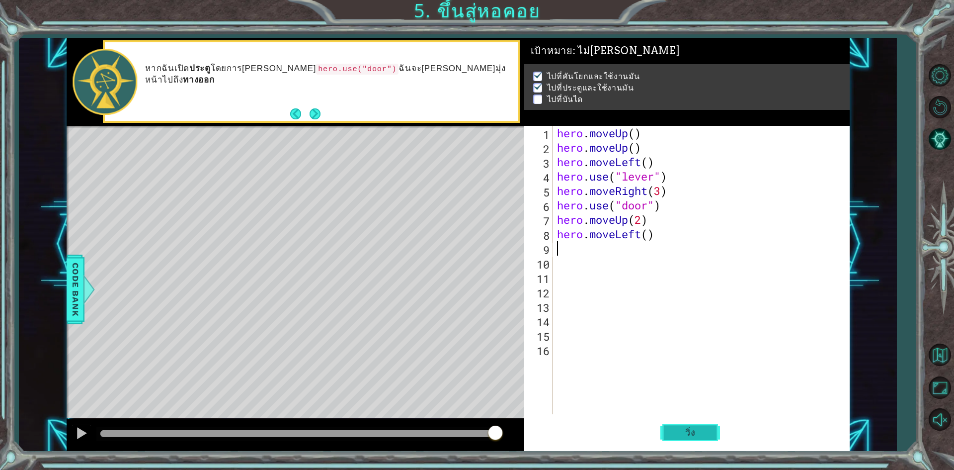
click at [665, 432] on button "วิ่ง" at bounding box center [691, 433] width 60 height 32
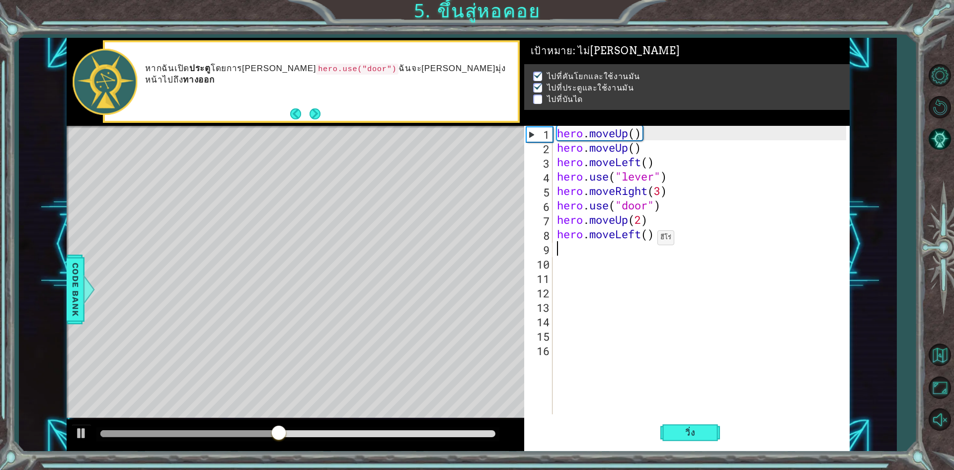
click at [649, 240] on div "hero . moveUp ( ) hero . moveUp ( ) hero . moveLeft ( ) hero . use ( "lever" ) …" at bounding box center [703, 284] width 296 height 317
type textarea "hero.moveLeft(3)"
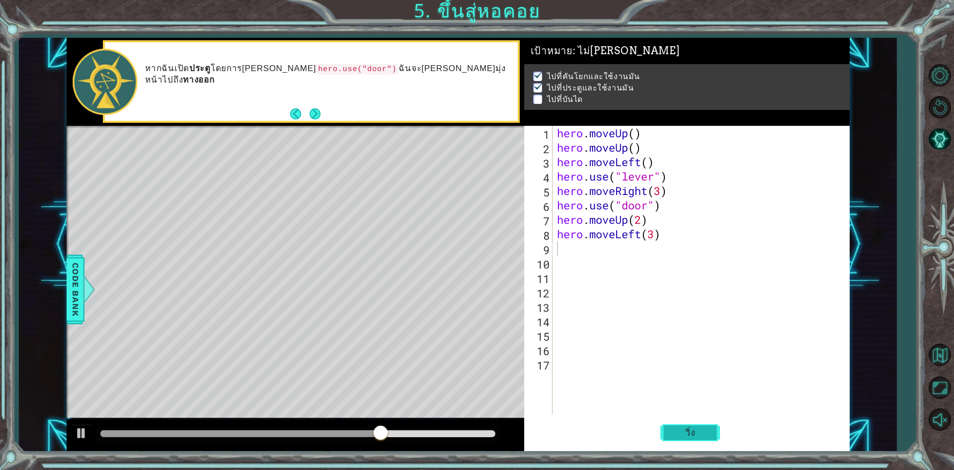
click at [677, 436] on span "วิ่ง" at bounding box center [690, 432] width 30 height 10
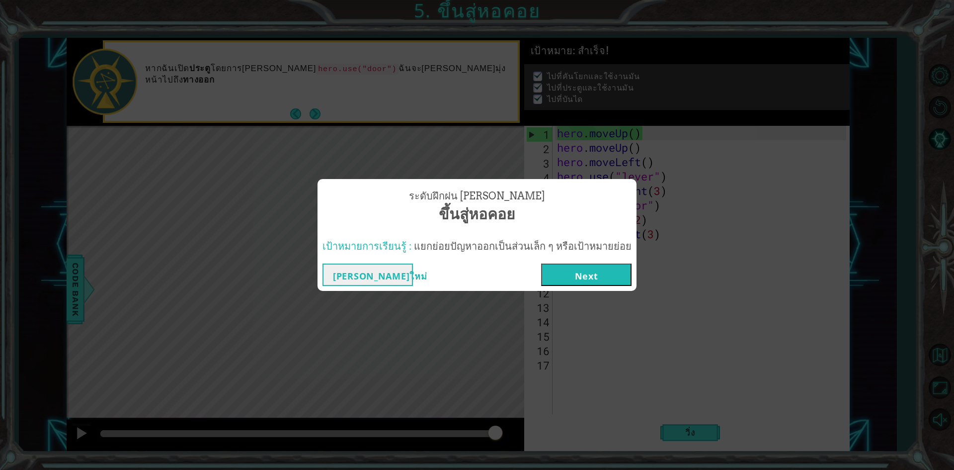
click at [580, 275] on button "Next" at bounding box center [586, 274] width 90 height 22
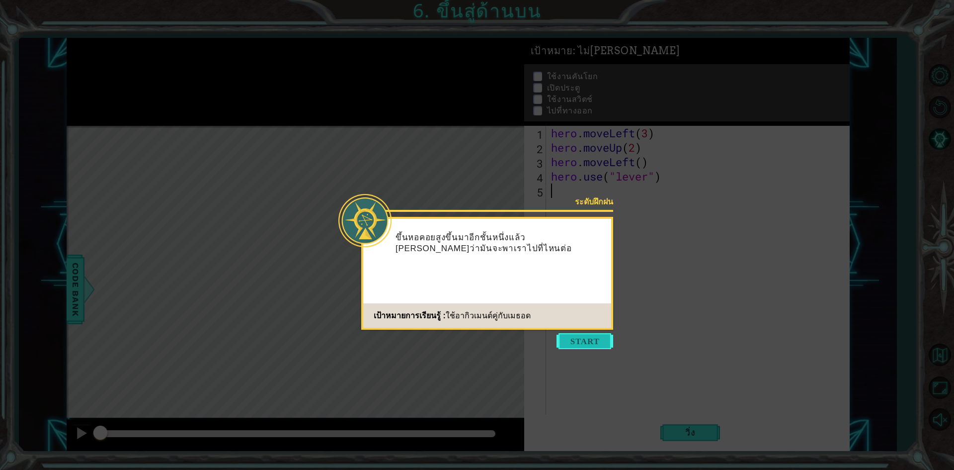
click at [587, 345] on button "Start" at bounding box center [585, 341] width 57 height 16
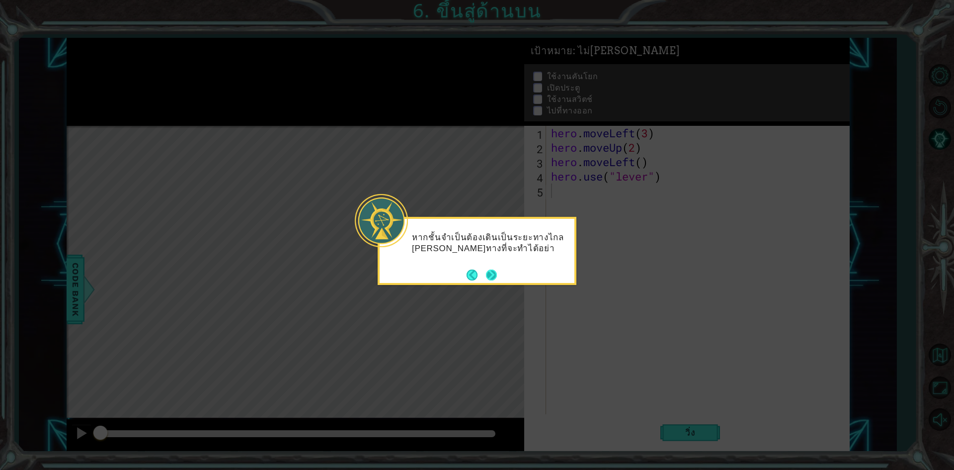
click at [490, 274] on button "Next" at bounding box center [491, 274] width 11 height 11
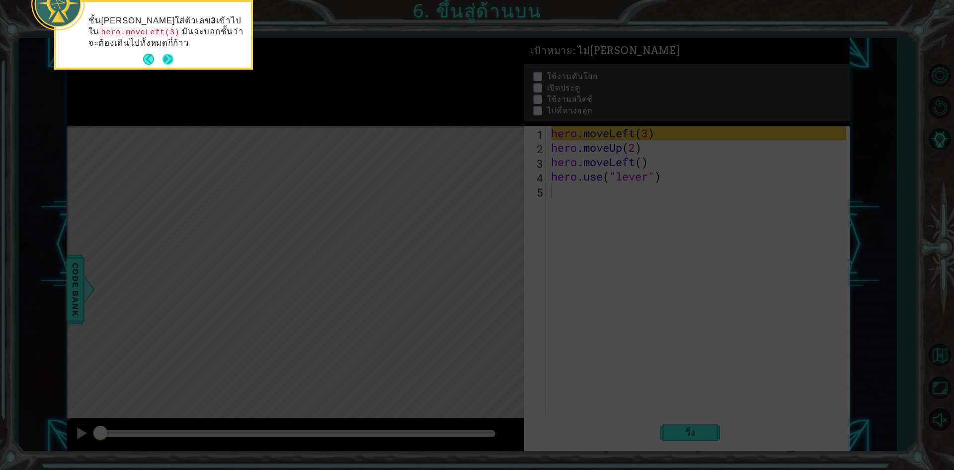
click at [168, 62] on button "Next" at bounding box center [168, 59] width 11 height 11
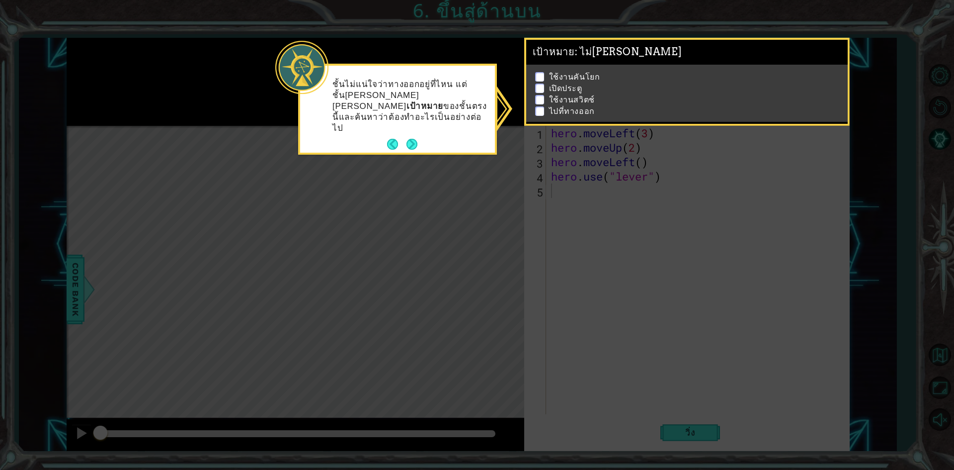
click at [413, 139] on button "Next" at bounding box center [412, 144] width 11 height 11
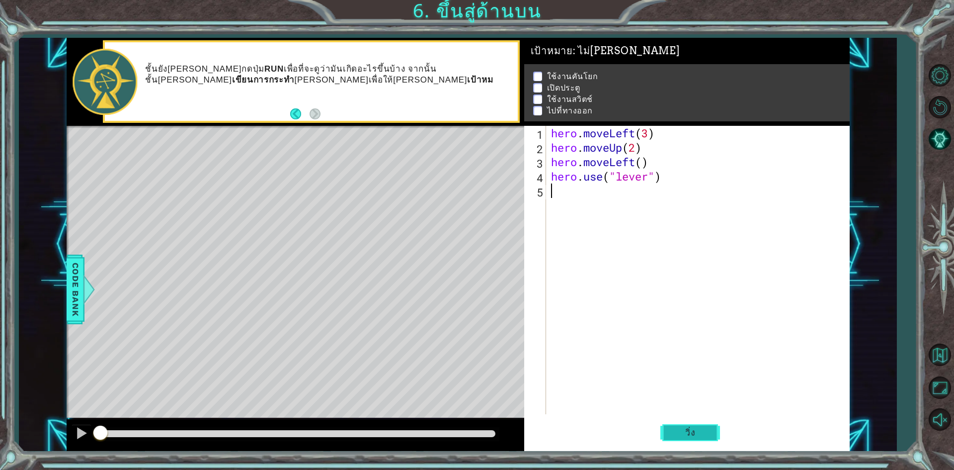
click at [683, 438] on button "วิ่ง" at bounding box center [691, 433] width 60 height 32
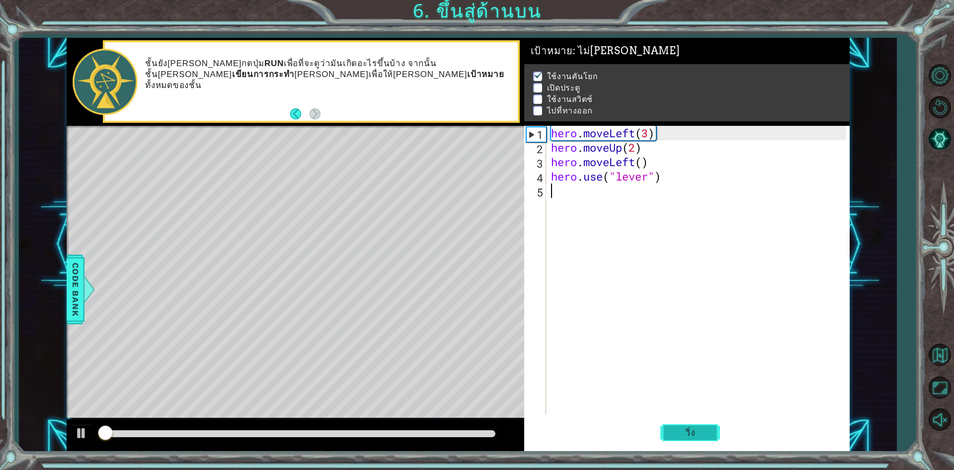
scroll to position [4, 0]
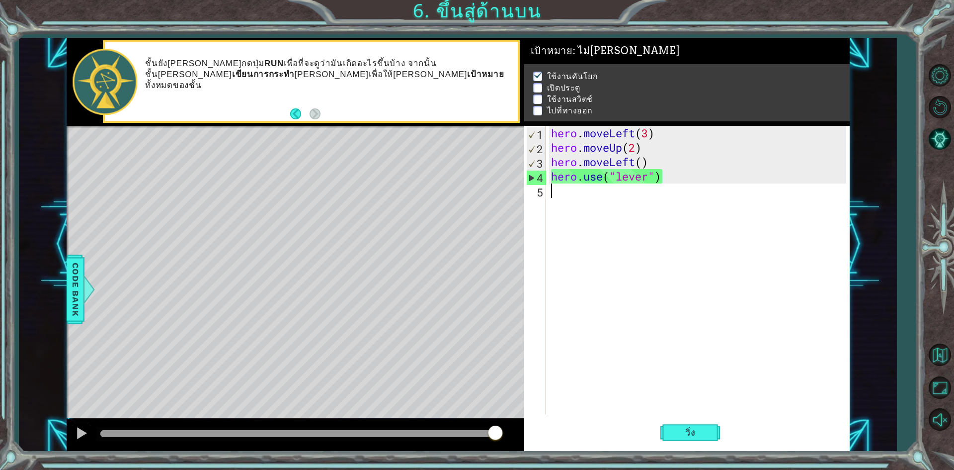
click at [564, 197] on div "hero . moveLeft ( 3 ) hero . moveUp ( 2 ) hero . moveLeft ( ) hero . use ( "lev…" at bounding box center [700, 284] width 302 height 317
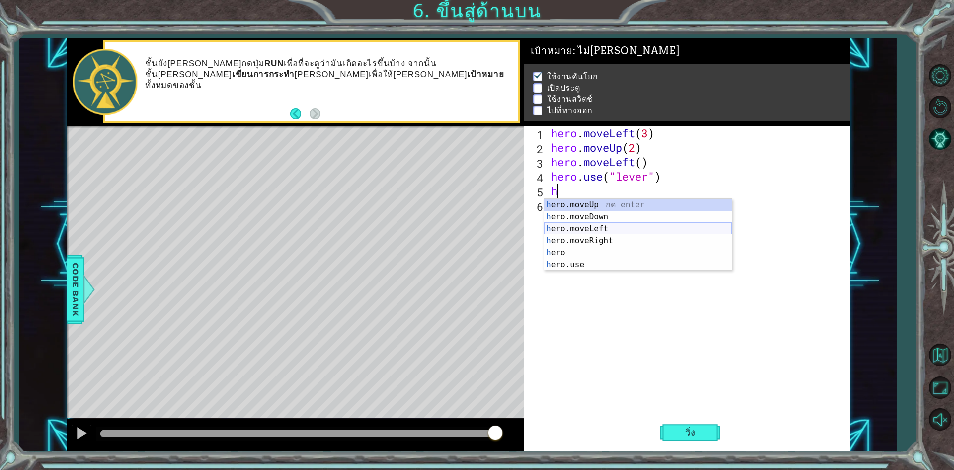
click at [597, 231] on div "h ero.moveUp กด enter h ero.moveDown กด enter h ero.moveLeft กด enter h ero.mov…" at bounding box center [638, 246] width 188 height 95
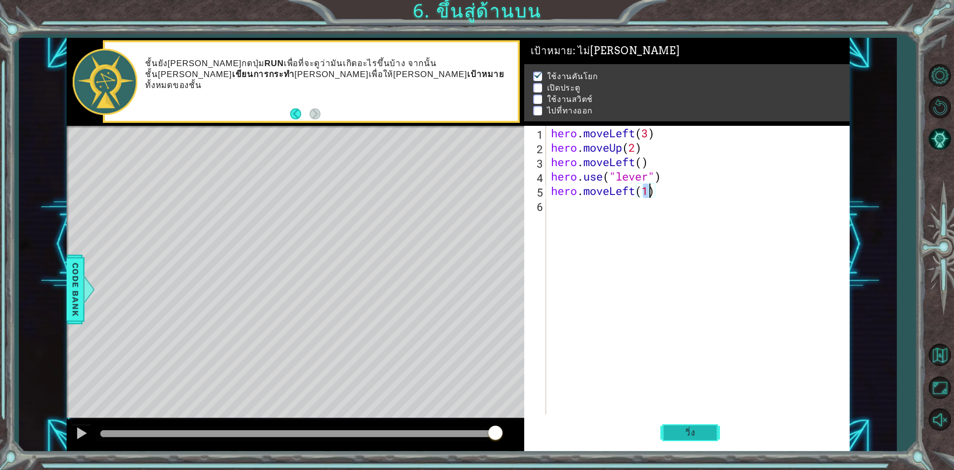
type textarea "hero.moveLeft(1)"
click at [701, 448] on button "วิ่ง" at bounding box center [691, 433] width 60 height 32
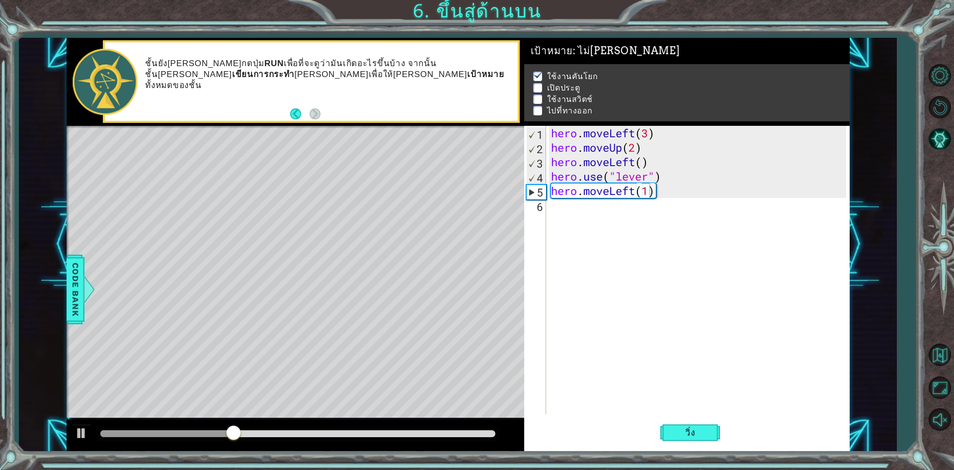
click at [548, 204] on div "hero.moveLeft(1) 1 2 3 4 5 6 hero . moveLeft ( 3 ) hero . moveUp ( 2 ) hero . m…" at bounding box center [685, 270] width 322 height 288
click at [556, 206] on div "hero . moveLeft ( 3 ) hero . moveUp ( 2 ) hero . moveLeft ( ) hero . use ( "lev…" at bounding box center [700, 284] width 302 height 317
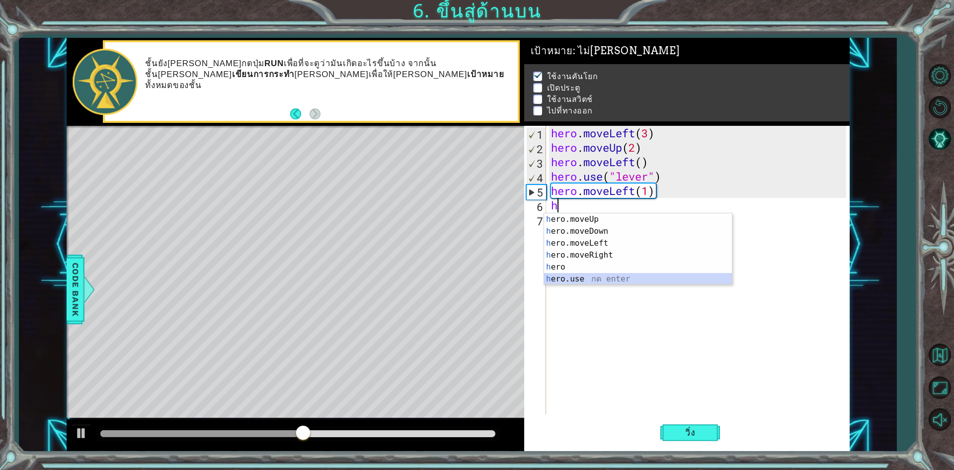
click at [574, 281] on div "h ero.moveUp กด enter h ero.moveDown กด enter h ero.moveLeft กด enter h ero.mov…" at bounding box center [638, 260] width 188 height 95
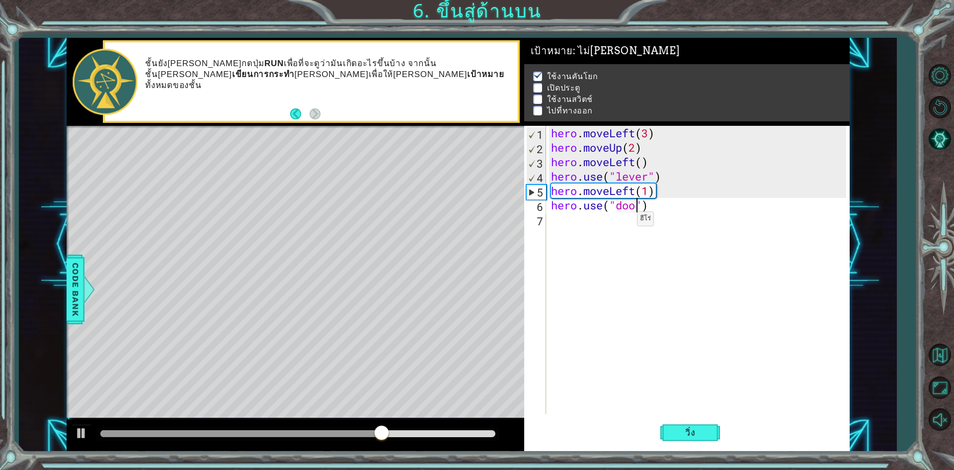
type textarea "hero.use("door")"
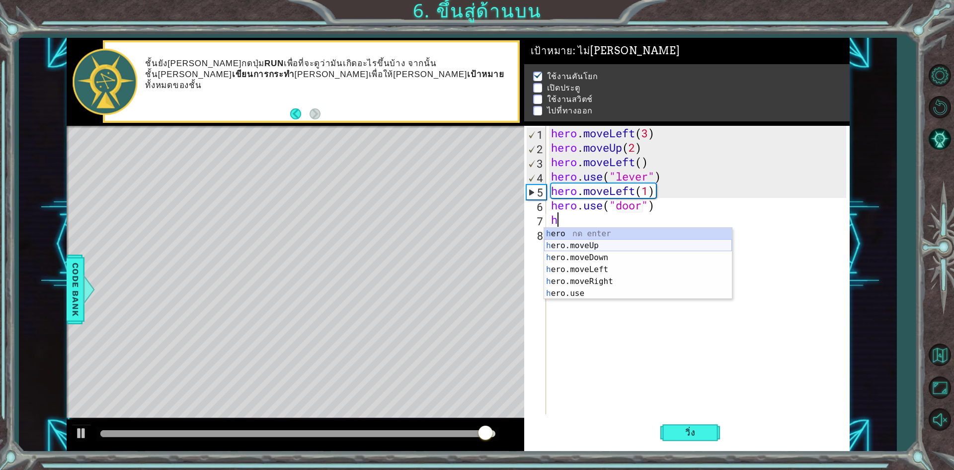
click at [567, 246] on div "h ero กด enter h ero.moveUp กด enter h ero.moveDown กด enter h ero.moveLeft กด …" at bounding box center [638, 275] width 188 height 95
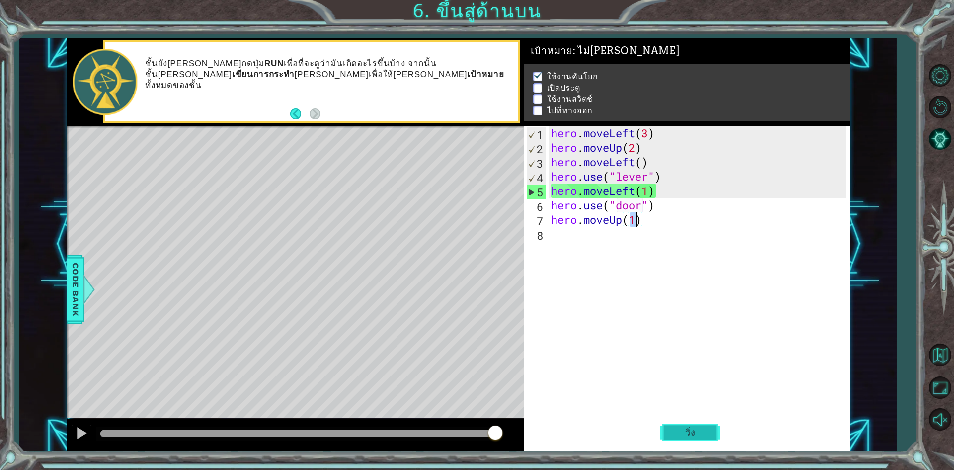
click at [677, 442] on button "วิ่ง" at bounding box center [691, 433] width 60 height 32
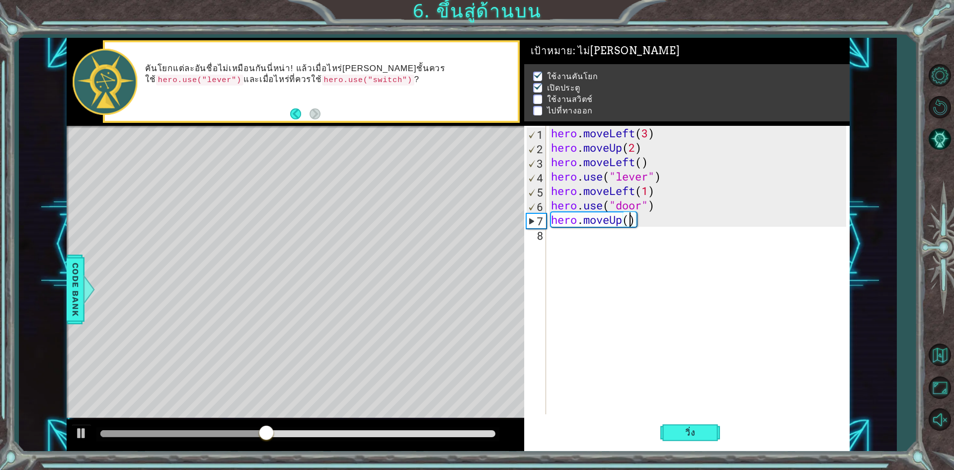
type textarea "hero.moveUp(2)"
click at [700, 438] on button "วิ่ง" at bounding box center [691, 433] width 60 height 32
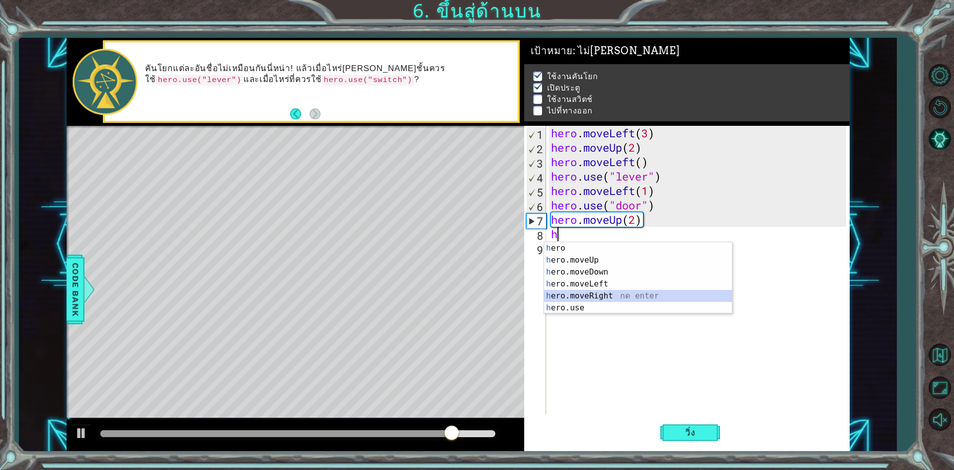
click at [573, 299] on div "h ero กด enter h ero.moveUp กด enter h ero.moveDown กด enter h ero.moveLeft กด …" at bounding box center [638, 289] width 188 height 95
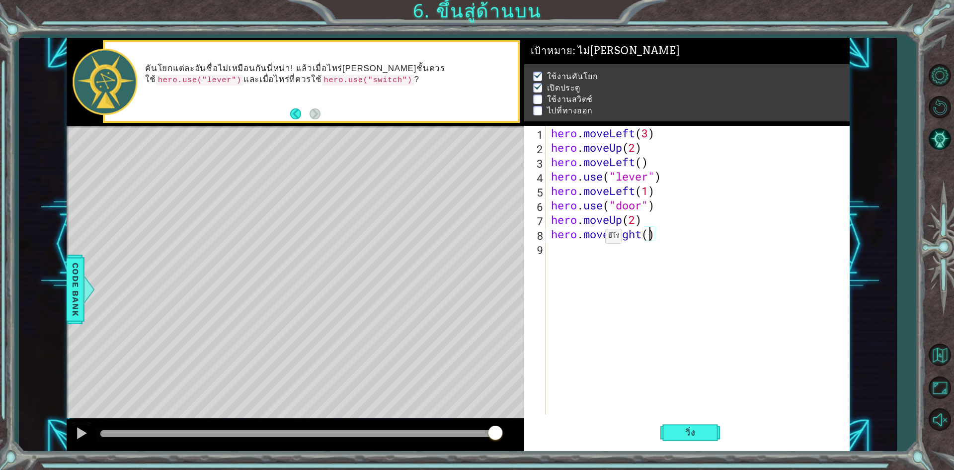
type textarea "hero.moveRight(3)"
click at [682, 439] on button "วิ่ง" at bounding box center [691, 433] width 60 height 32
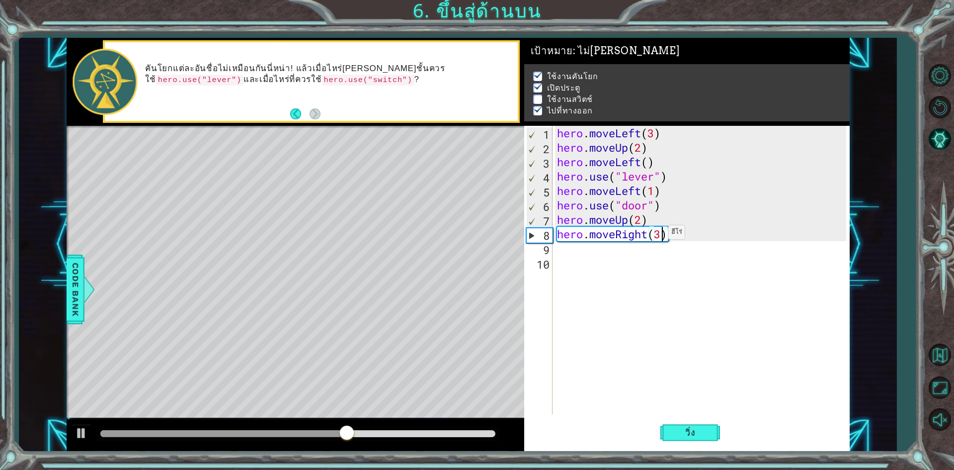
click at [660, 235] on div "hero . moveLeft ( 3 ) hero . moveUp ( 2 ) hero . moveLeft ( ) hero . use ( "lev…" at bounding box center [703, 284] width 296 height 317
type textarea "hero.moveRight(2)"
click at [661, 436] on button "วิ่ง" at bounding box center [691, 433] width 60 height 32
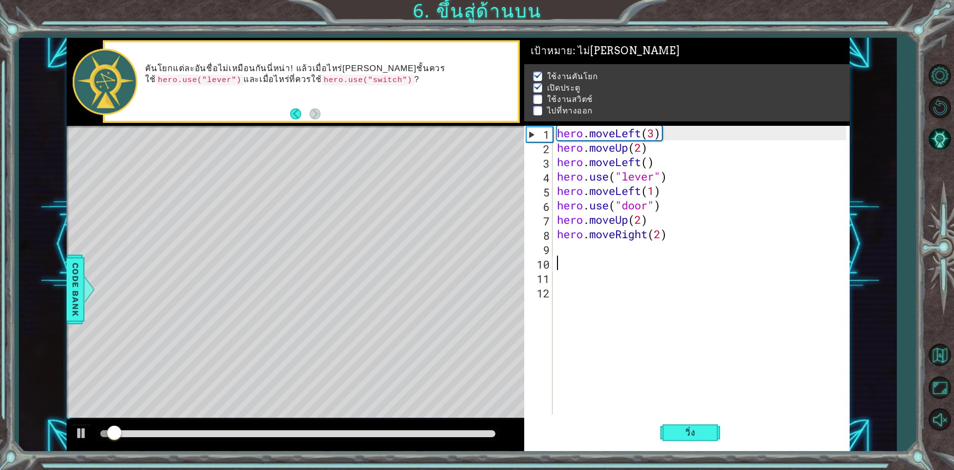
drag, startPoint x: 350, startPoint y: 418, endPoint x: 349, endPoint y: 423, distance: 5.6
click at [349, 420] on div "methods hero moveDown(steps) moveUp(steps) moveLeft(steps) moveRight(steps) use…" at bounding box center [458, 245] width 783 height 414
click at [353, 426] on div at bounding box center [296, 435] width 458 height 32
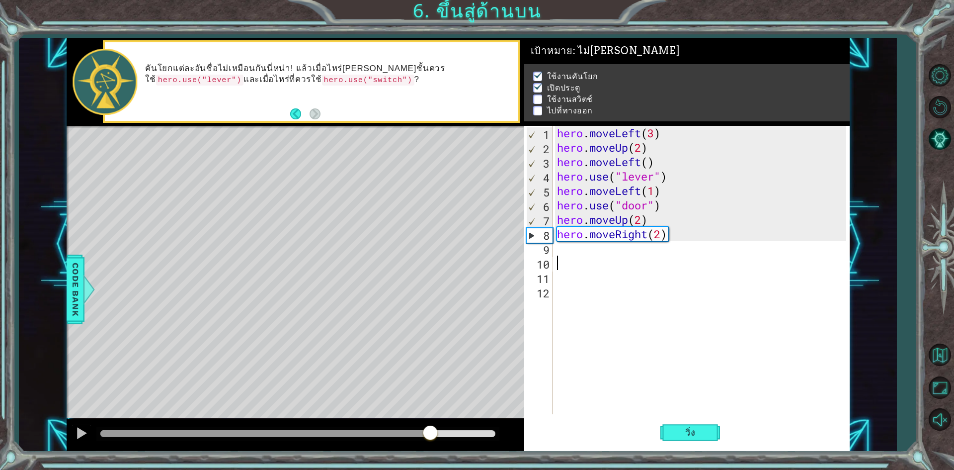
drag, startPoint x: 363, startPoint y: 432, endPoint x: 430, endPoint y: 440, distance: 67.6
click at [430, 437] on div at bounding box center [297, 433] width 395 height 7
